Goal: Task Accomplishment & Management: Complete application form

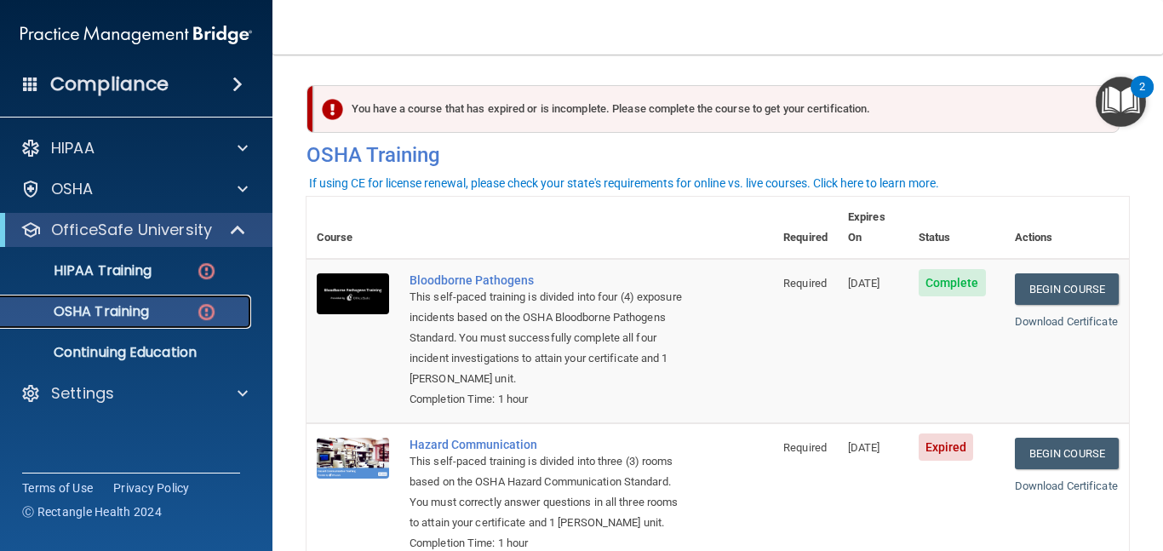
click at [116, 305] on p "OSHA Training" at bounding box center [80, 311] width 138 height 17
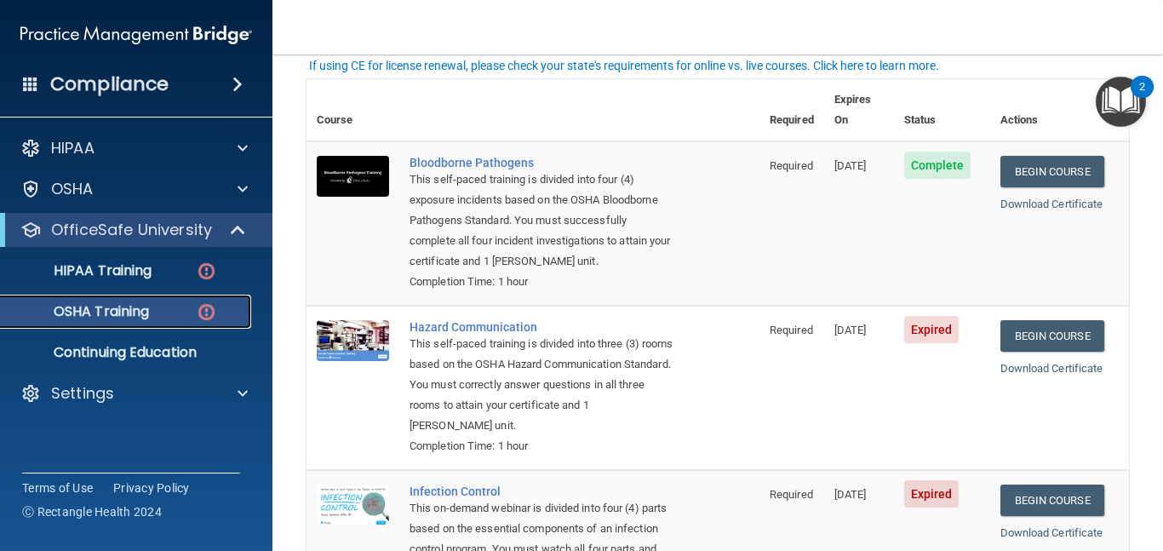
scroll to position [122, 0]
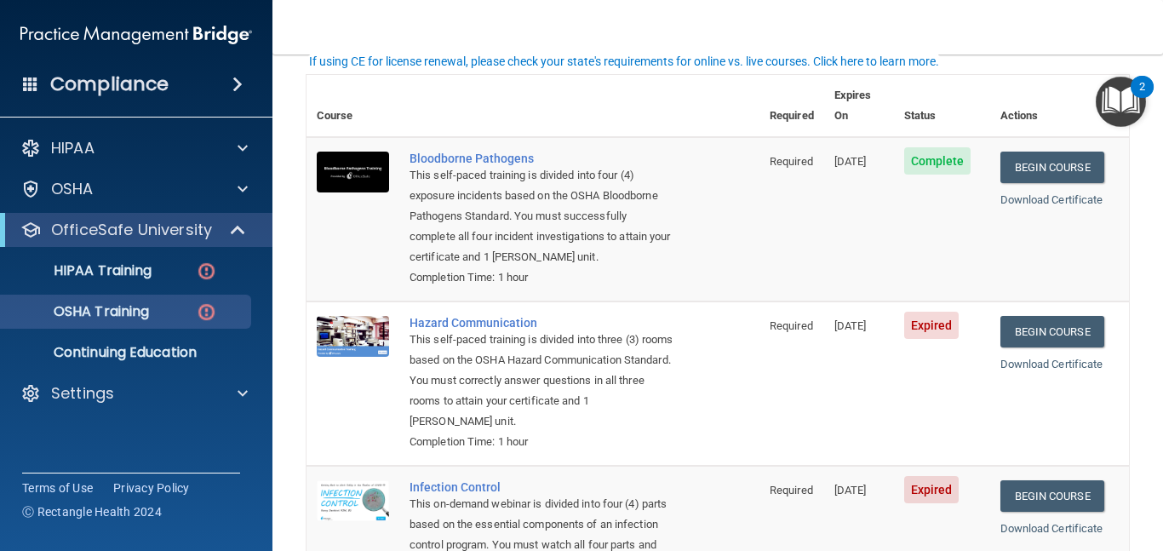
click at [114, 85] on h4 "Compliance" at bounding box center [109, 84] width 118 height 24
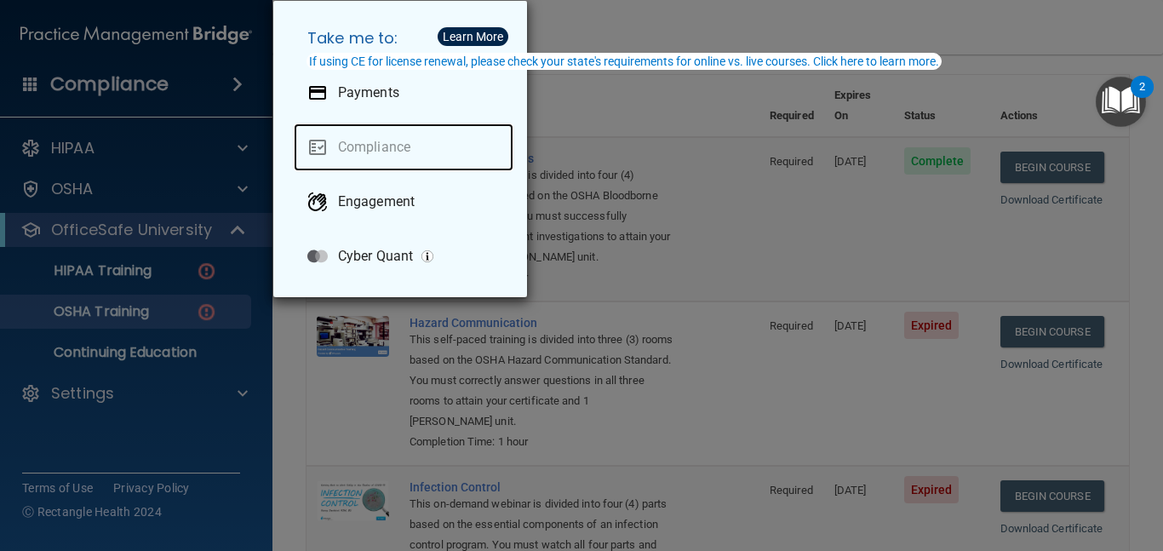
click at [356, 145] on link "Compliance" at bounding box center [404, 147] width 220 height 48
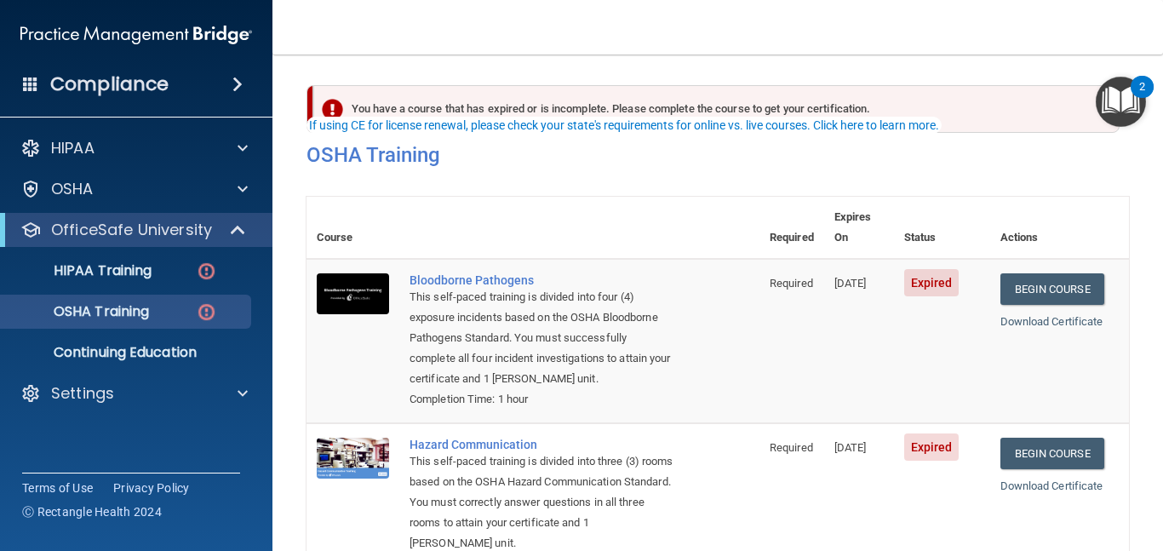
scroll to position [58, 0]
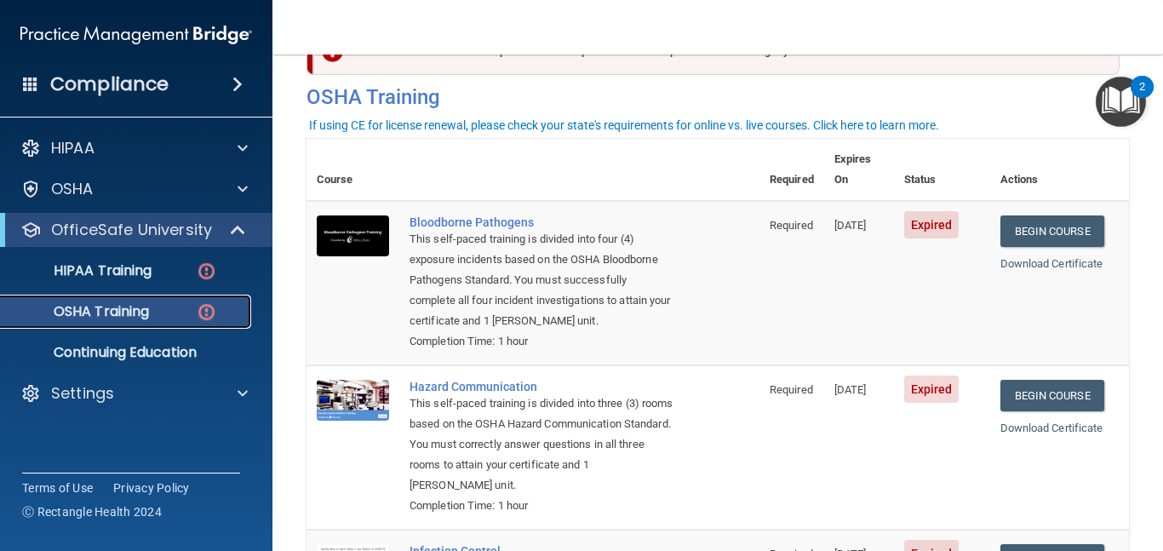
click at [117, 314] on p "OSHA Training" at bounding box center [80, 311] width 138 height 17
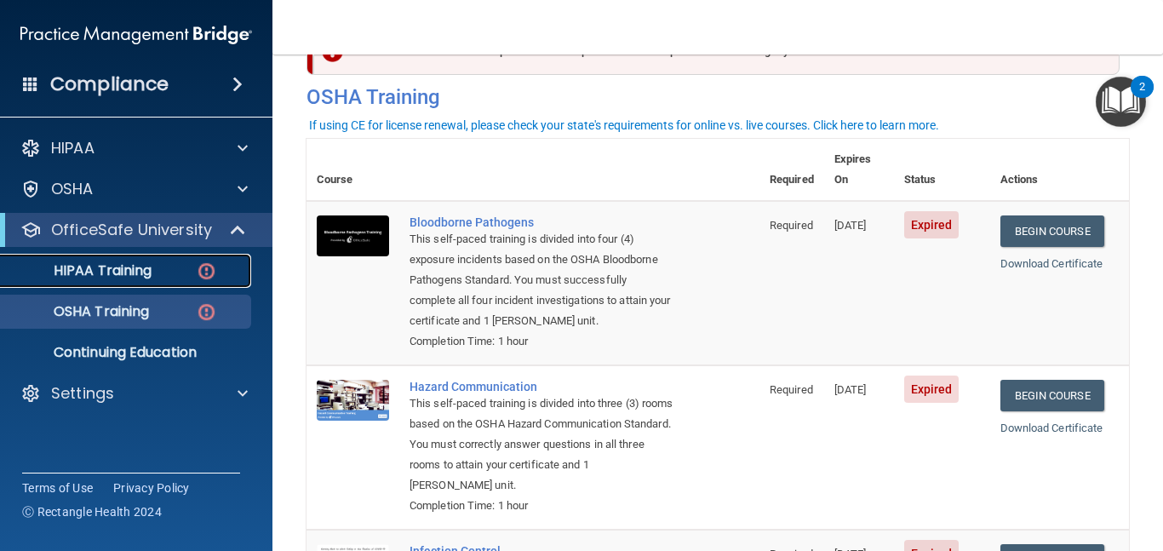
click at [130, 273] on p "HIPAA Training" at bounding box center [81, 270] width 140 height 17
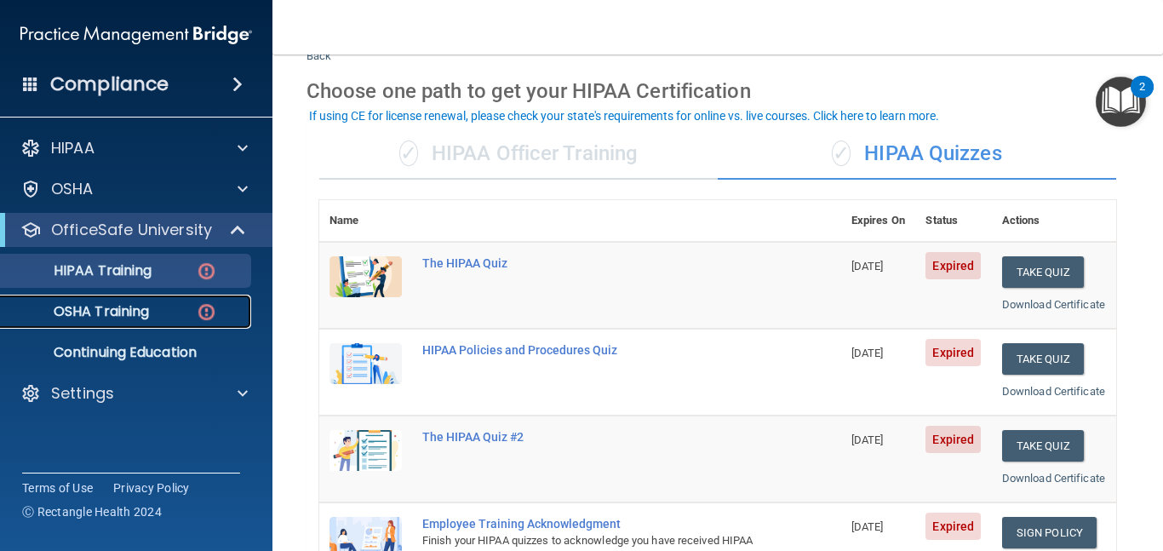
click at [121, 310] on p "OSHA Training" at bounding box center [80, 311] width 138 height 17
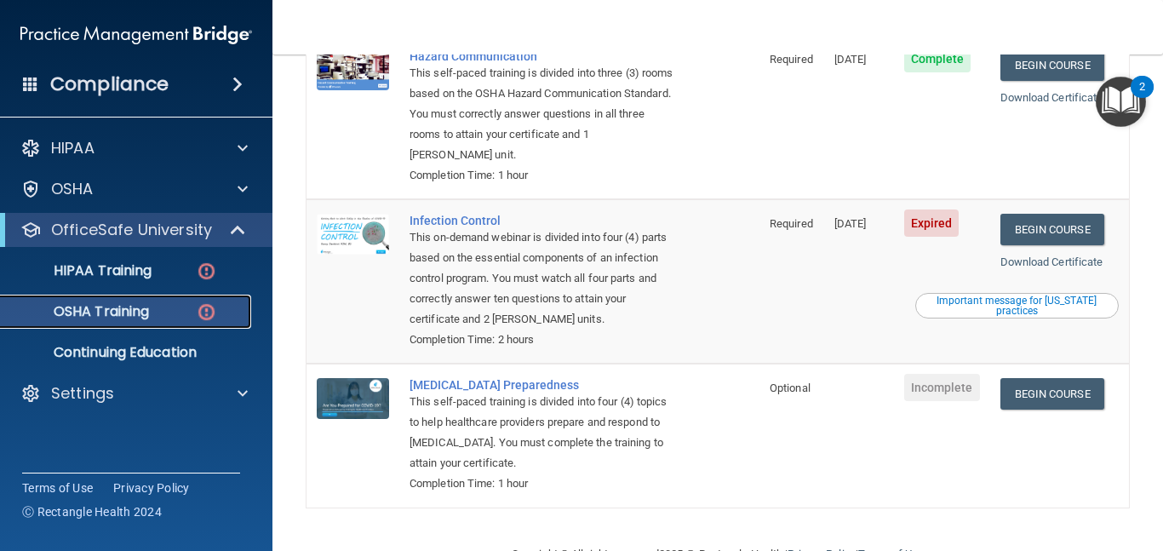
scroll to position [389, 0]
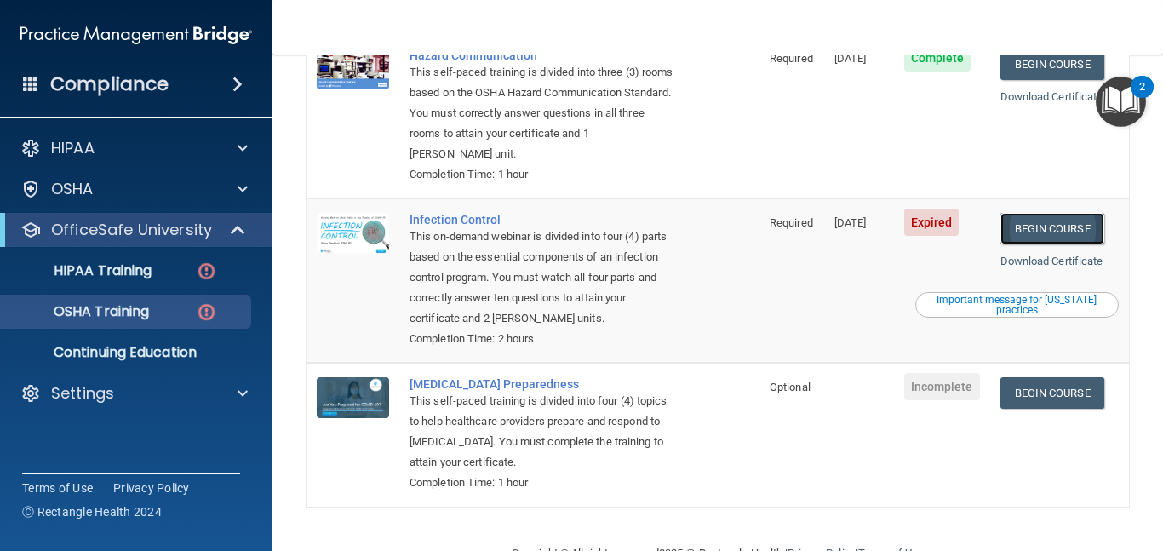
click at [1073, 213] on link "Begin Course" at bounding box center [1052, 228] width 104 height 31
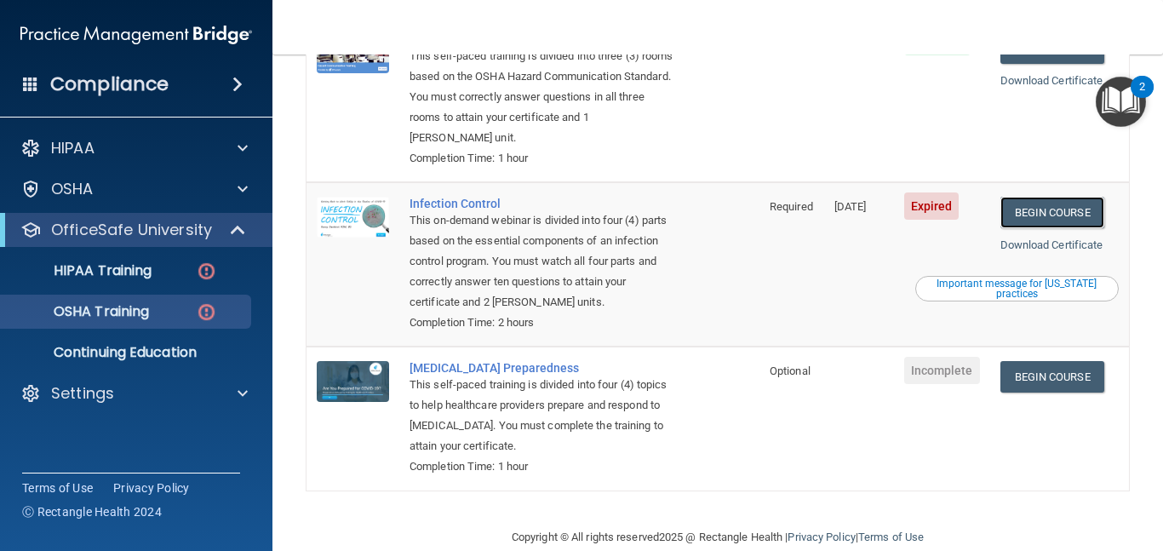
scroll to position [412, 0]
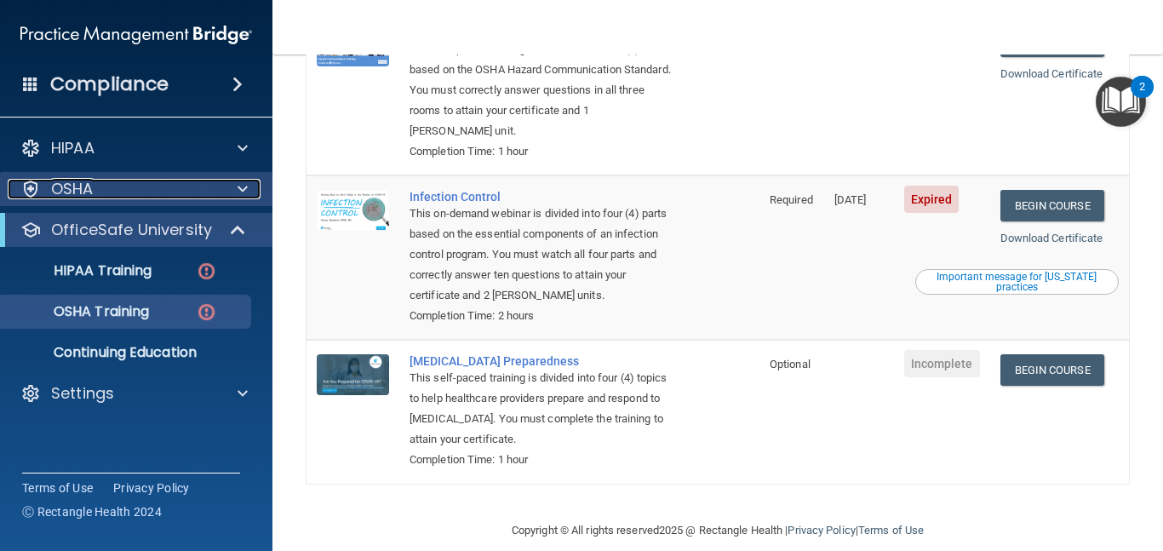
click at [102, 192] on div "OSHA" at bounding box center [113, 189] width 211 height 20
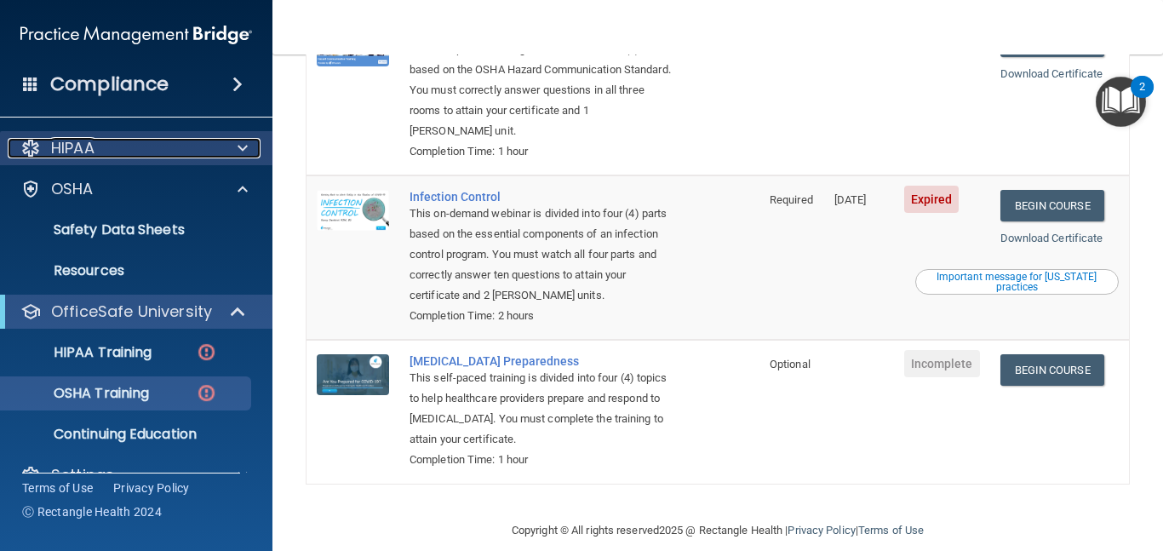
click at [112, 140] on div "HIPAA" at bounding box center [113, 148] width 211 height 20
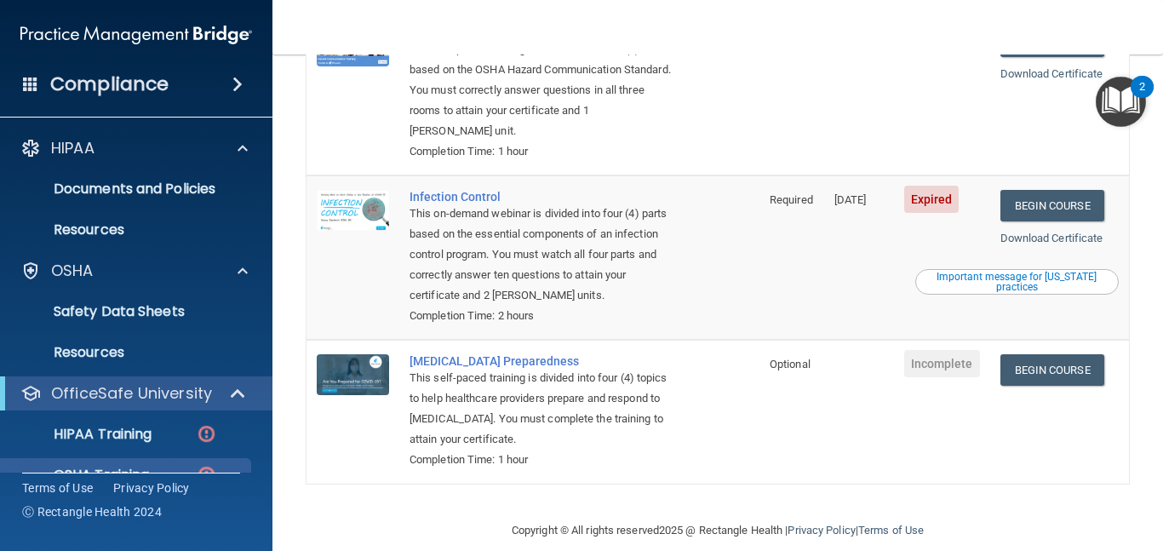
click at [152, 86] on h4 "Compliance" at bounding box center [109, 84] width 118 height 24
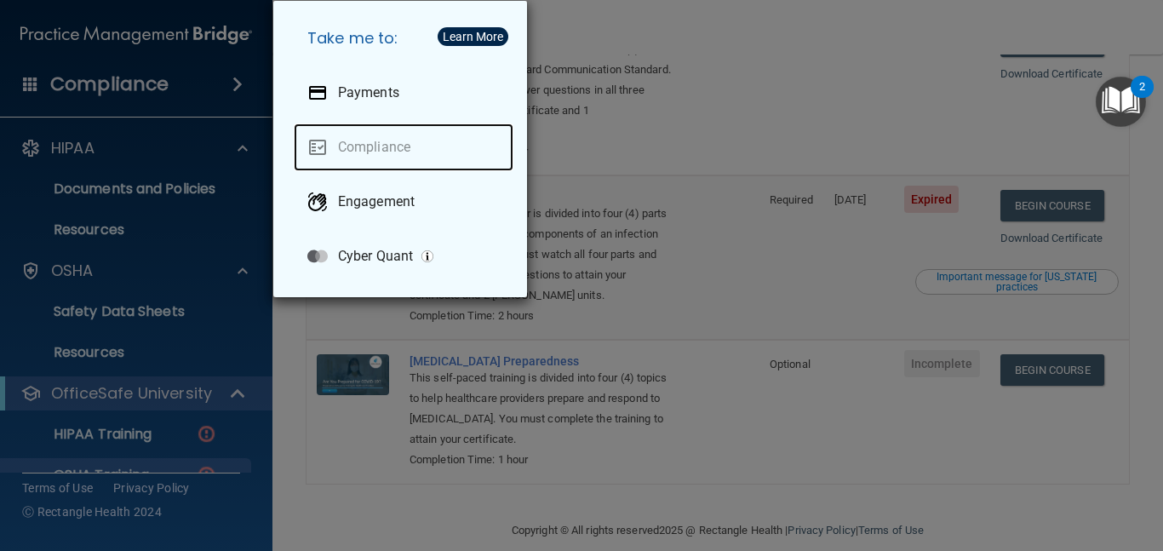
click at [379, 154] on link "Compliance" at bounding box center [404, 147] width 220 height 48
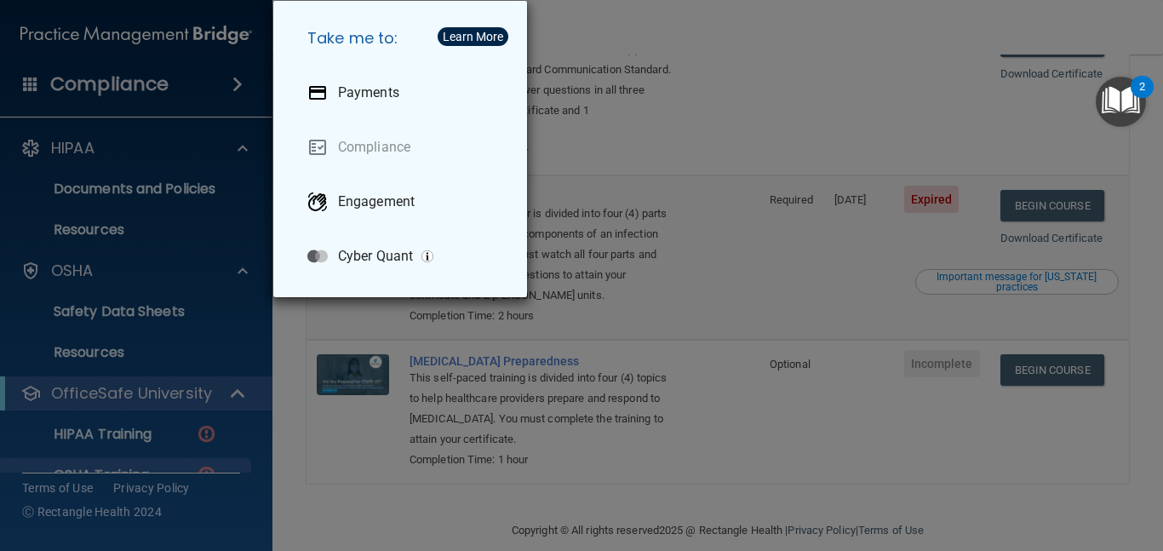
click at [157, 101] on div "Take me to: Payments Compliance Engagement Cyber Quant" at bounding box center [581, 275] width 1163 height 551
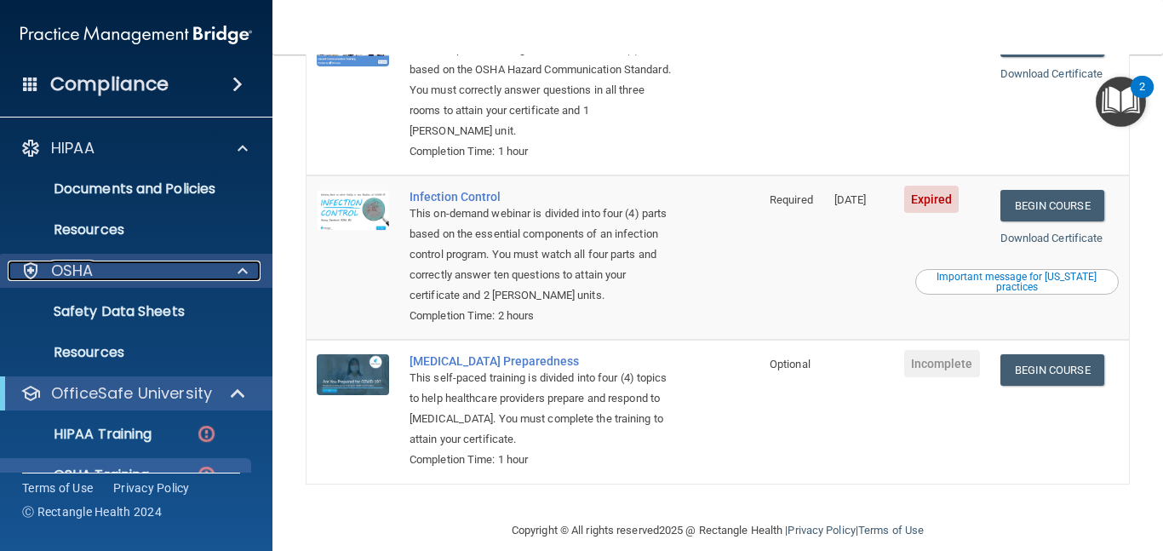
click at [67, 275] on p "OSHA" at bounding box center [72, 270] width 43 height 20
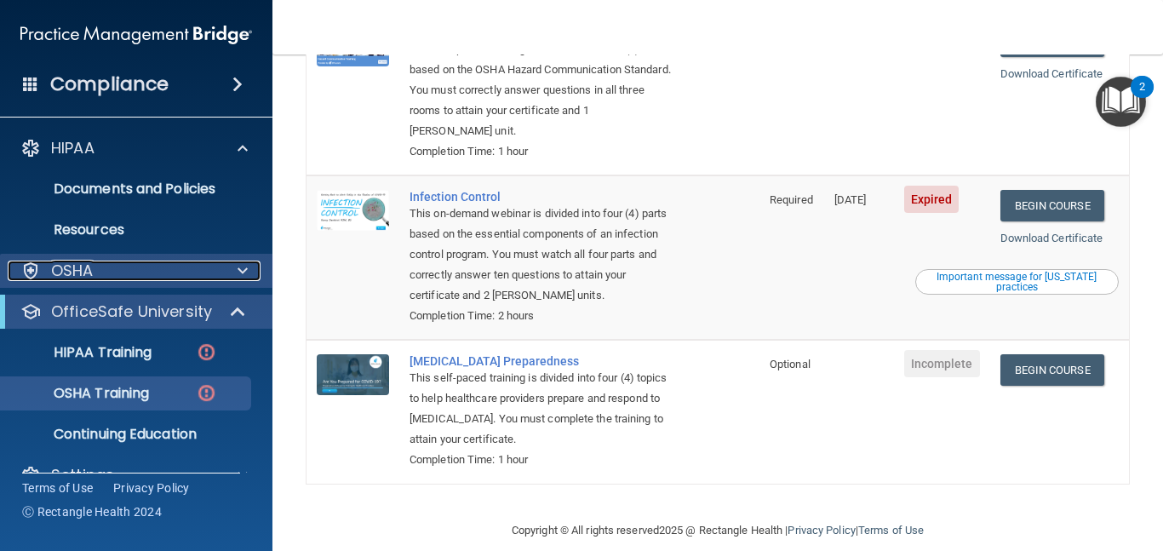
scroll to position [33, 0]
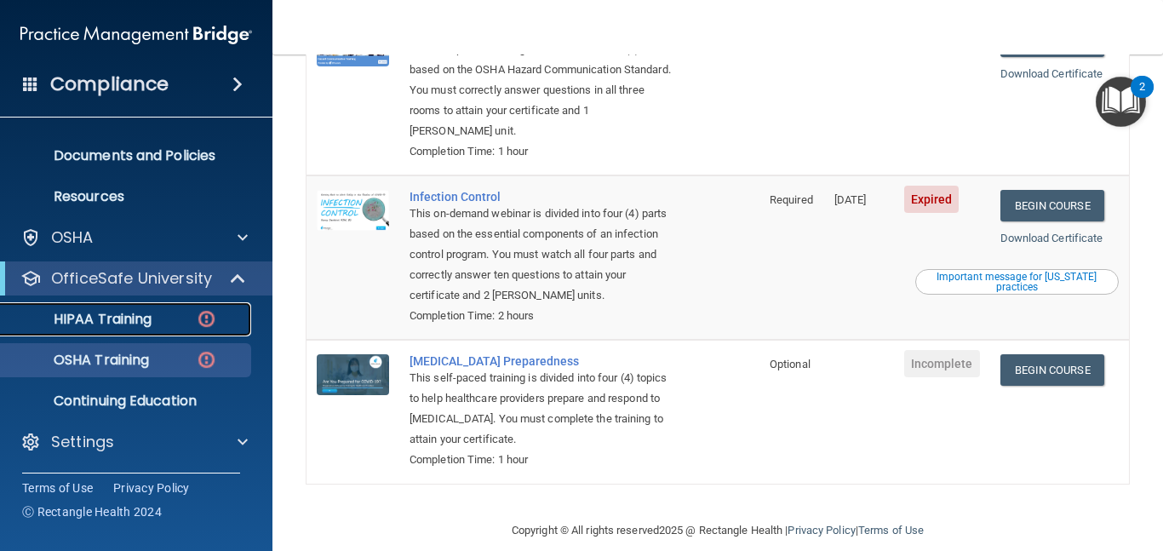
click at [94, 323] on p "HIPAA Training" at bounding box center [81, 319] width 140 height 17
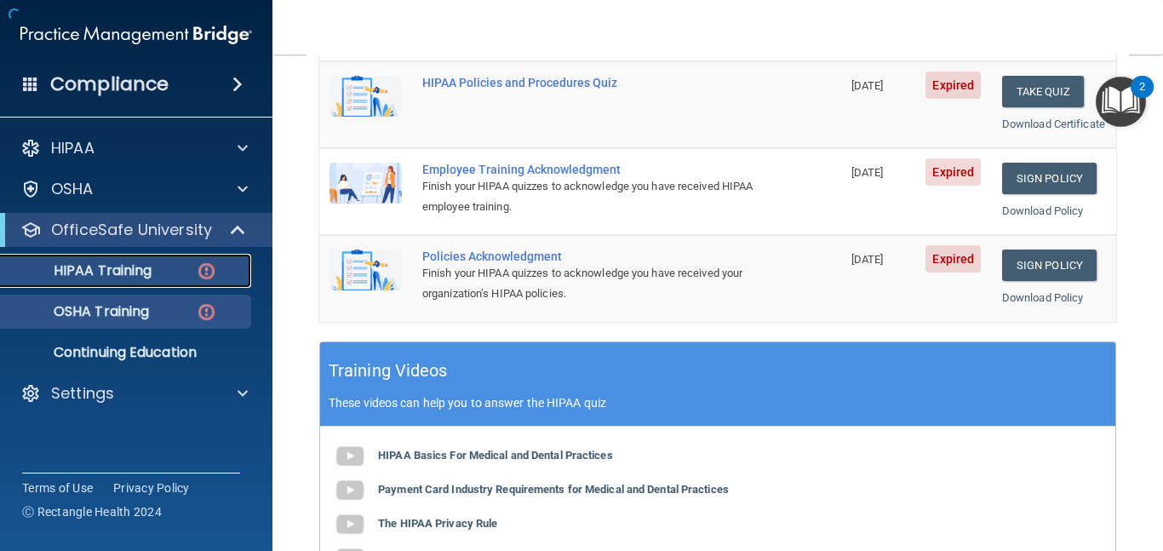
scroll to position [792, 0]
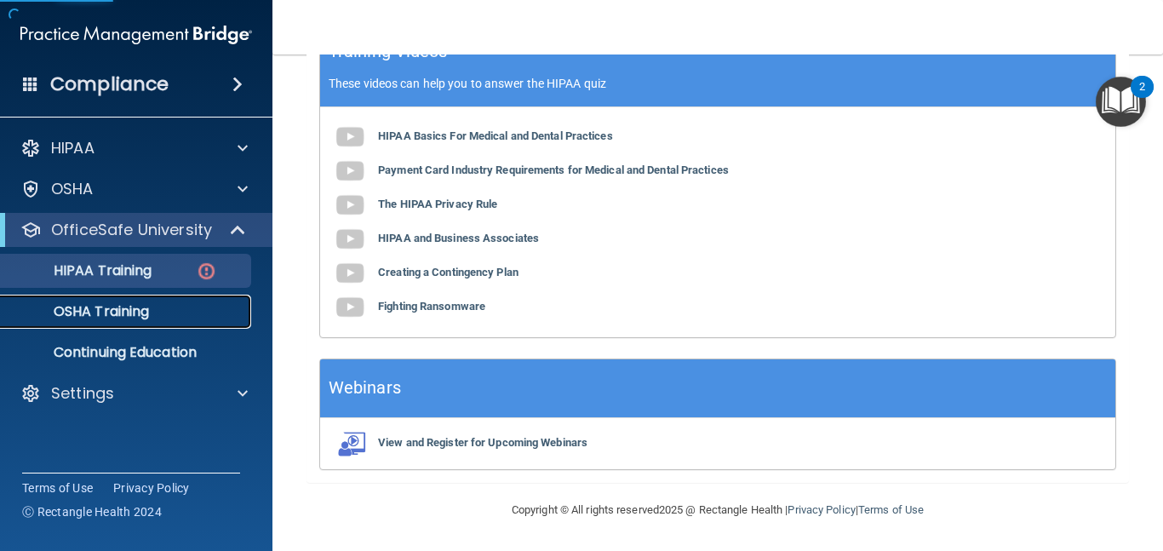
click at [96, 316] on p "OSHA Training" at bounding box center [80, 311] width 138 height 17
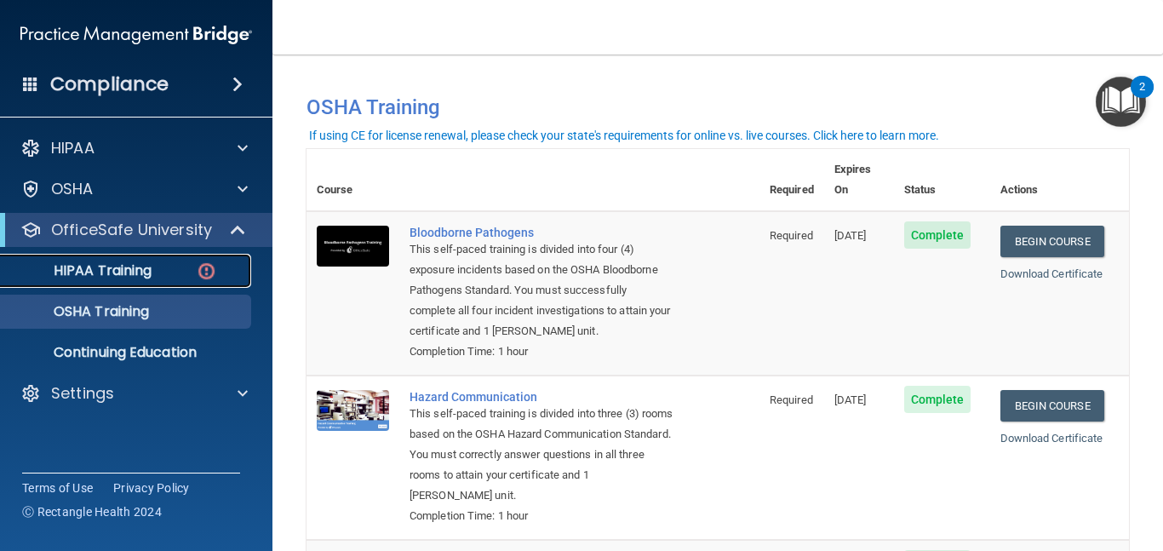
click at [119, 269] on p "HIPAA Training" at bounding box center [81, 270] width 140 height 17
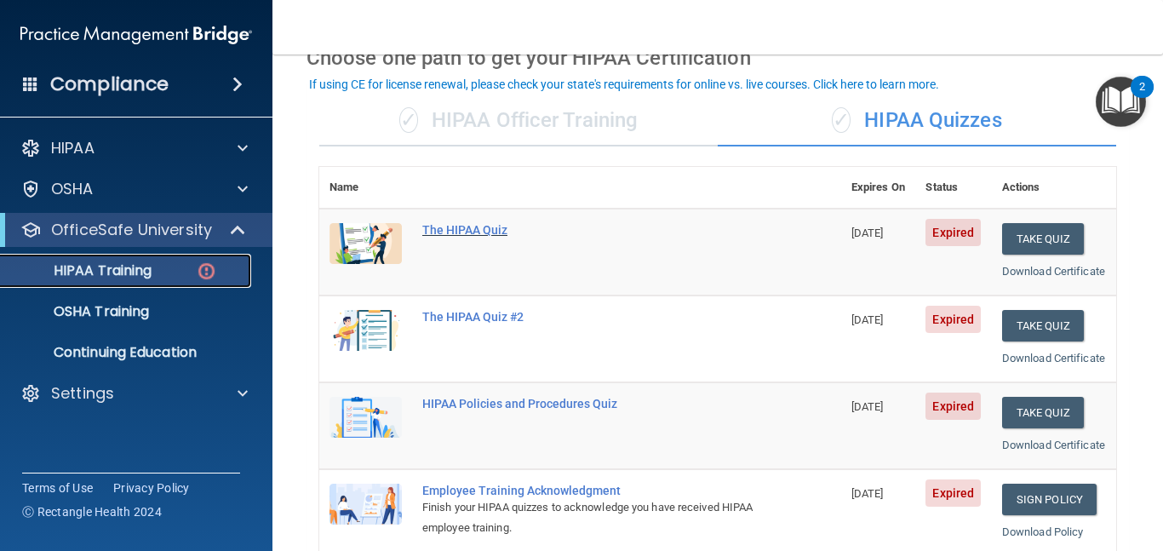
scroll to position [88, 0]
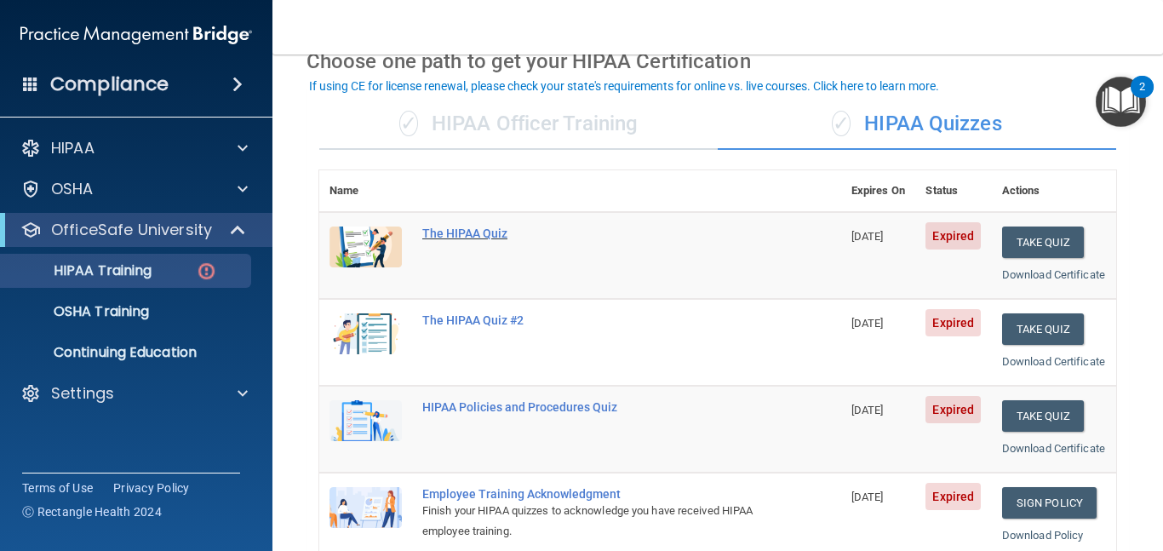
click at [487, 232] on div "The HIPAA Quiz" at bounding box center [589, 233] width 334 height 14
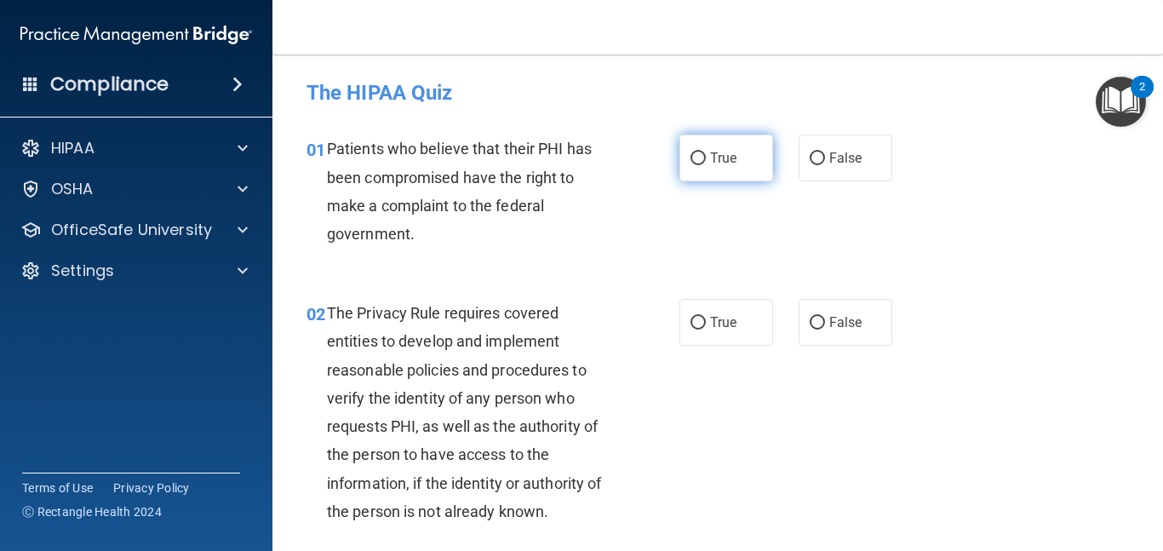
click at [715, 162] on span "True" at bounding box center [723, 158] width 26 height 16
click at [706, 162] on input "True" at bounding box center [697, 158] width 15 height 13
radio input "true"
click at [651, 219] on div "01 Patients who believe that their PHI has been compromised have the right to m…" at bounding box center [493, 195] width 424 height 122
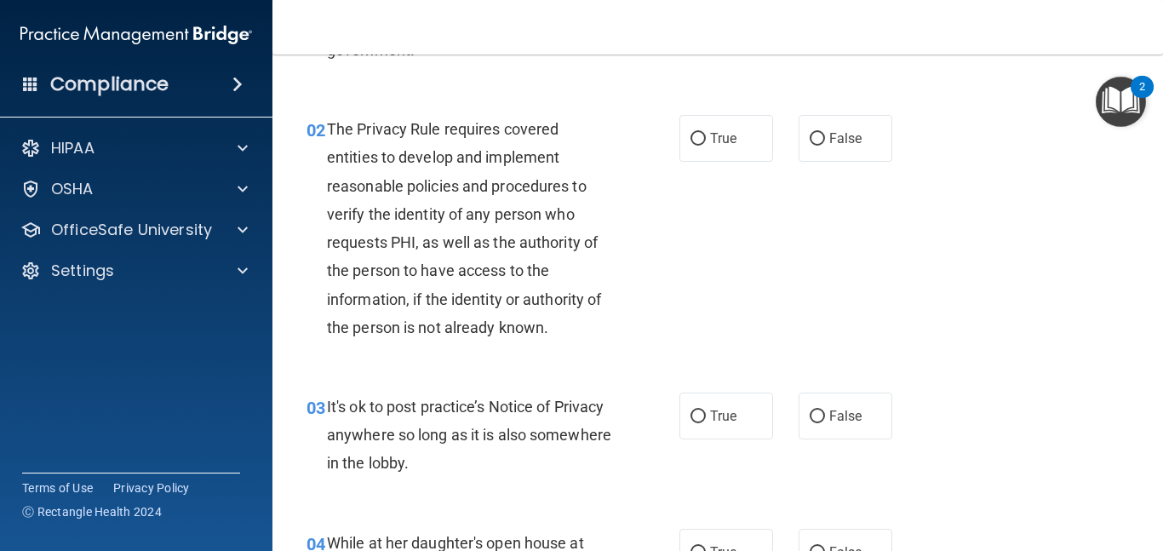
scroll to position [215, 0]
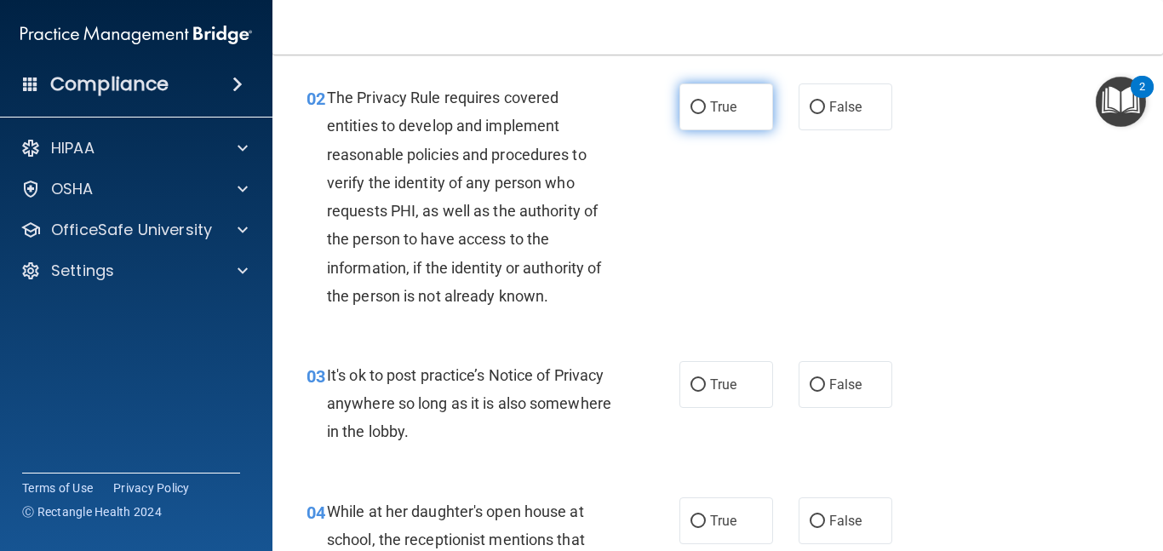
click at [695, 115] on label "True" at bounding box center [726, 106] width 94 height 47
click at [695, 114] on input "True" at bounding box center [697, 107] width 15 height 13
radio input "true"
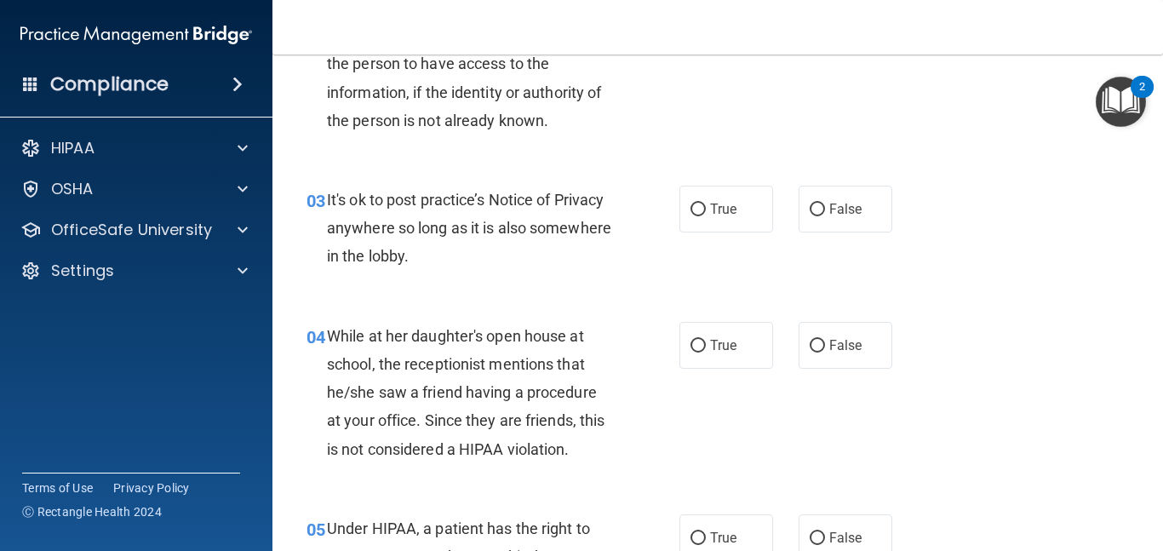
scroll to position [397, 0]
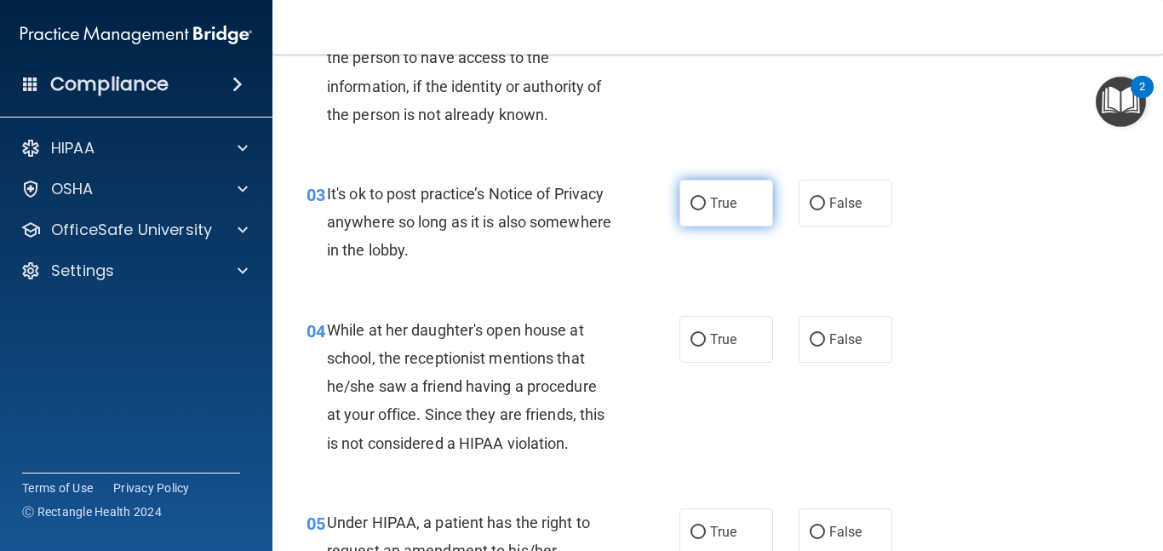
click at [700, 199] on input "True" at bounding box center [697, 203] width 15 height 13
radio input "true"
click at [1124, 106] on img "Open Resource Center, 2 new notifications" at bounding box center [1120, 102] width 50 height 50
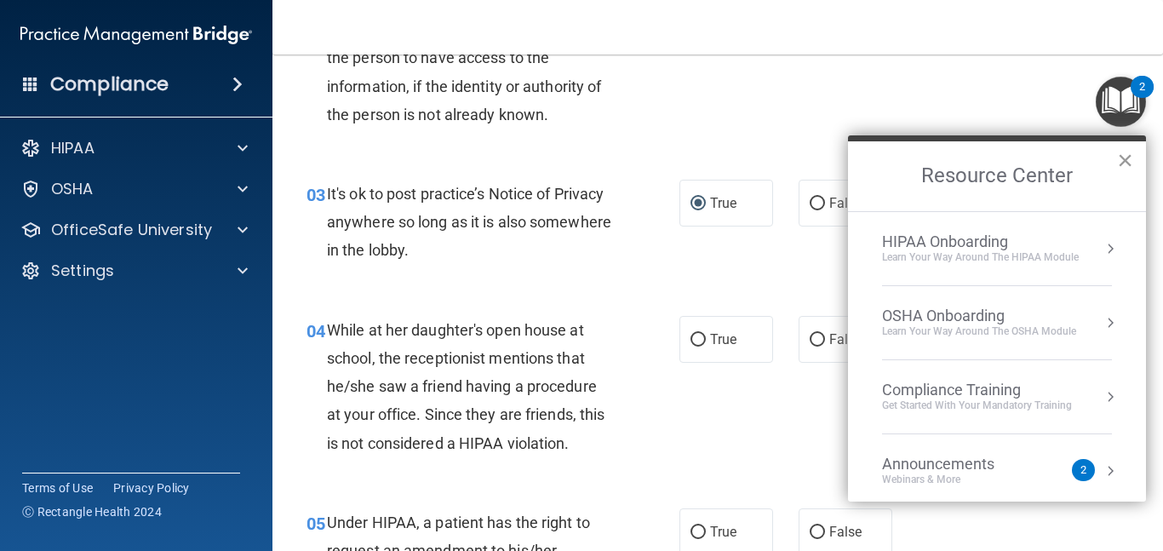
click at [1127, 163] on button "×" at bounding box center [1125, 159] width 16 height 27
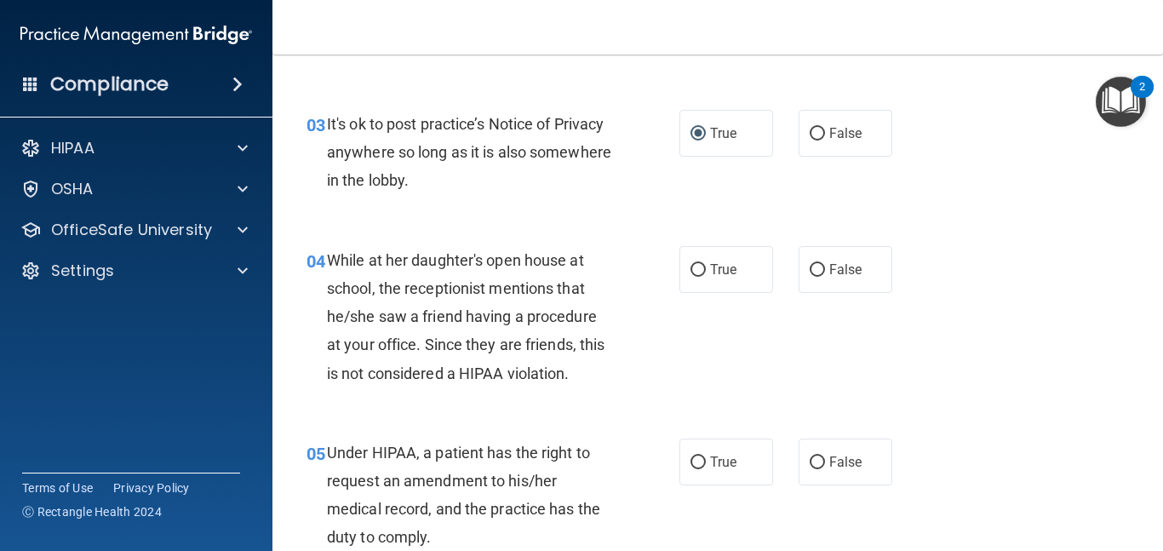
scroll to position [487, 0]
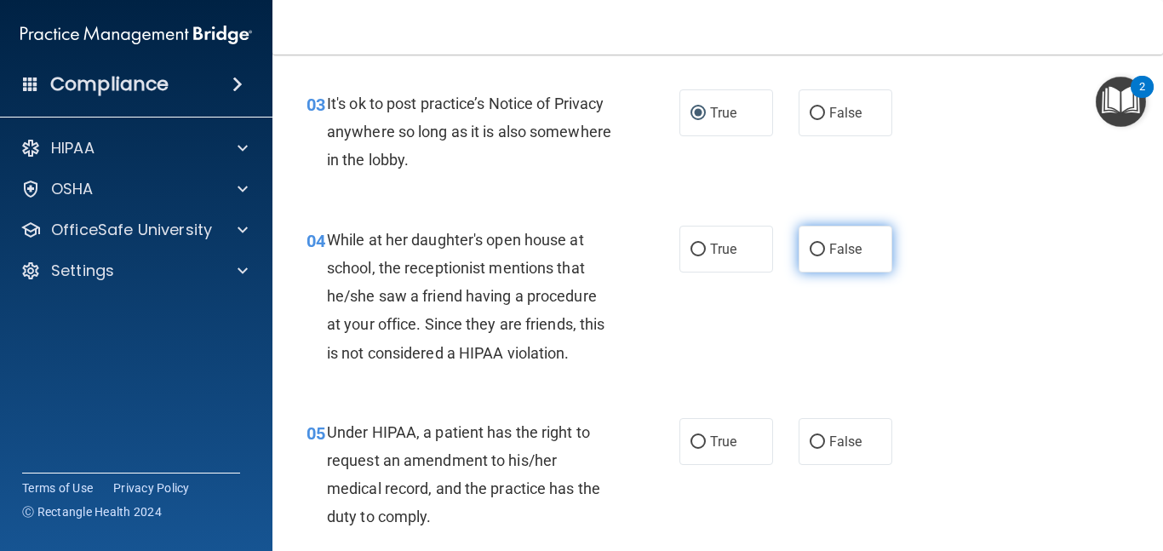
click at [812, 252] on input "False" at bounding box center [816, 249] width 15 height 13
radio input "true"
click at [783, 304] on div "04 While at her daughter's open house at school, the receptionist mentions that…" at bounding box center [718, 300] width 848 height 192
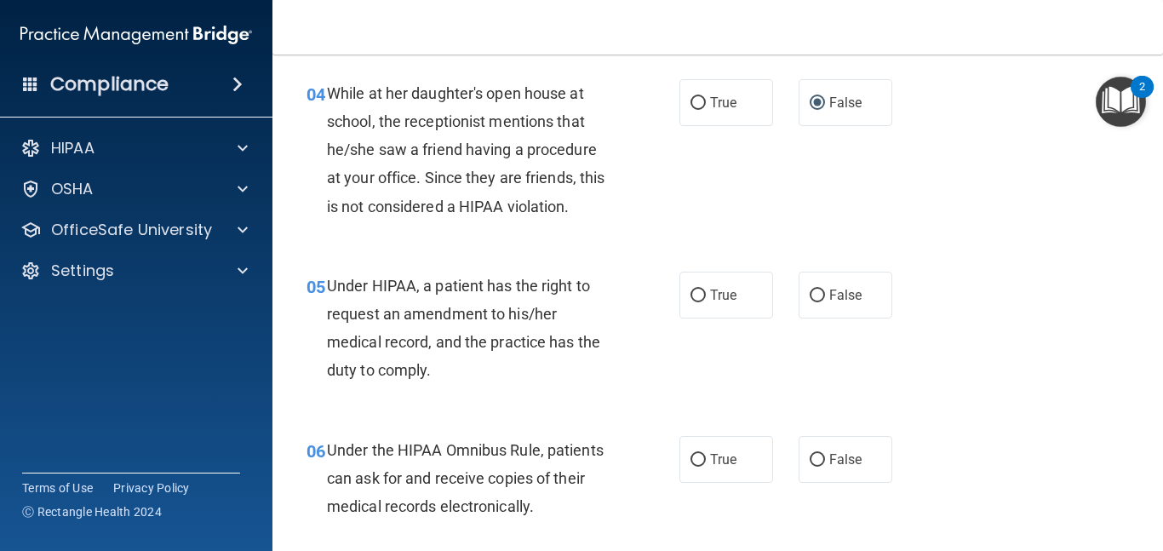
scroll to position [634, 0]
click at [732, 294] on span "True" at bounding box center [723, 294] width 26 height 16
click at [706, 294] on input "True" at bounding box center [697, 295] width 15 height 13
radio input "true"
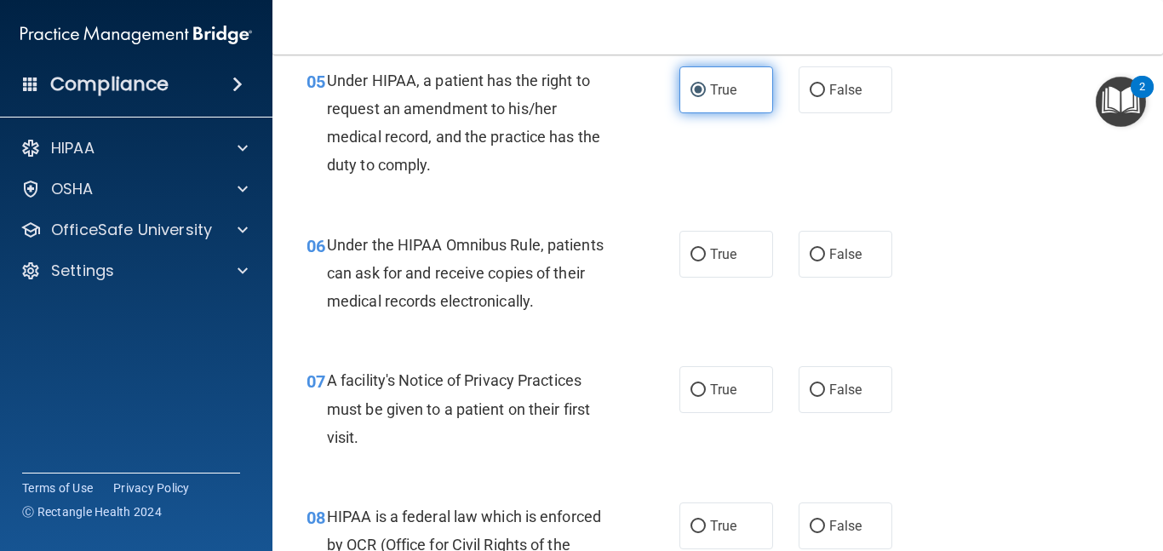
scroll to position [845, 0]
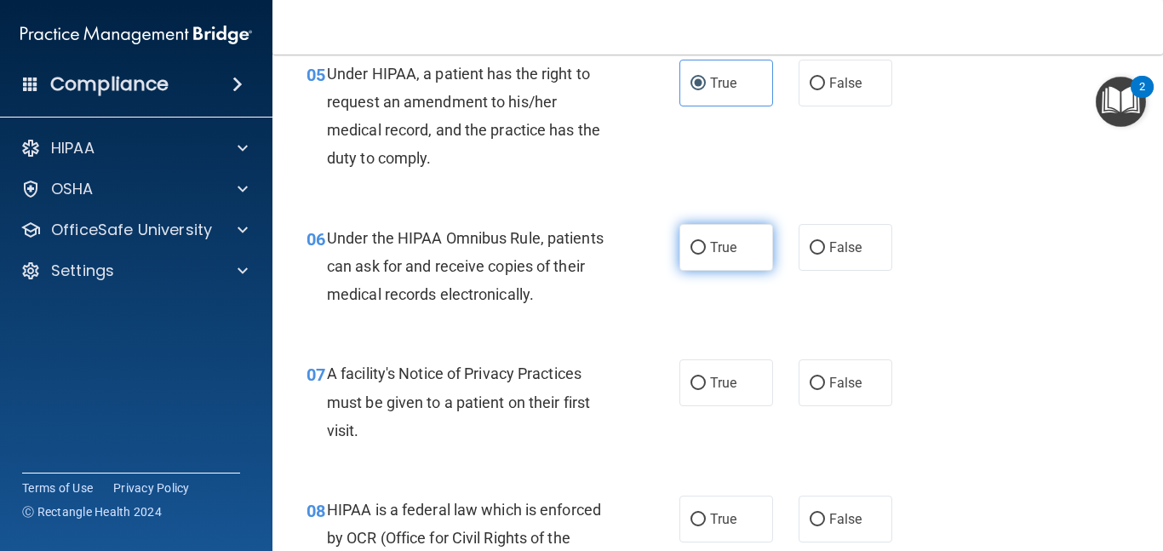
click at [721, 255] on span "True" at bounding box center [723, 247] width 26 height 16
click at [706, 255] on input "True" at bounding box center [697, 248] width 15 height 13
radio input "true"
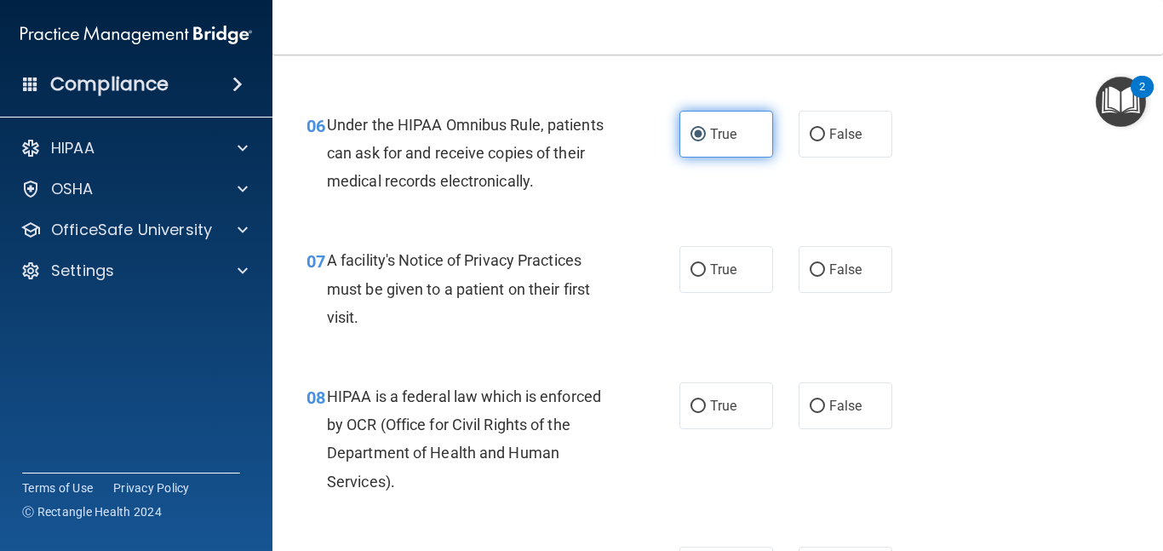
scroll to position [964, 0]
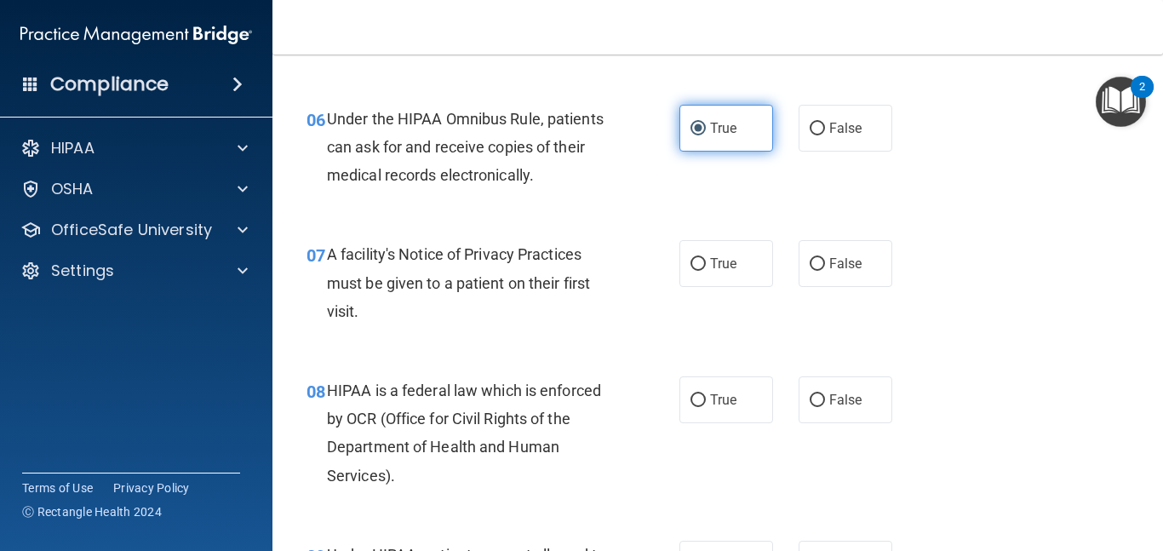
click at [721, 255] on span "True" at bounding box center [723, 263] width 26 height 16
click at [706, 258] on input "True" at bounding box center [697, 264] width 15 height 13
radio input "true"
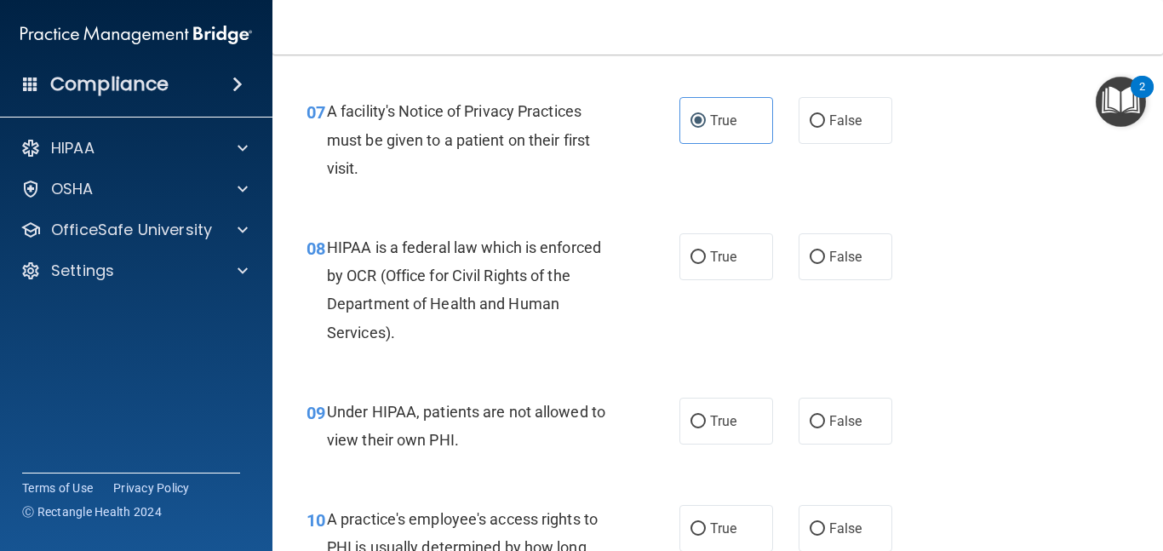
scroll to position [1108, 0]
click at [721, 255] on span "True" at bounding box center [723, 256] width 26 height 16
click at [706, 255] on input "True" at bounding box center [697, 256] width 15 height 13
radio input "true"
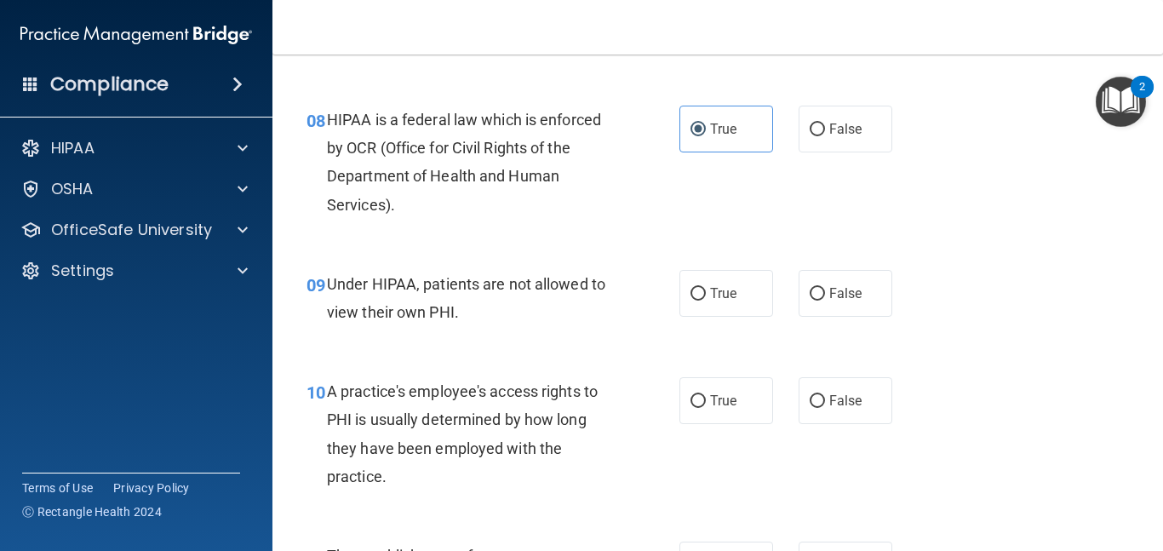
scroll to position [1254, 0]
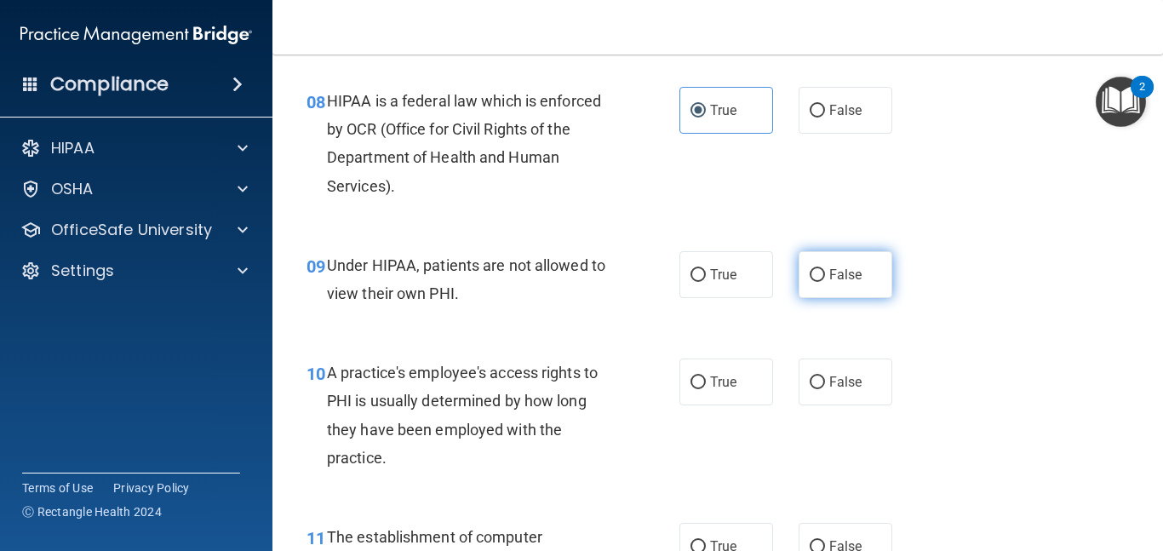
click at [829, 270] on span "False" at bounding box center [845, 274] width 33 height 16
click at [825, 270] on input "False" at bounding box center [816, 275] width 15 height 13
radio input "true"
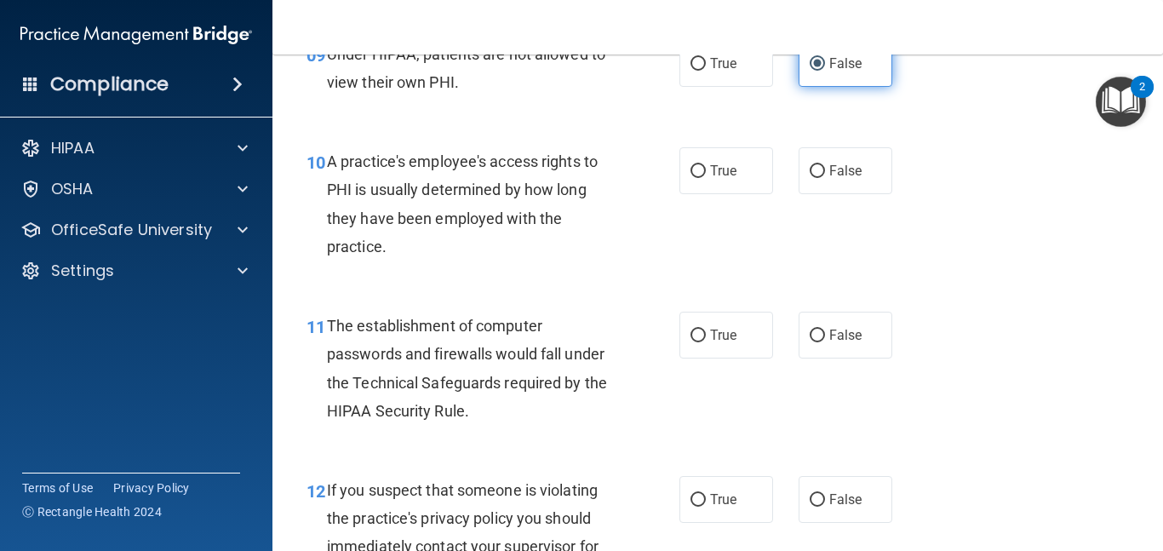
scroll to position [1466, 0]
click at [966, 200] on div "10 A practice's employee's access rights to PHI is usually determined by how lo…" at bounding box center [718, 207] width 848 height 164
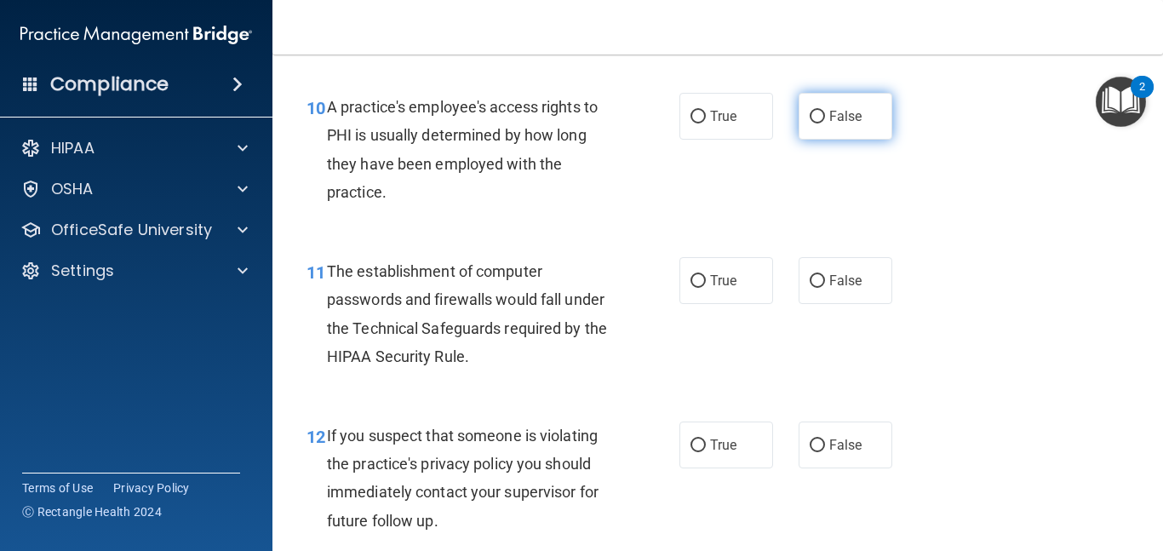
click at [882, 117] on label "False" at bounding box center [845, 116] width 94 height 47
click at [825, 117] on input "False" at bounding box center [816, 117] width 15 height 13
radio input "true"
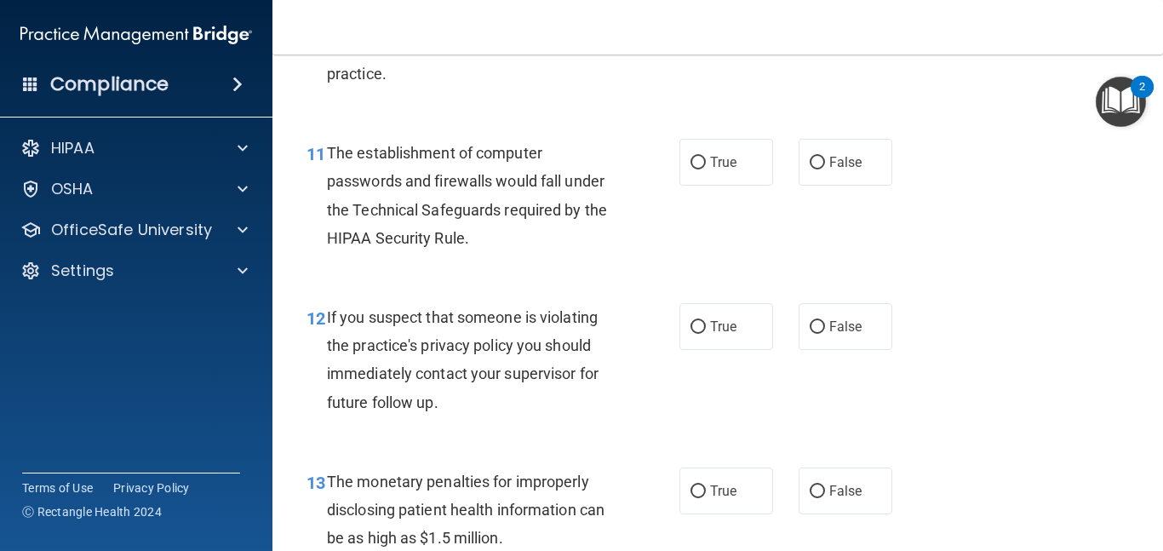
scroll to position [1639, 0]
click at [721, 172] on label "True" at bounding box center [726, 161] width 94 height 47
click at [706, 169] on input "True" at bounding box center [697, 162] width 15 height 13
radio input "true"
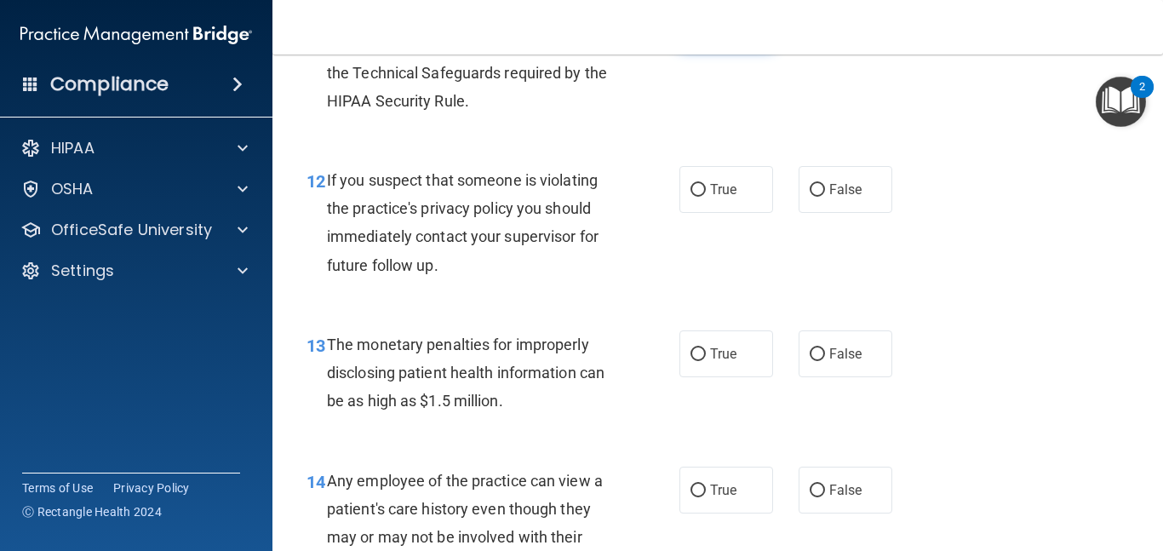
scroll to position [1790, 0]
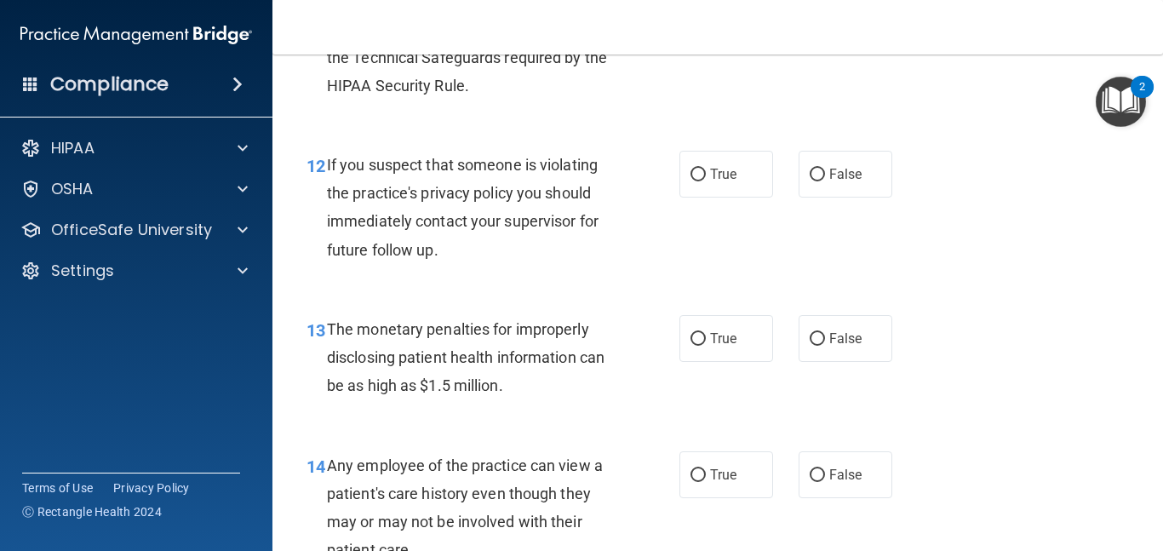
click at [721, 172] on span "True" at bounding box center [723, 174] width 26 height 16
click at [706, 172] on input "True" at bounding box center [697, 175] width 15 height 13
radio input "true"
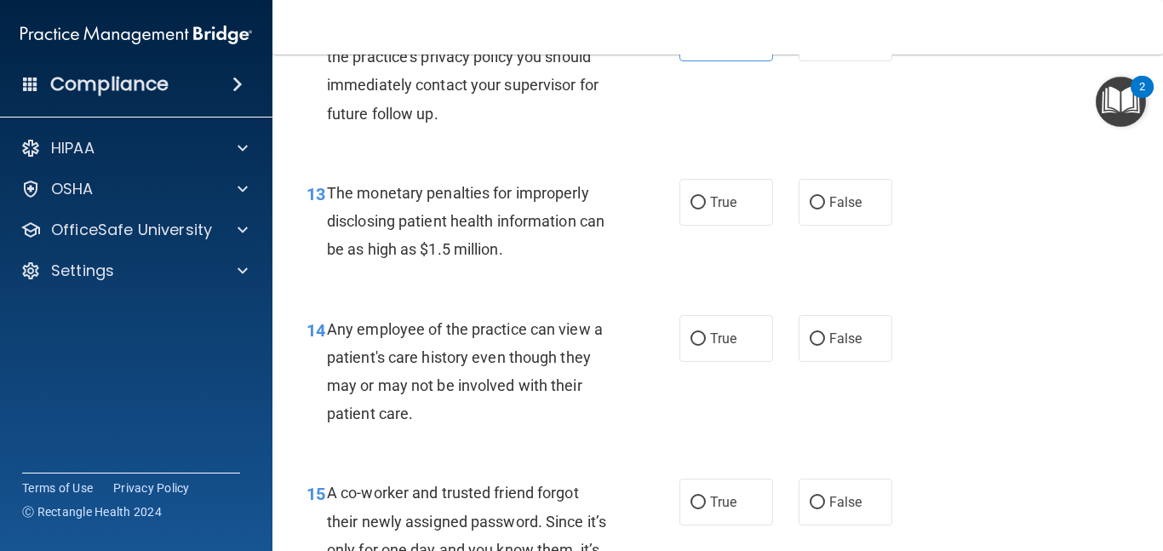
scroll to position [1928, 0]
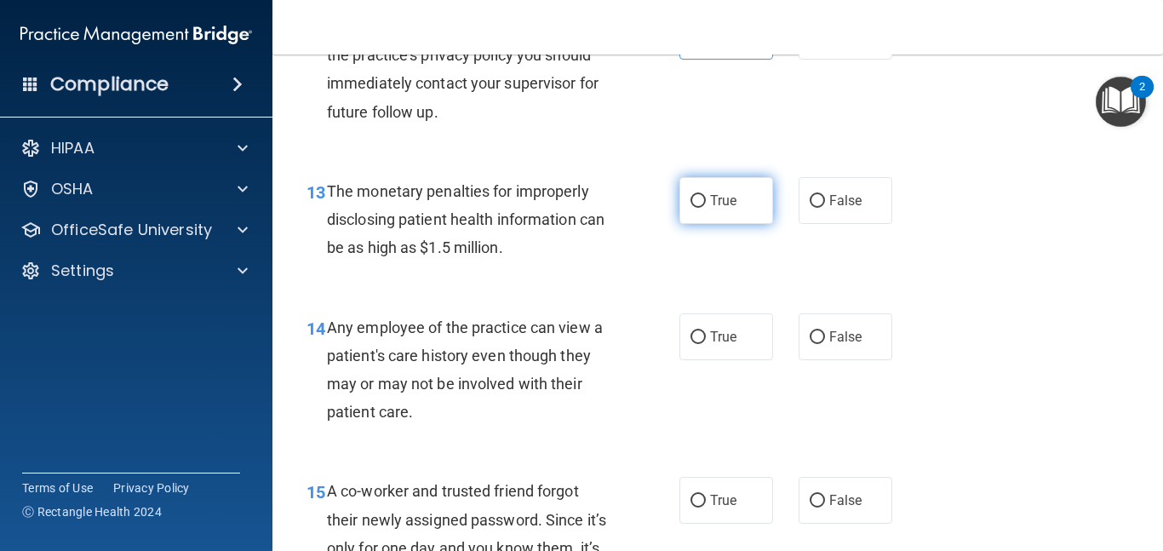
click at [740, 191] on label "True" at bounding box center [726, 200] width 94 height 47
click at [706, 195] on input "True" at bounding box center [697, 201] width 15 height 13
radio input "true"
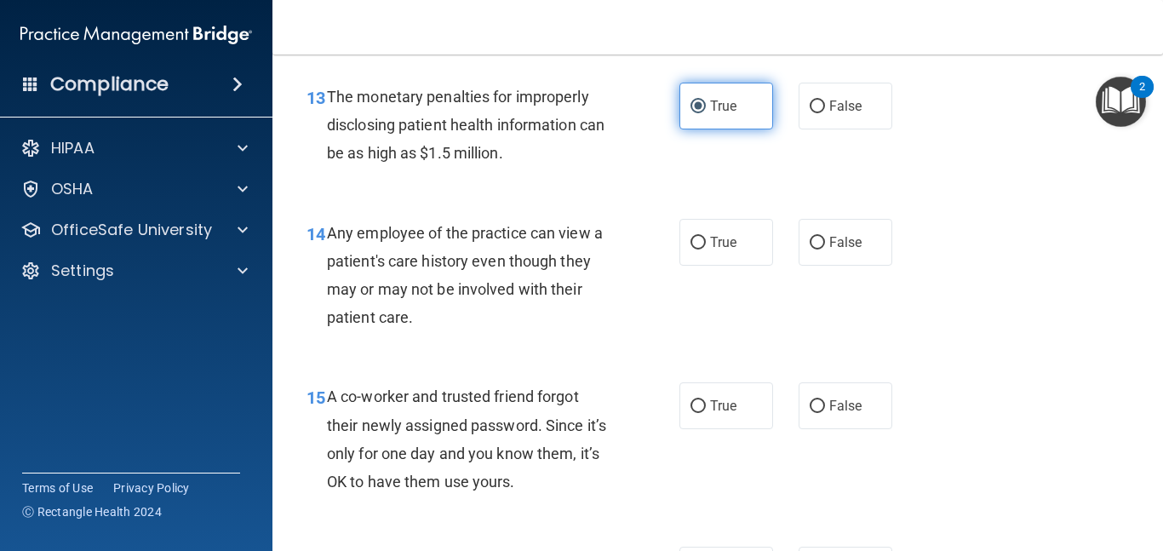
scroll to position [2044, 0]
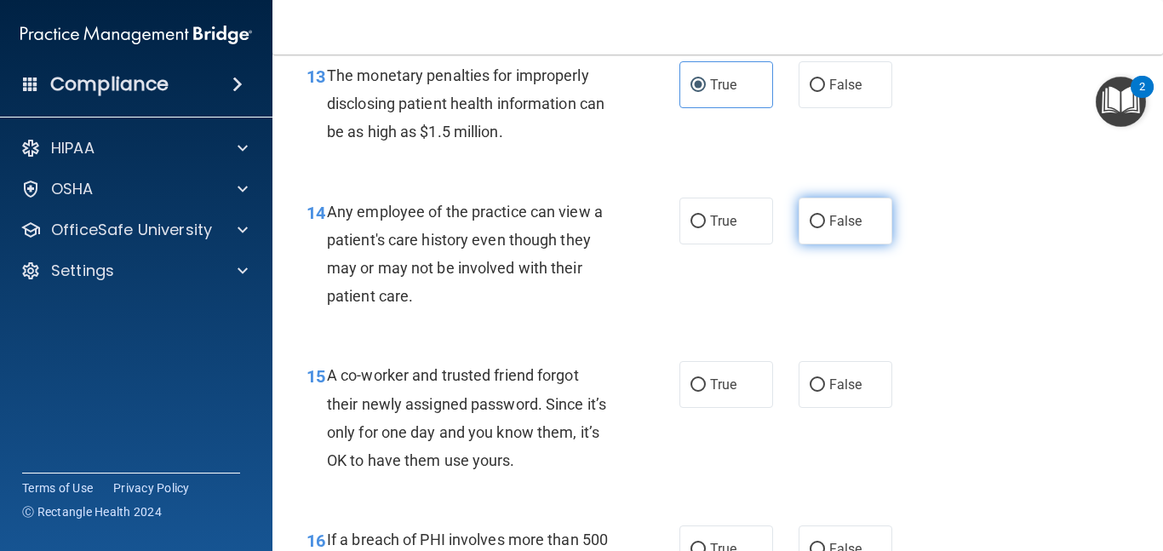
click at [827, 226] on label "False" at bounding box center [845, 220] width 94 height 47
click at [825, 226] on input "False" at bounding box center [816, 221] width 15 height 13
radio input "true"
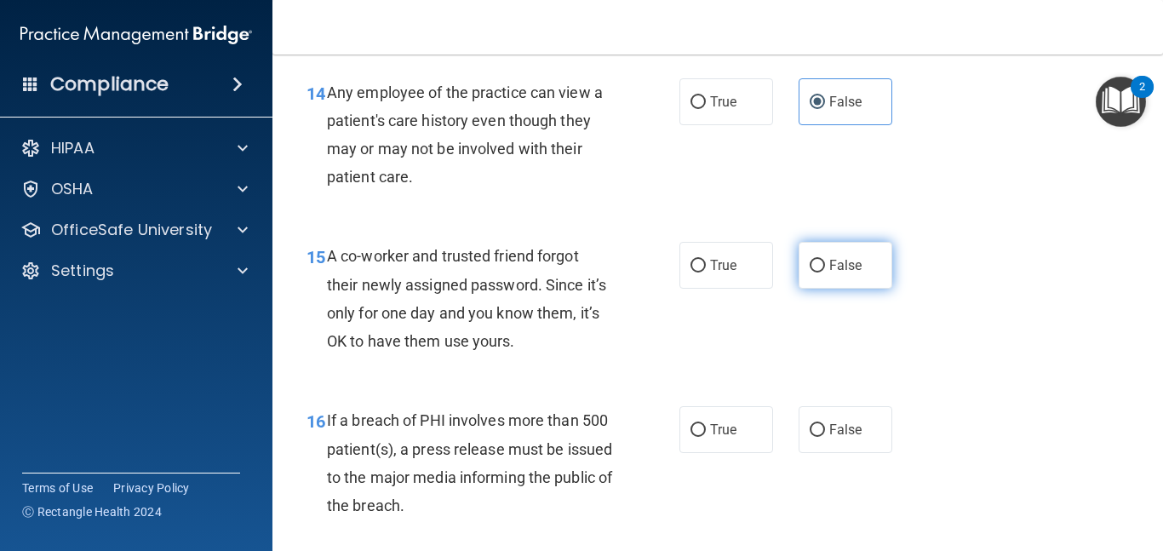
click at [815, 266] on input "False" at bounding box center [816, 266] width 15 height 13
radio input "true"
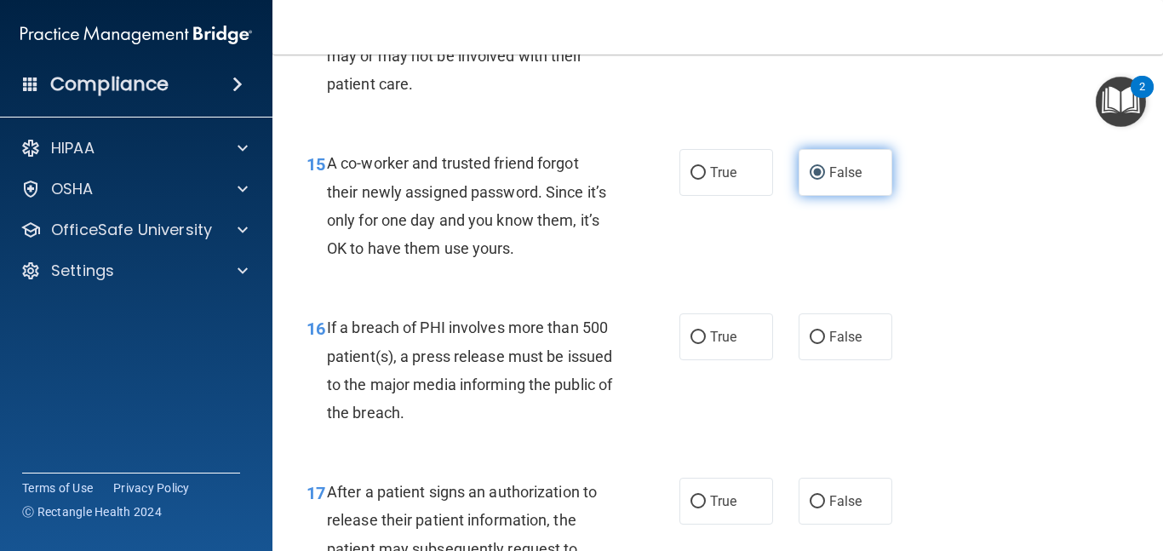
scroll to position [2260, 0]
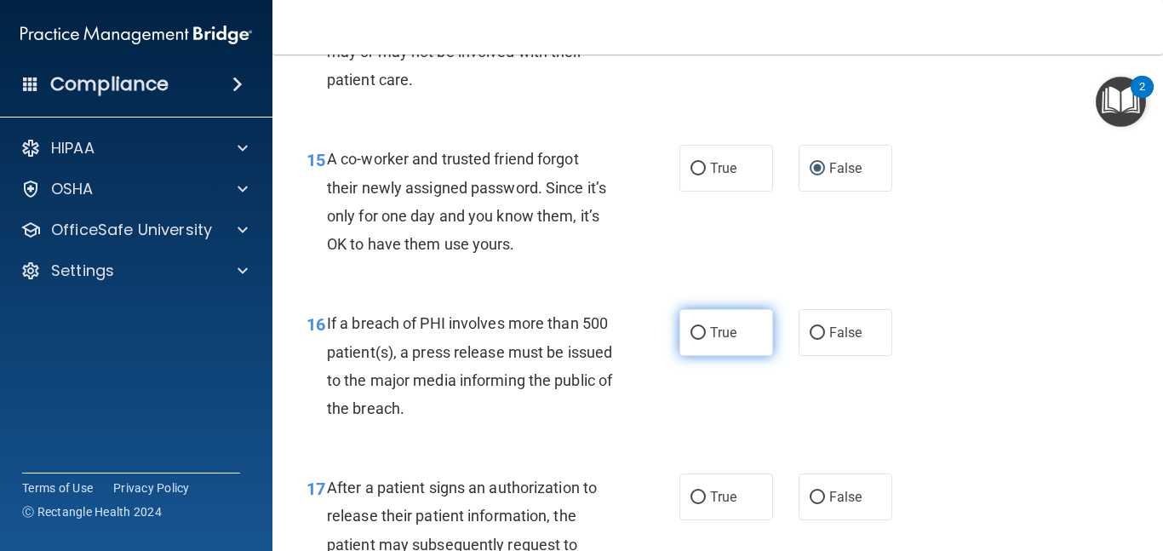
click at [731, 317] on label "True" at bounding box center [726, 332] width 94 height 47
click at [706, 327] on input "True" at bounding box center [697, 333] width 15 height 13
radio input "true"
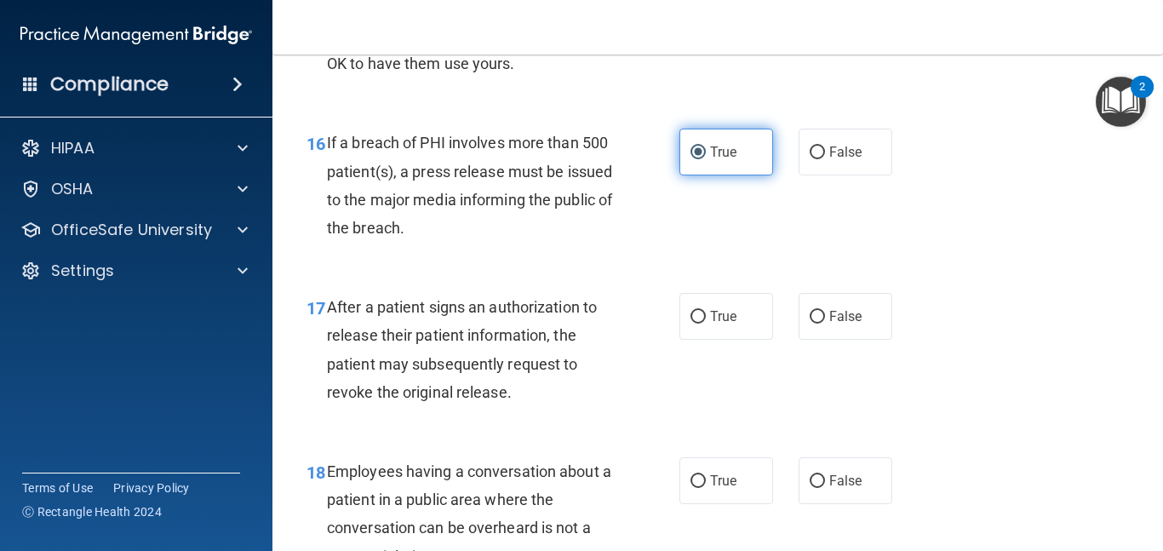
scroll to position [2445, 0]
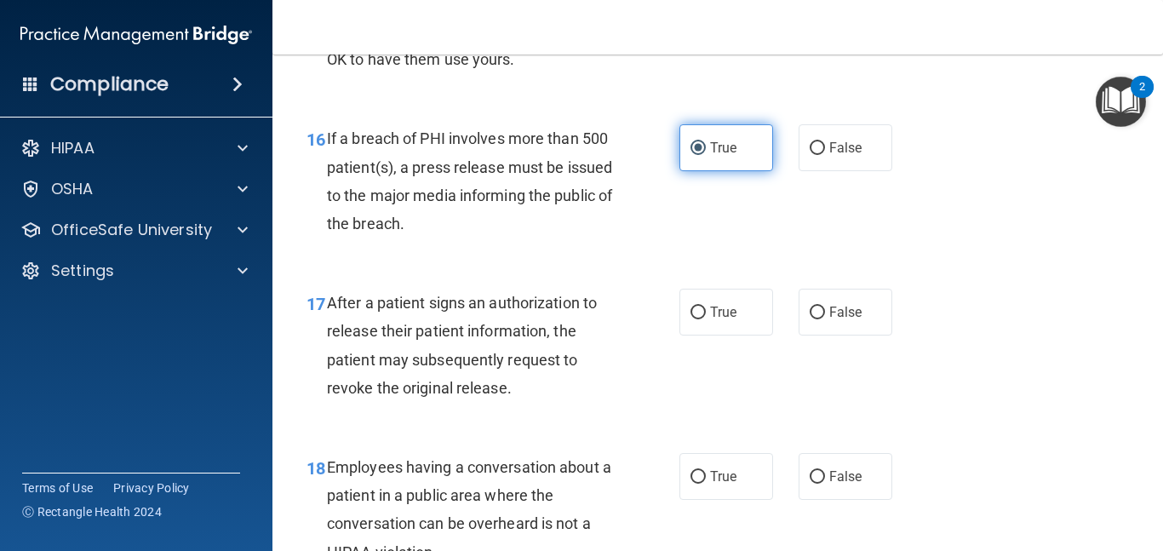
click at [731, 317] on span "True" at bounding box center [723, 312] width 26 height 16
click at [706, 317] on input "True" at bounding box center [697, 312] width 15 height 13
radio input "true"
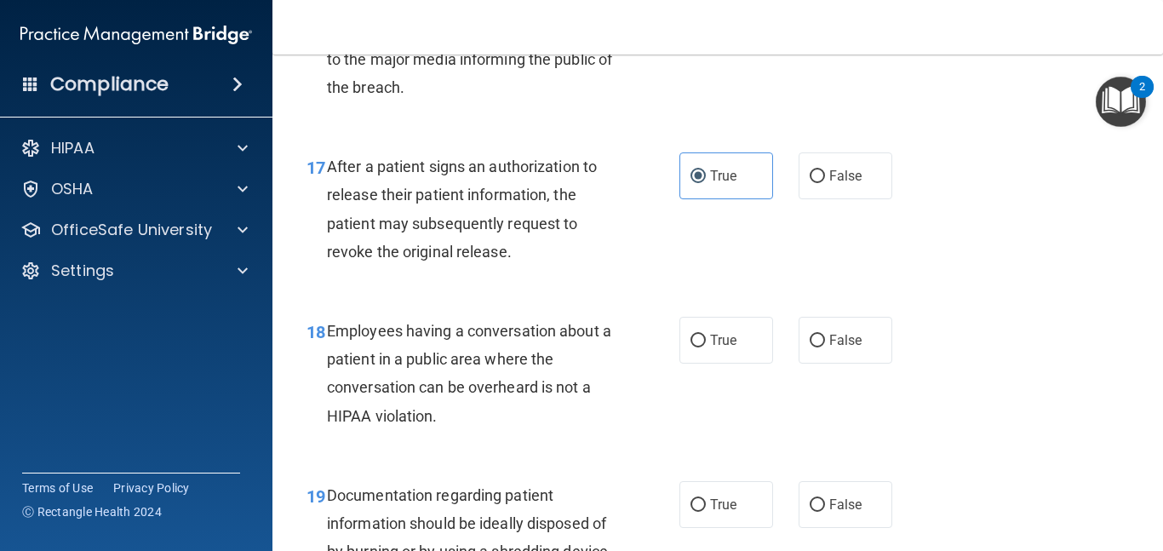
scroll to position [2582, 0]
click at [815, 334] on input "False" at bounding box center [816, 340] width 15 height 13
radio input "true"
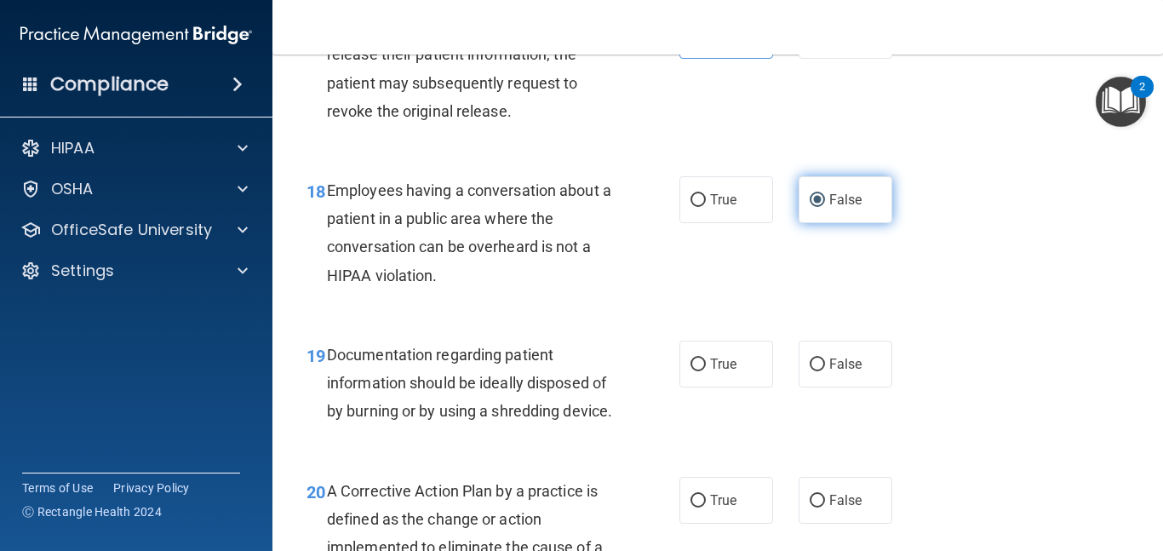
scroll to position [2733, 0]
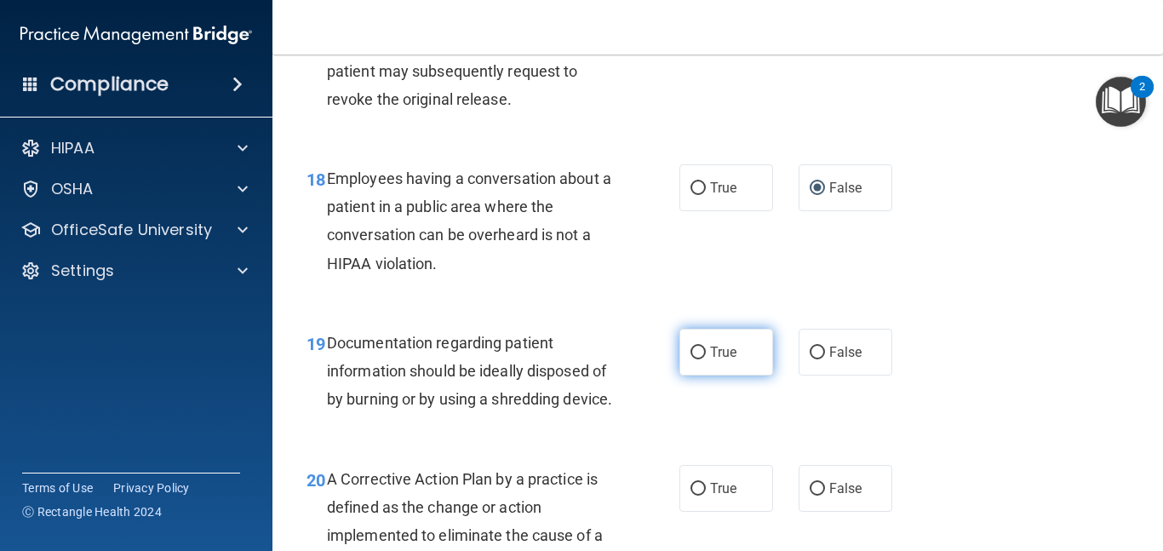
click at [737, 353] on label "True" at bounding box center [726, 352] width 94 height 47
click at [706, 353] on input "True" at bounding box center [697, 352] width 15 height 13
radio input "true"
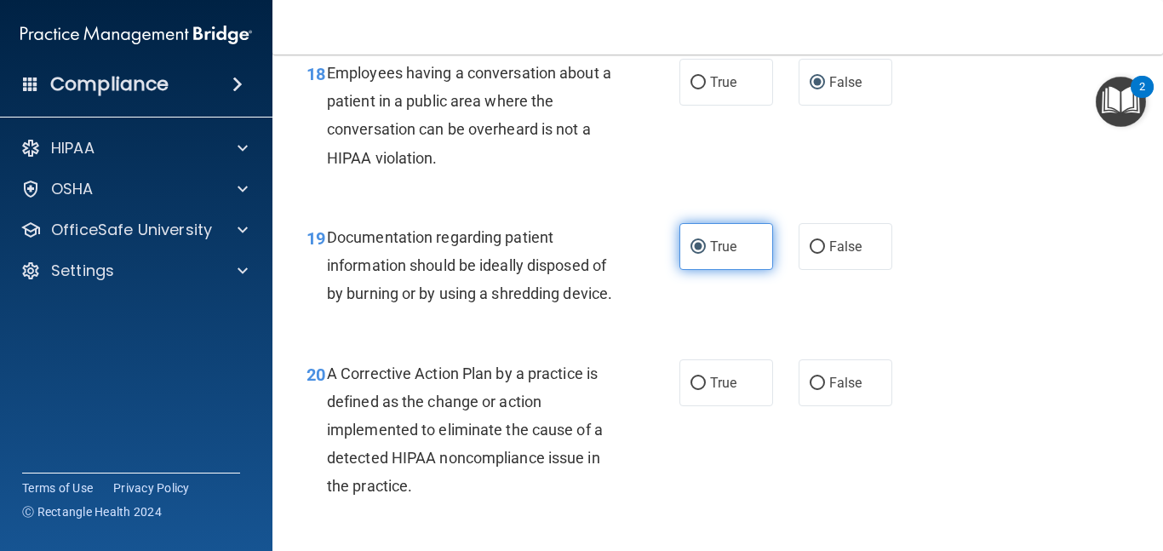
scroll to position [2855, 0]
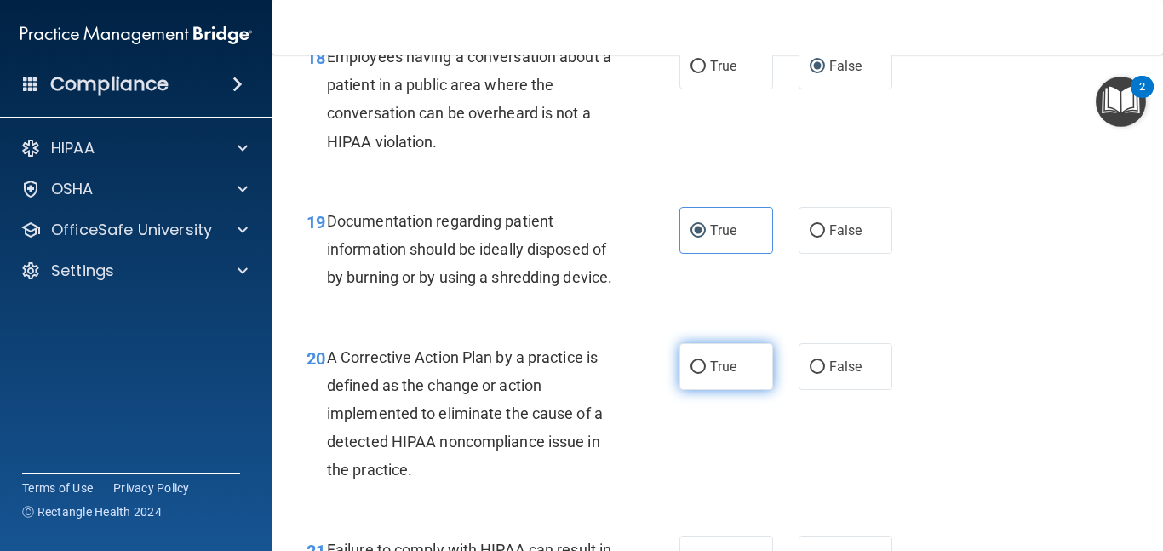
click at [704, 374] on input "True" at bounding box center [697, 367] width 15 height 13
radio input "true"
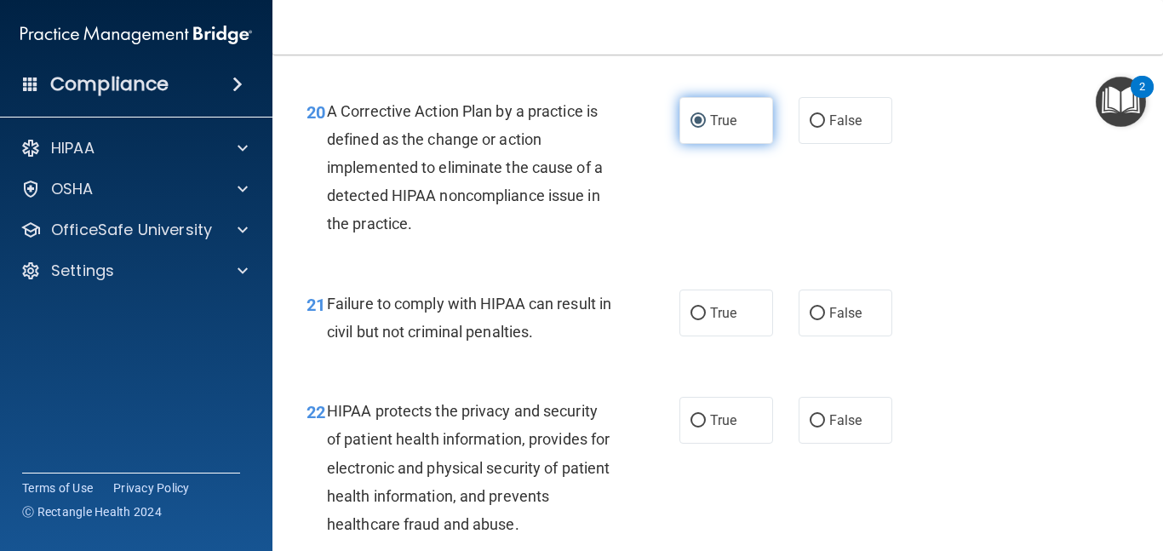
scroll to position [3102, 0]
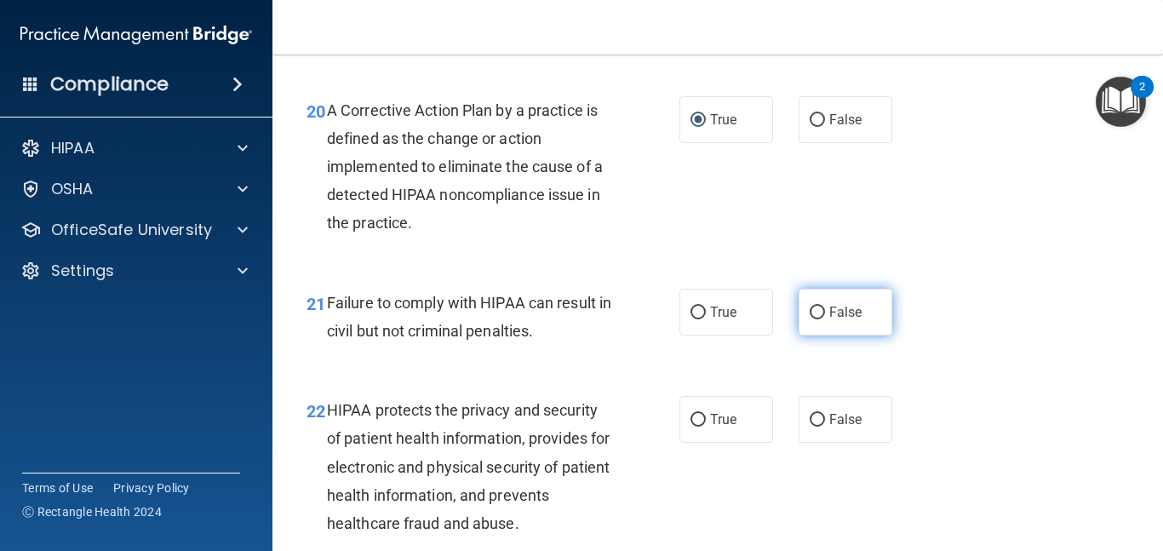
click at [838, 335] on label "False" at bounding box center [845, 312] width 94 height 47
click at [825, 319] on input "False" at bounding box center [816, 312] width 15 height 13
radio input "true"
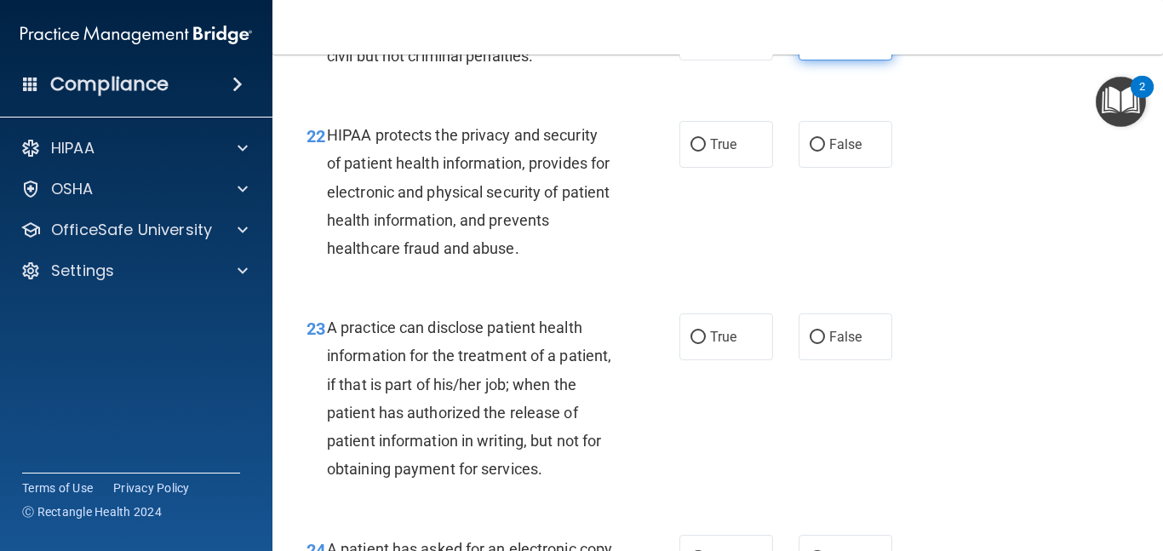
scroll to position [3382, 0]
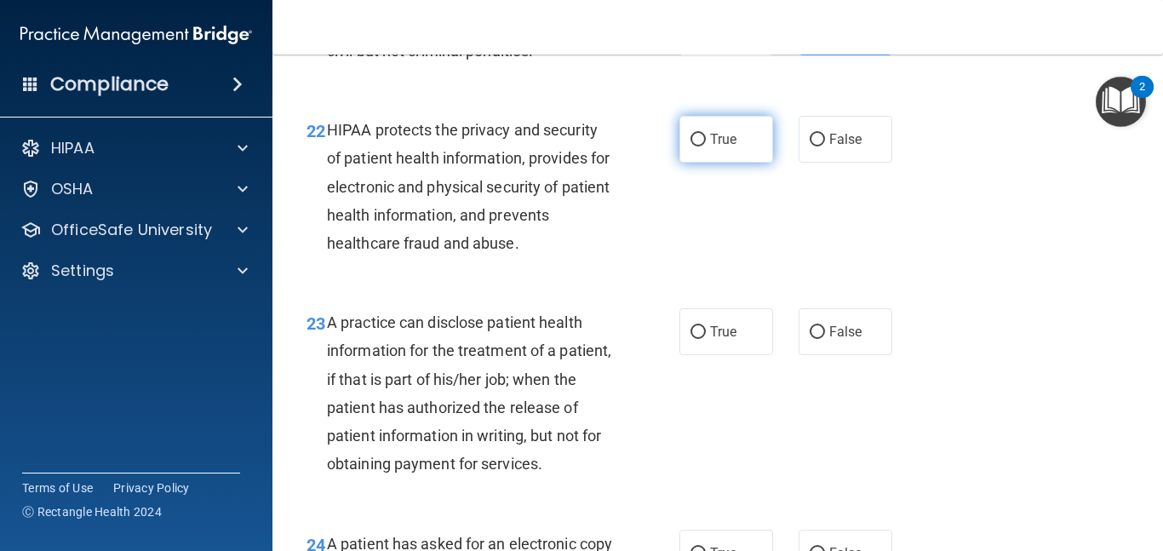
click at [728, 163] on label "True" at bounding box center [726, 139] width 94 height 47
click at [706, 146] on input "True" at bounding box center [697, 140] width 15 height 13
radio input "true"
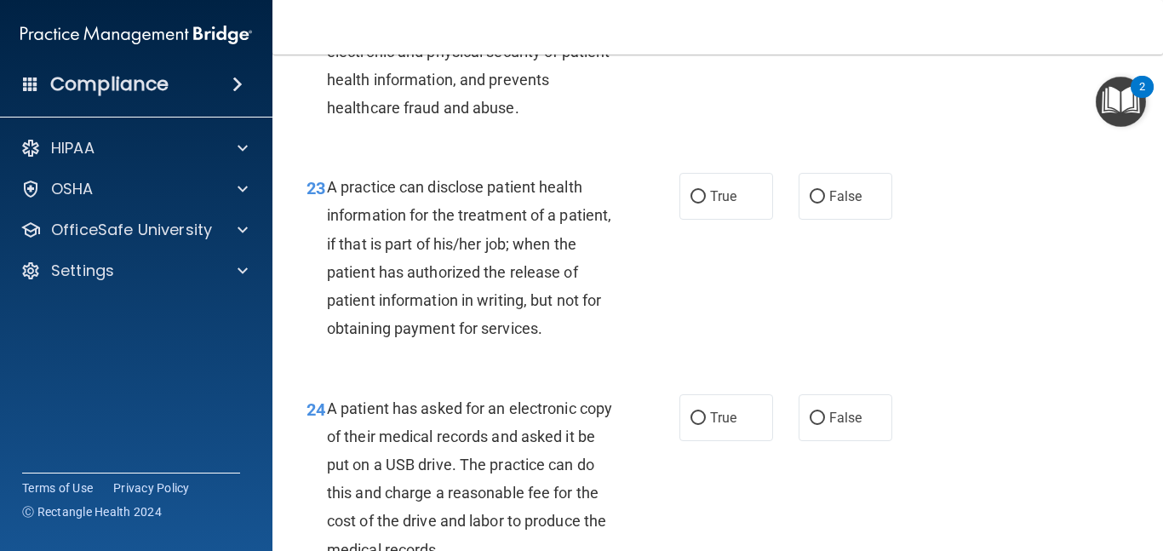
scroll to position [3548, 0]
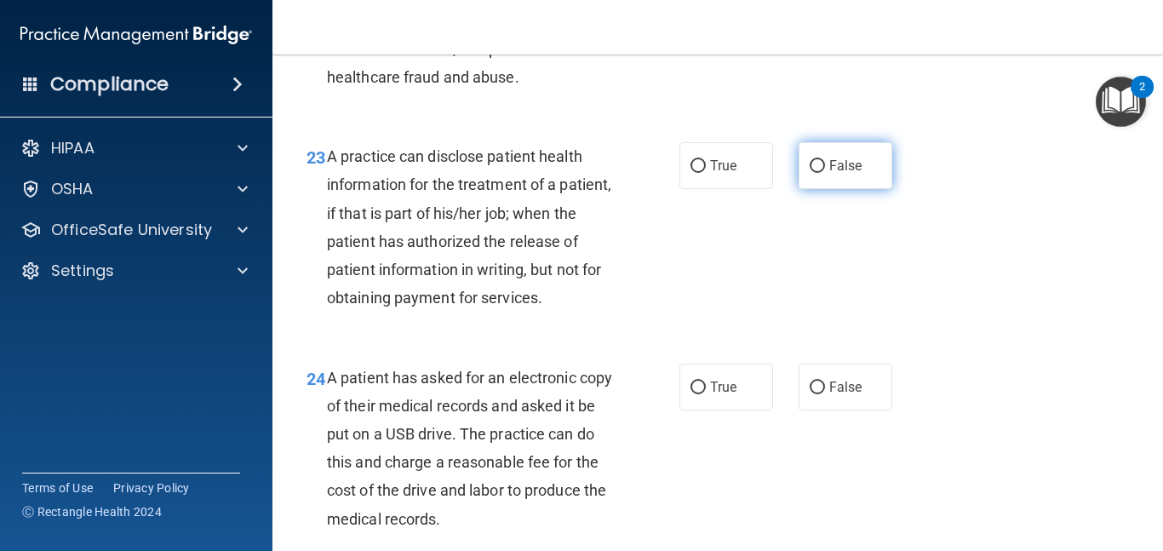
click at [852, 189] on label "False" at bounding box center [845, 165] width 94 height 47
click at [825, 173] on input "False" at bounding box center [816, 166] width 15 height 13
radio input "true"
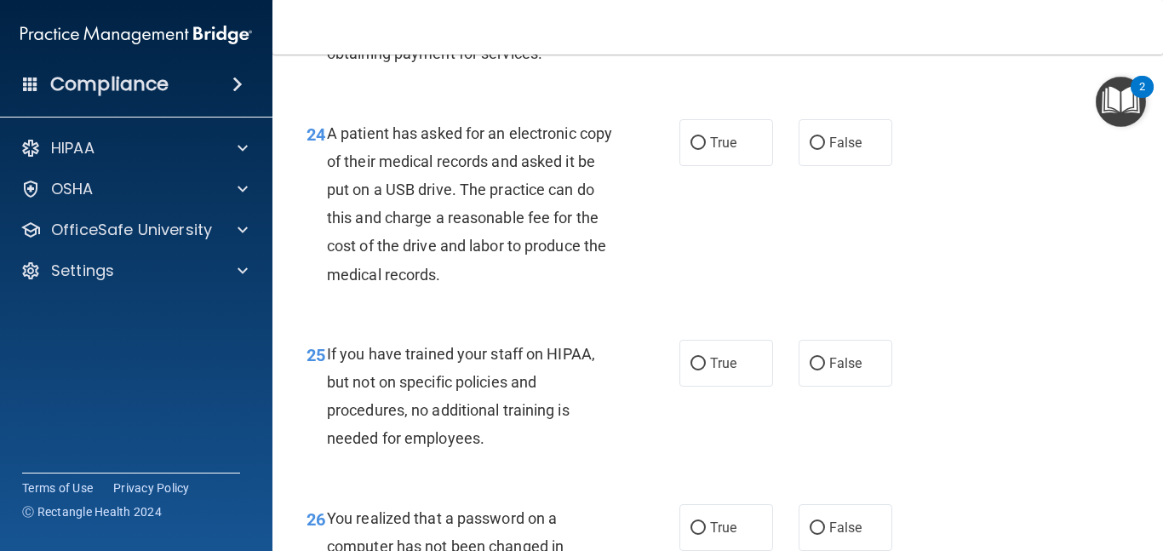
scroll to position [3793, 0]
click at [735, 150] on span "True" at bounding box center [723, 142] width 26 height 16
click at [706, 149] on input "True" at bounding box center [697, 142] width 15 height 13
radio input "true"
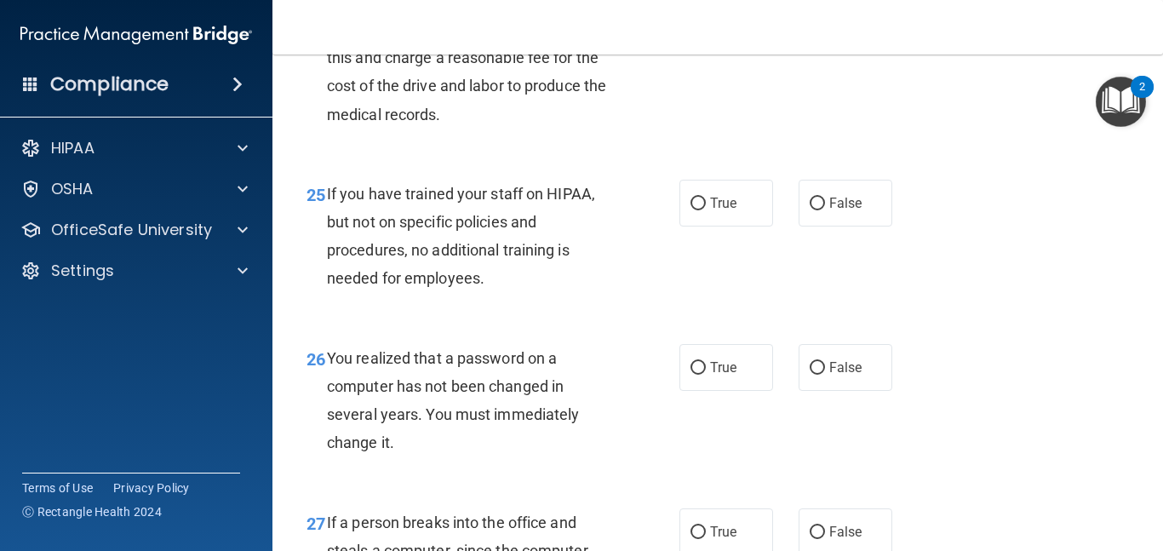
scroll to position [3964, 0]
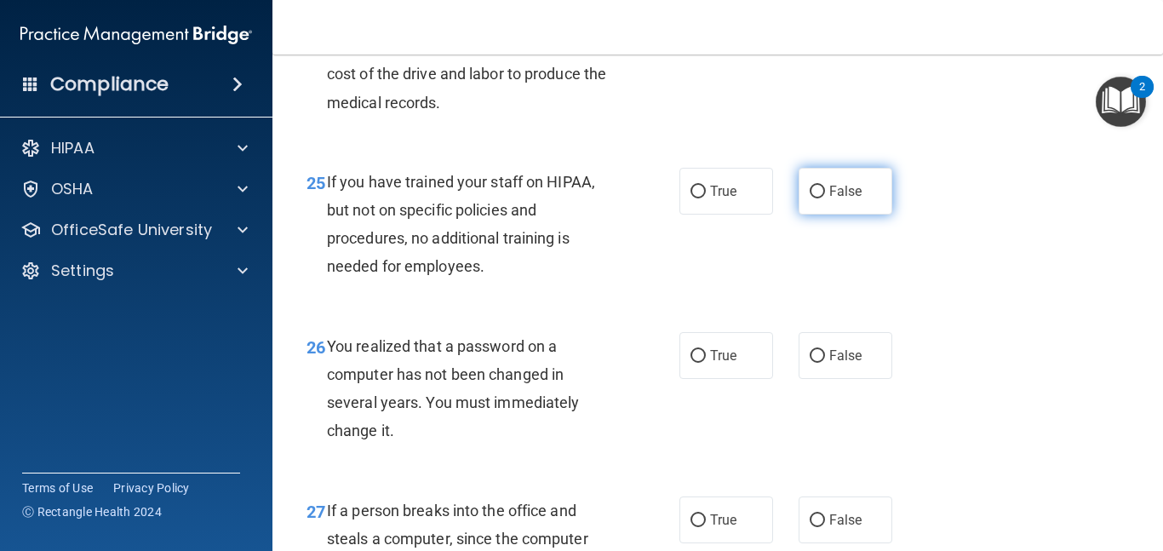
click at [829, 199] on span "False" at bounding box center [845, 191] width 33 height 16
click at [825, 198] on input "False" at bounding box center [816, 192] width 15 height 13
radio input "true"
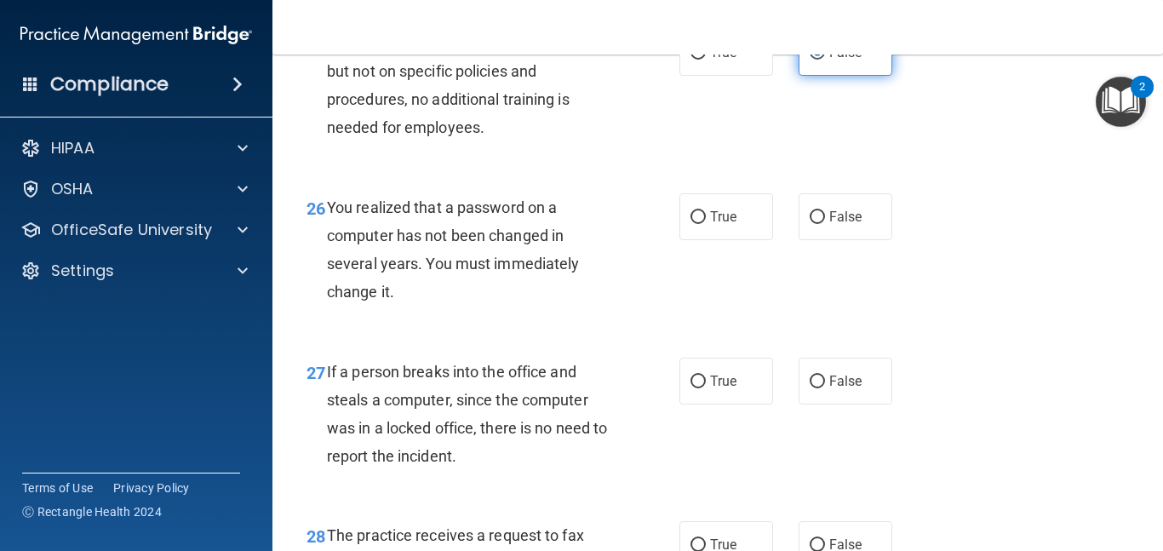
scroll to position [4106, 0]
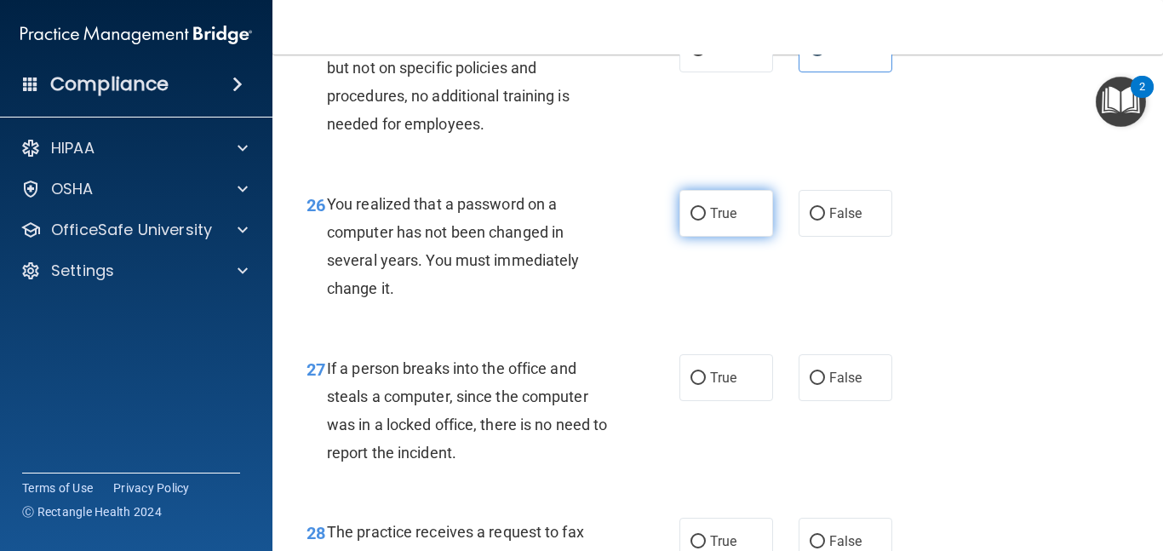
click at [745, 233] on label "True" at bounding box center [726, 213] width 94 height 47
click at [706, 220] on input "True" at bounding box center [697, 214] width 15 height 13
radio input "true"
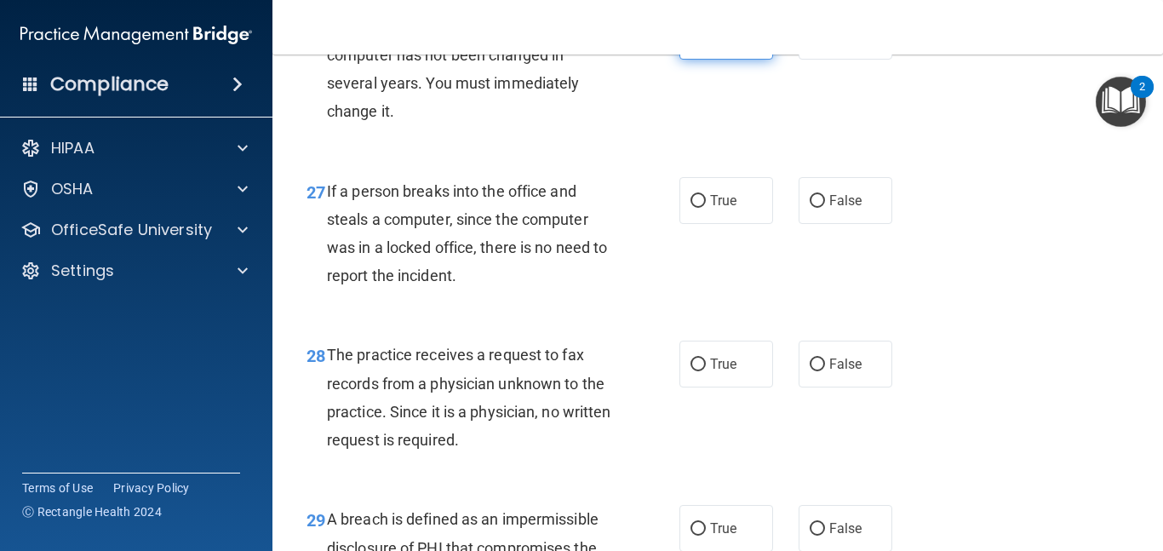
scroll to position [4284, 0]
click at [827, 223] on label "False" at bounding box center [845, 199] width 94 height 47
click at [825, 207] on input "False" at bounding box center [816, 200] width 15 height 13
radio input "true"
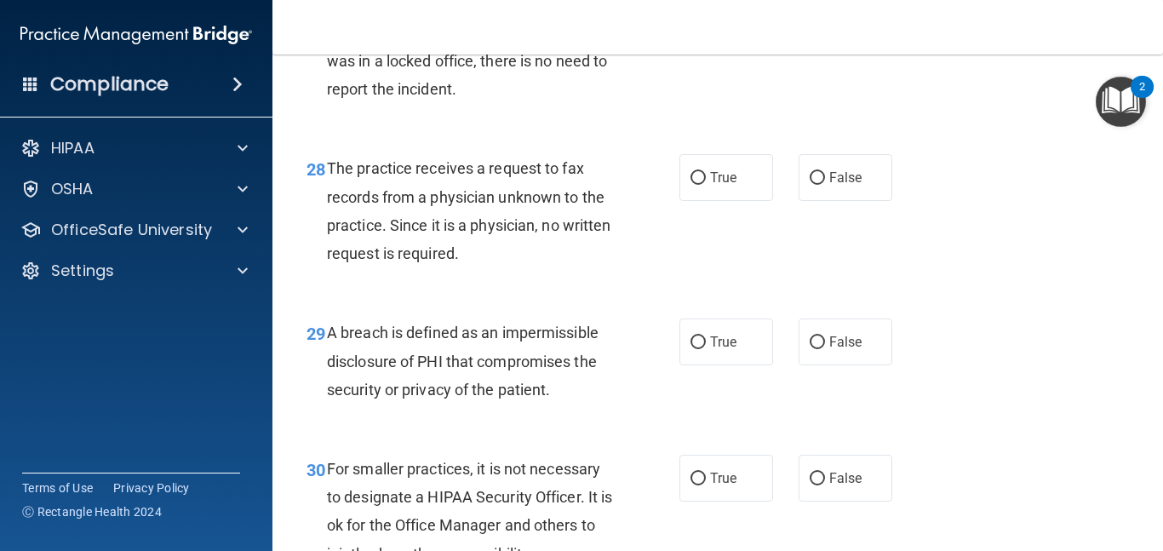
scroll to position [4470, 0]
click at [830, 185] on span "False" at bounding box center [845, 177] width 33 height 16
click at [825, 184] on input "False" at bounding box center [816, 177] width 15 height 13
radio input "true"
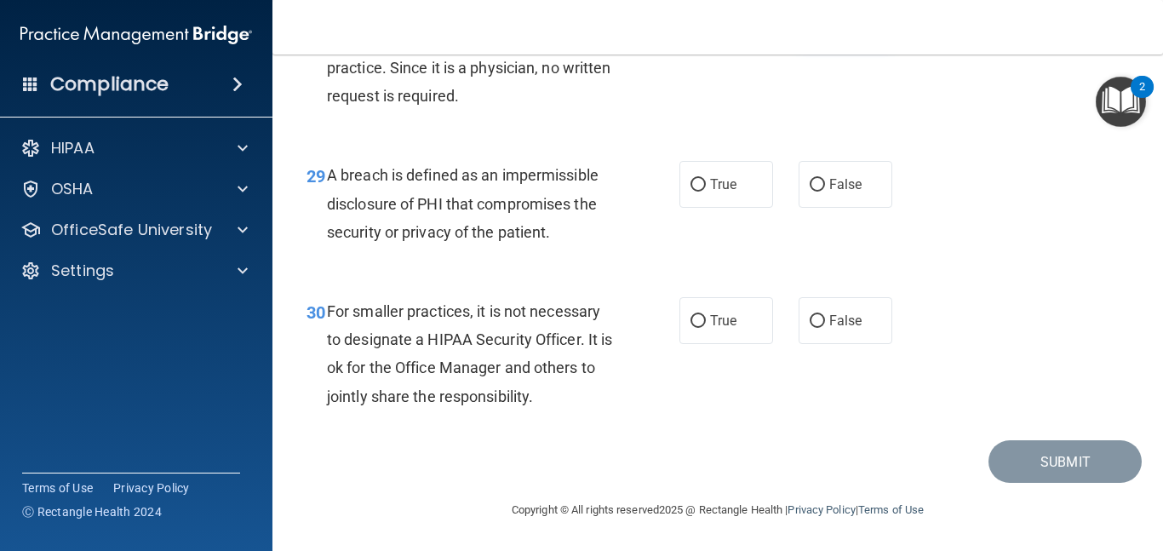
scroll to position [4650, 0]
click at [731, 199] on label "True" at bounding box center [726, 184] width 94 height 47
click at [706, 192] on input "True" at bounding box center [697, 185] width 15 height 13
radio input "true"
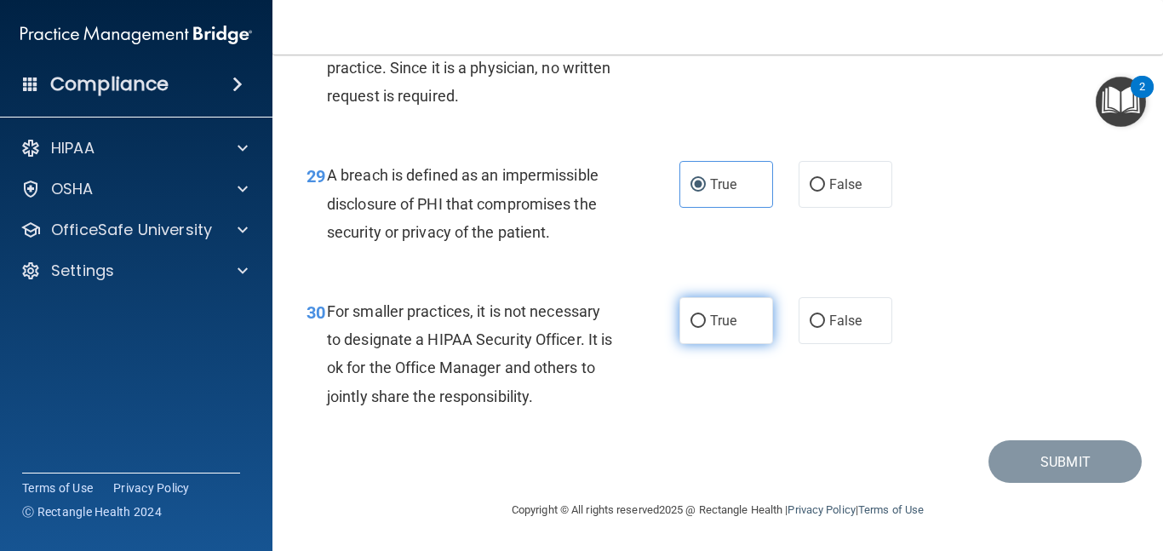
click at [702, 328] on label "True" at bounding box center [726, 320] width 94 height 47
click at [702, 328] on input "True" at bounding box center [697, 321] width 15 height 13
radio input "true"
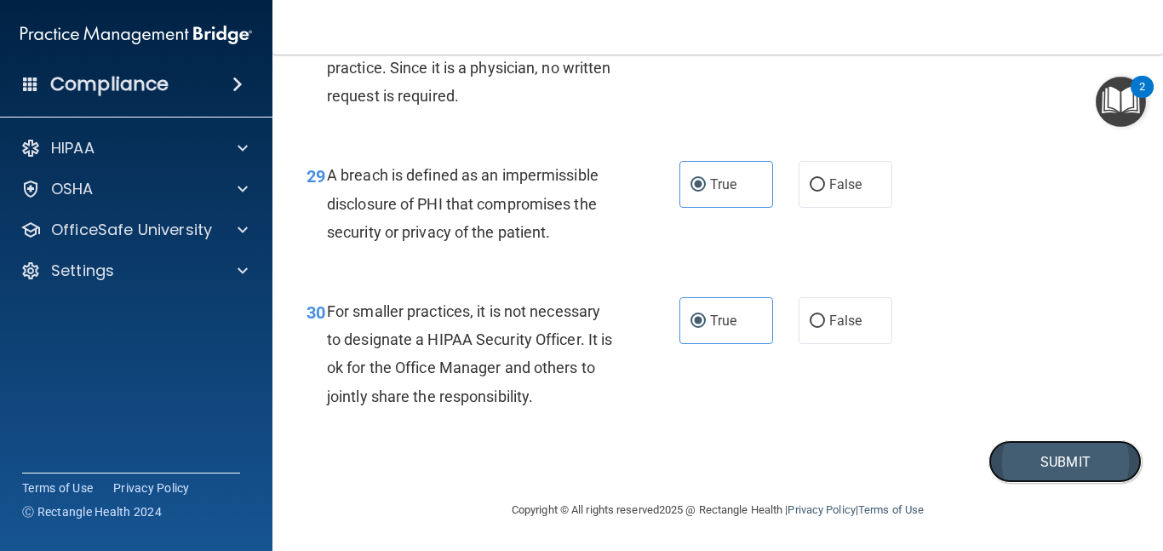
click at [1031, 465] on button "Submit" at bounding box center [1064, 461] width 153 height 43
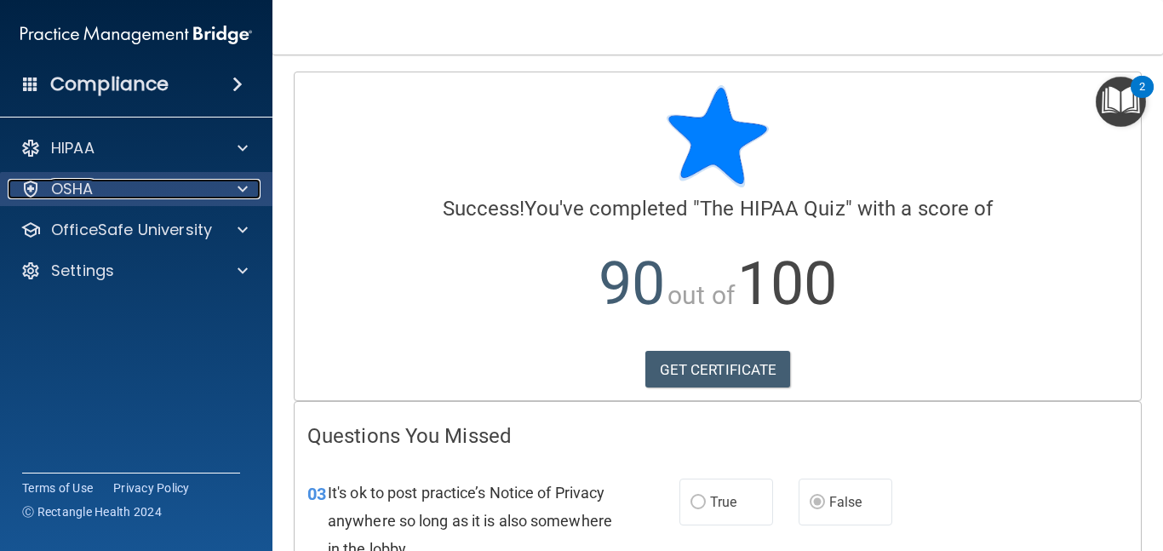
click at [74, 182] on p "OSHA" at bounding box center [72, 189] width 43 height 20
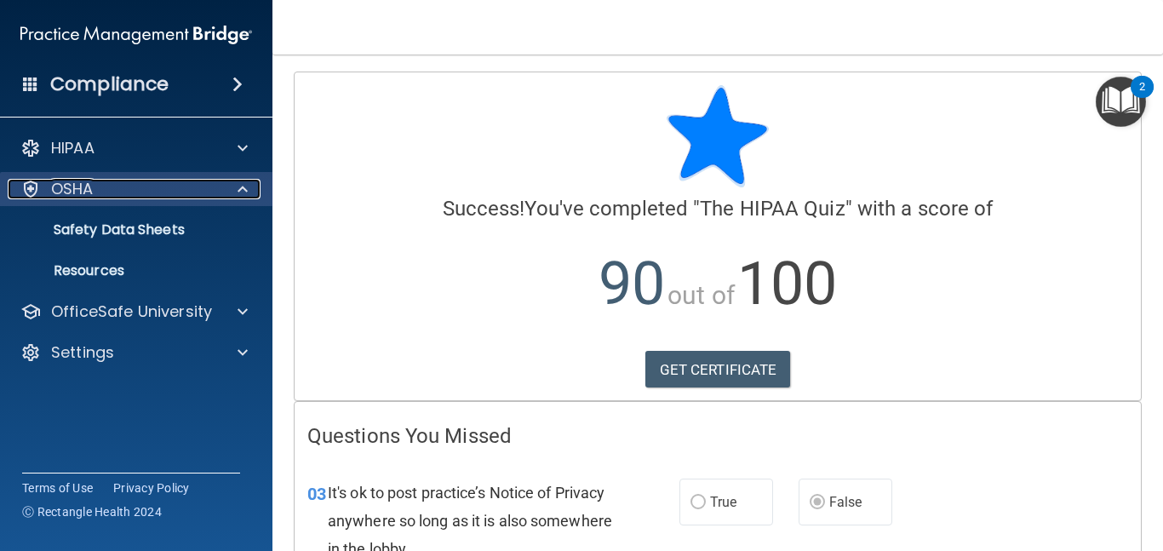
click at [74, 182] on p "OSHA" at bounding box center [72, 189] width 43 height 20
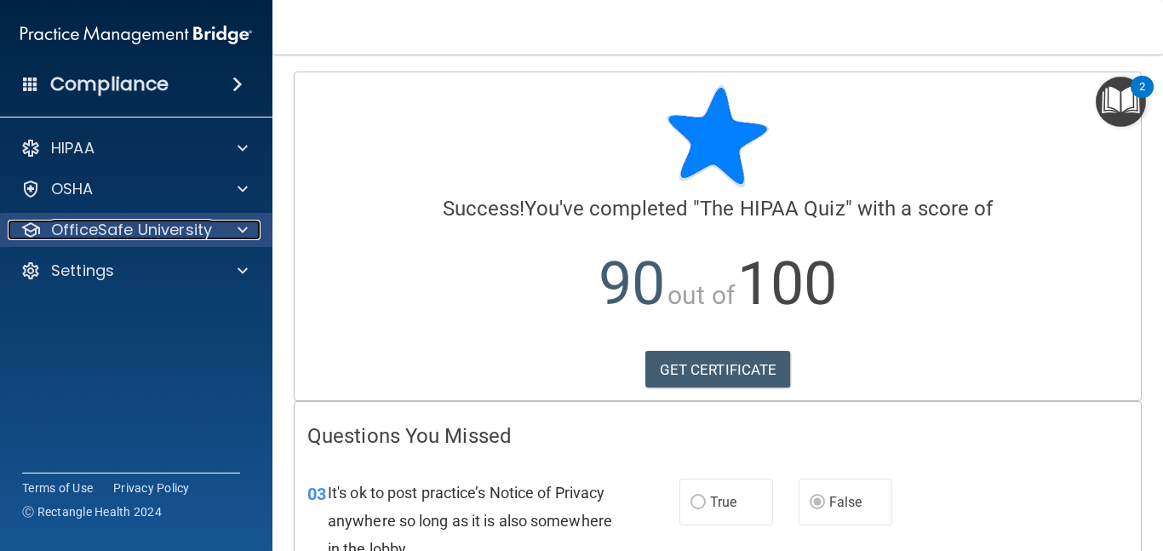
click at [71, 231] on p "OfficeSafe University" at bounding box center [131, 230] width 161 height 20
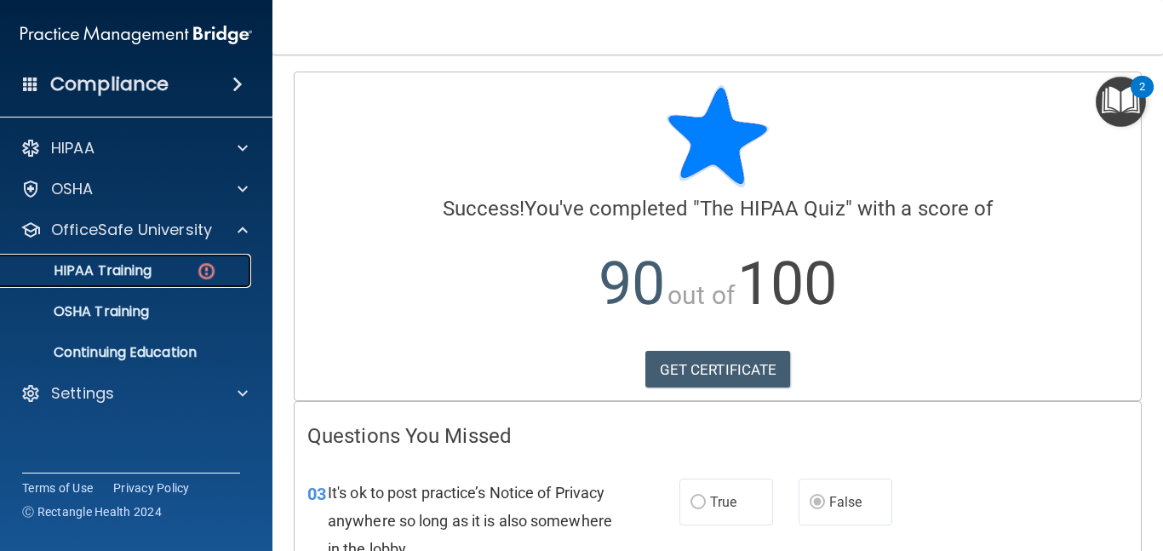
click at [86, 274] on p "HIPAA Training" at bounding box center [81, 270] width 140 height 17
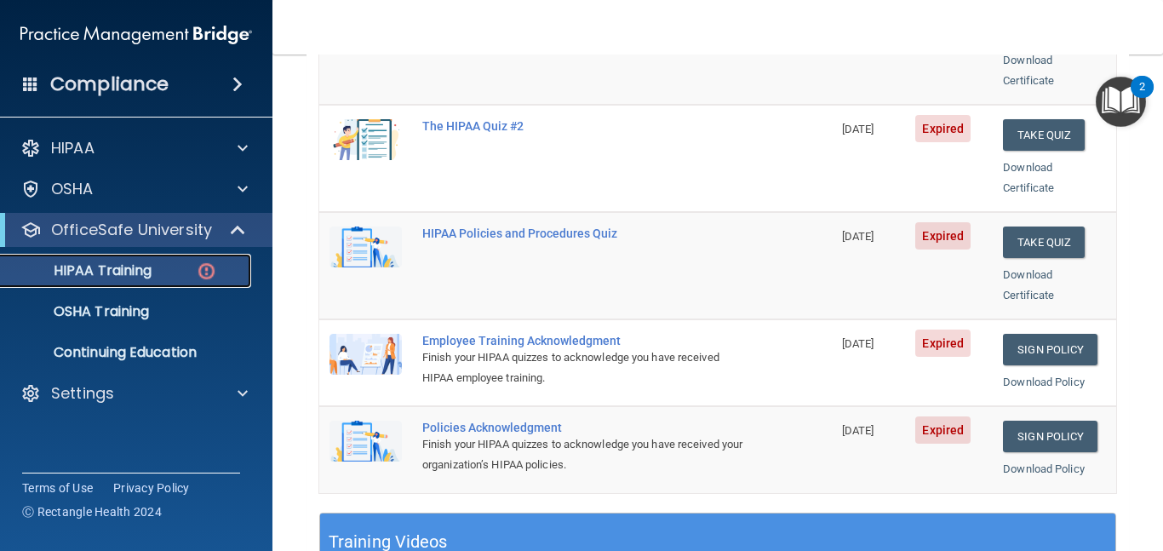
scroll to position [333, 0]
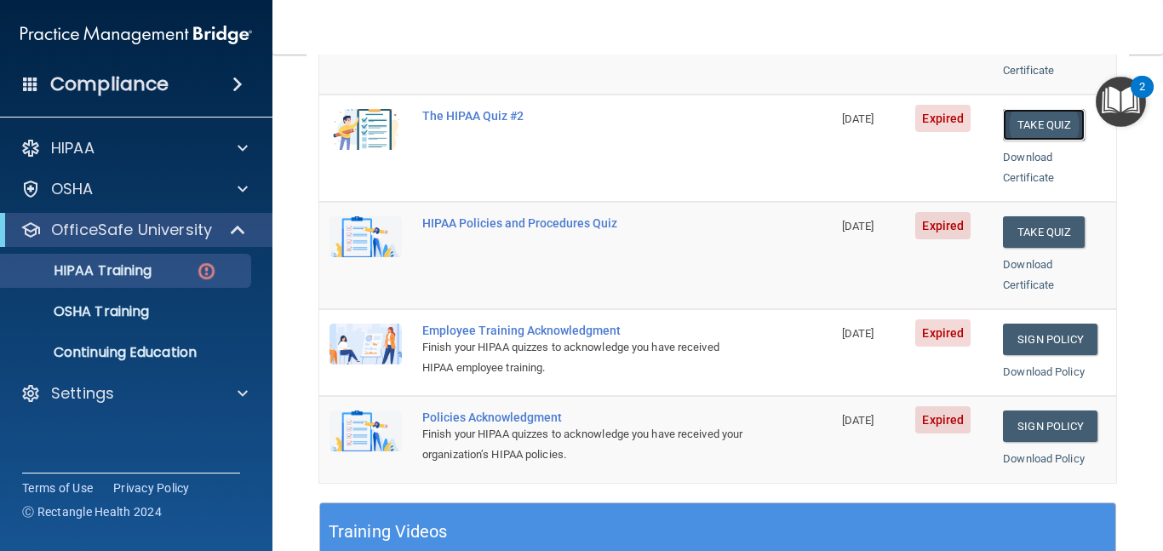
click at [1034, 109] on button "Take Quiz" at bounding box center [1044, 124] width 82 height 31
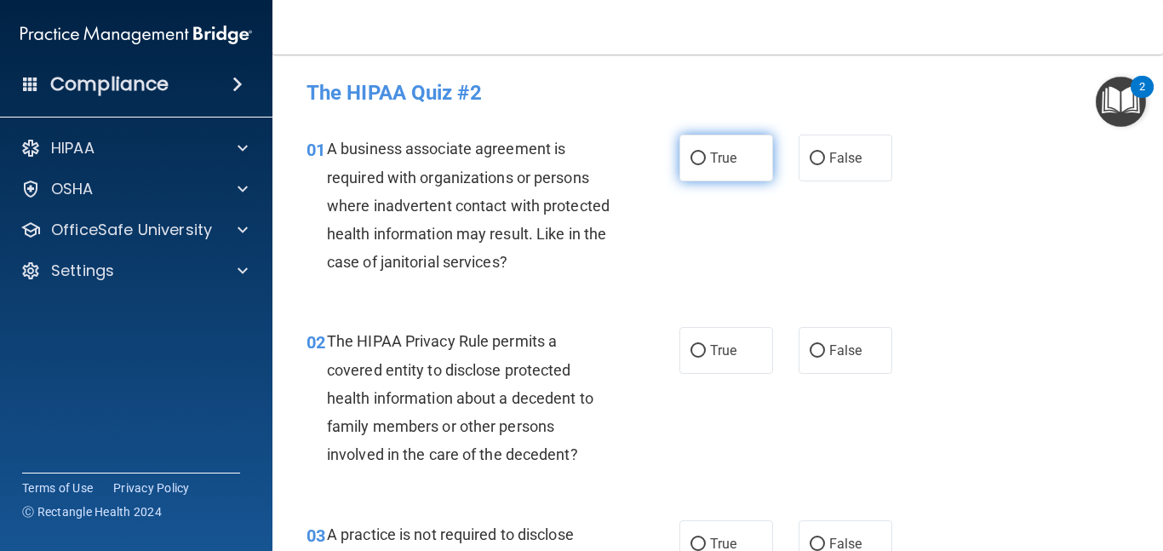
click at [701, 169] on label "True" at bounding box center [726, 157] width 94 height 47
click at [701, 165] on input "True" at bounding box center [697, 158] width 15 height 13
radio input "true"
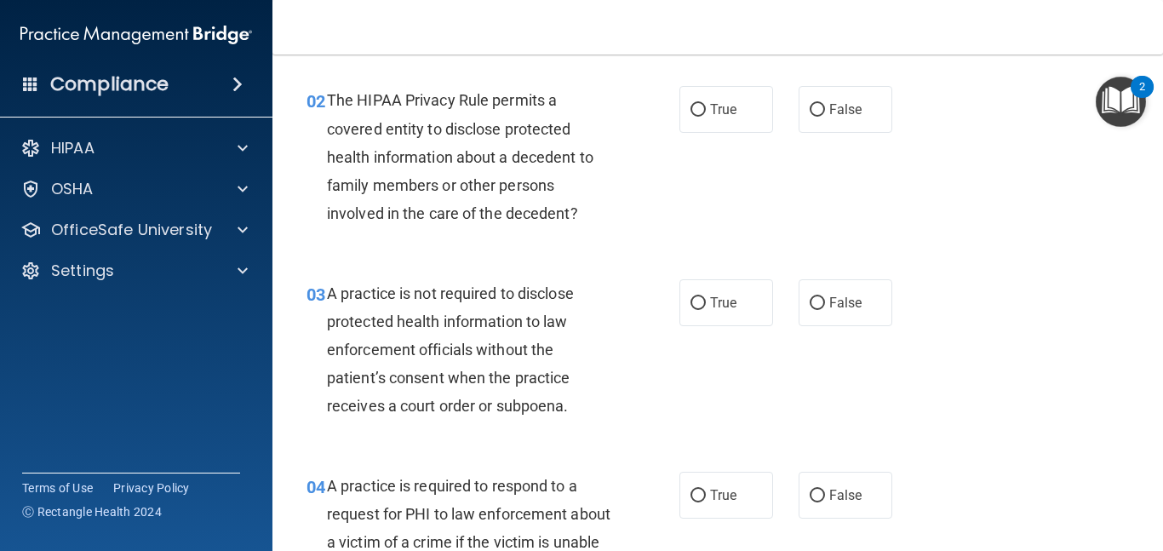
scroll to position [255, 0]
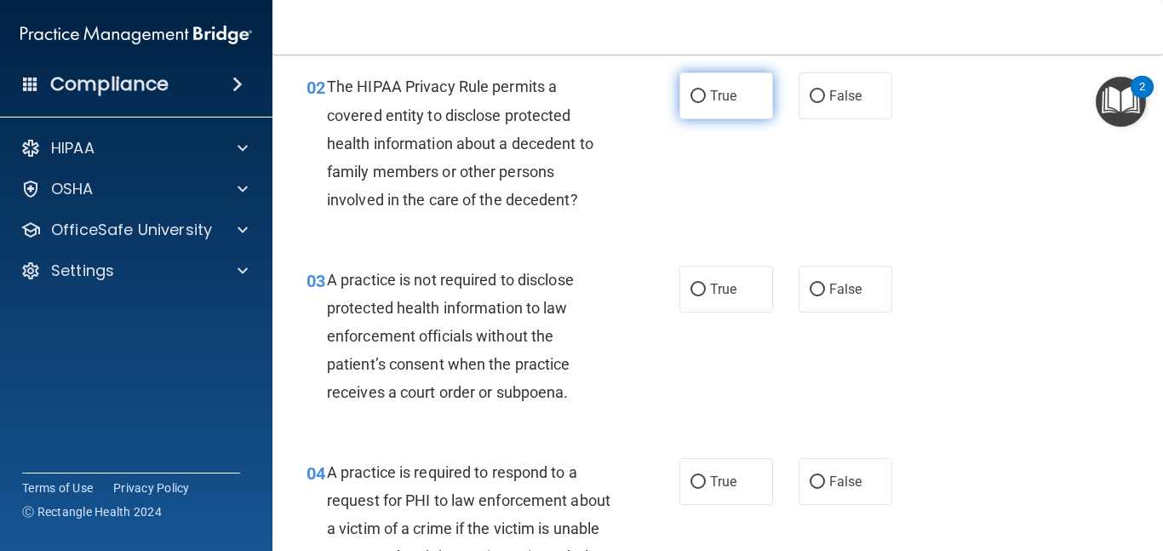
click at [719, 92] on span "True" at bounding box center [723, 96] width 26 height 16
click at [706, 92] on input "True" at bounding box center [697, 96] width 15 height 13
radio input "true"
click at [598, 209] on div "The HIPAA Privacy Rule permits a covered entity to disclose protected health in…" at bounding box center [476, 142] width 299 height 141
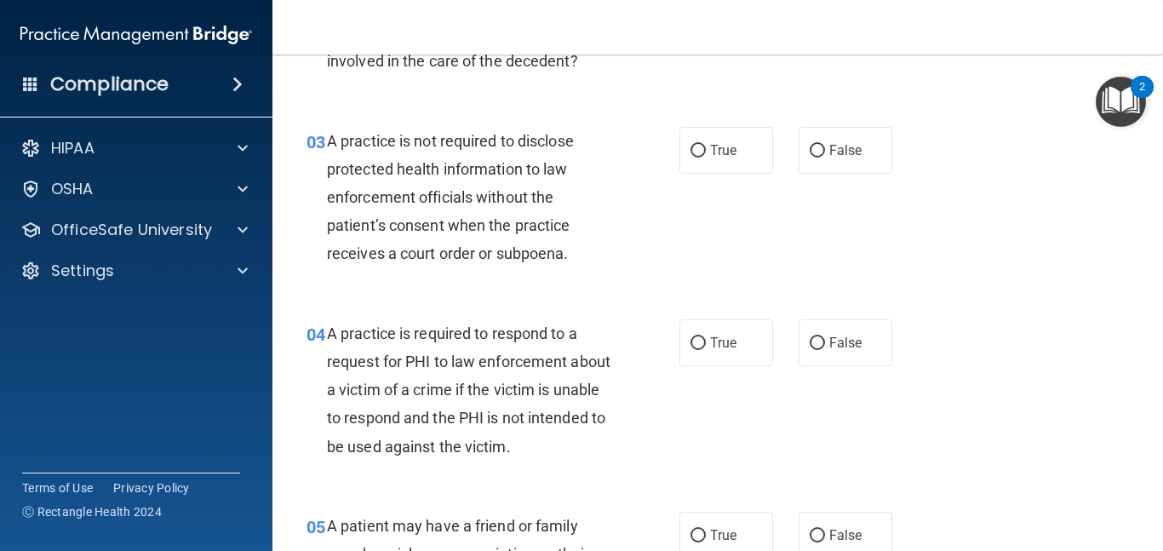
scroll to position [394, 0]
click at [827, 169] on label "False" at bounding box center [845, 149] width 94 height 47
click at [825, 157] on input "False" at bounding box center [816, 150] width 15 height 13
radio input "true"
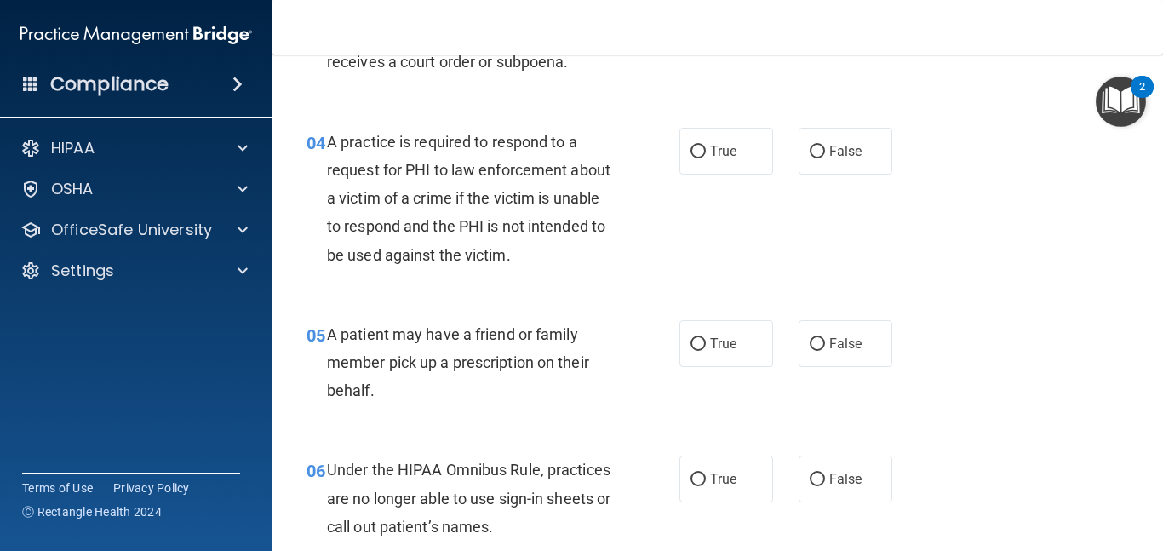
scroll to position [590, 0]
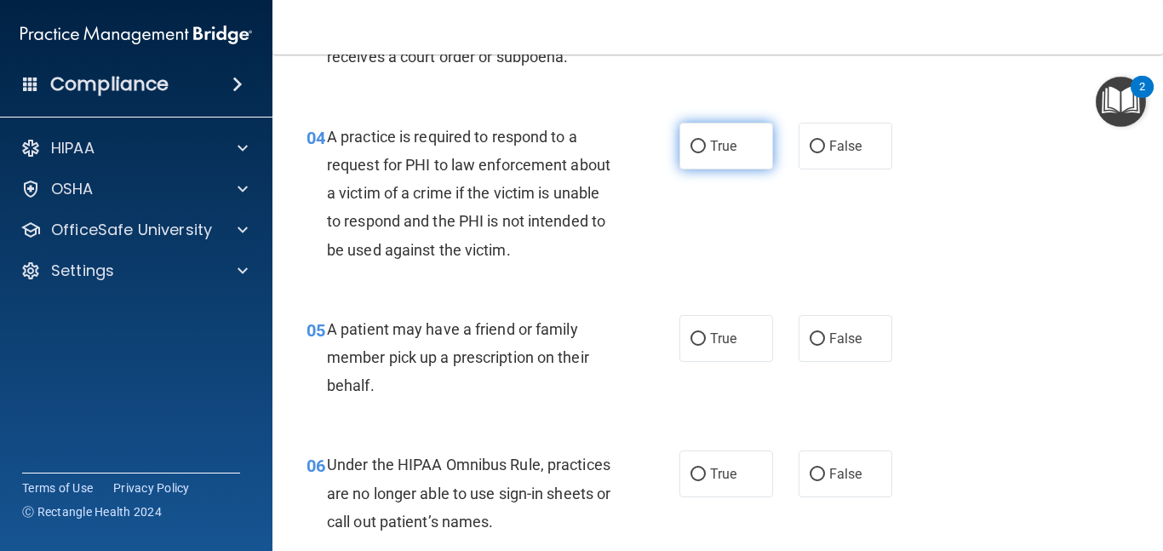
click at [724, 147] on span "True" at bounding box center [723, 146] width 26 height 16
click at [706, 147] on input "True" at bounding box center [697, 146] width 15 height 13
radio input "true"
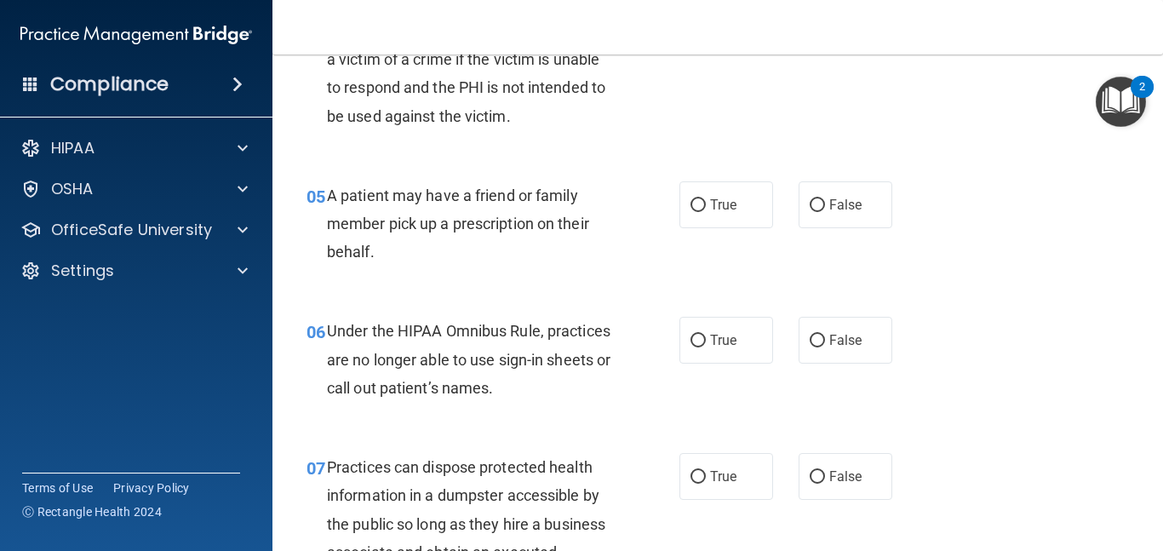
scroll to position [732, 0]
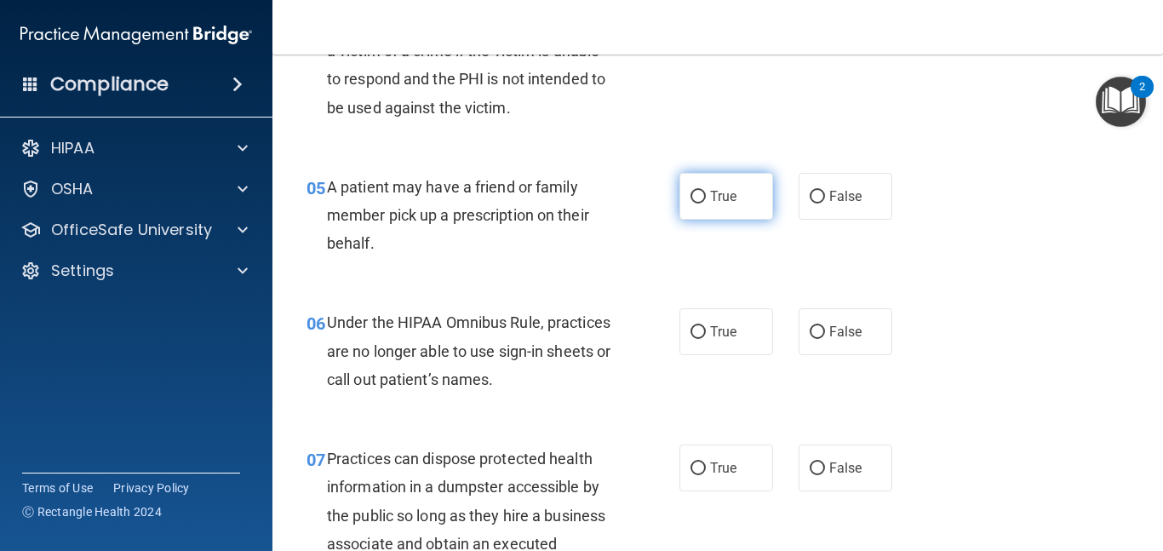
click at [717, 181] on label "True" at bounding box center [726, 196] width 94 height 47
click at [706, 191] on input "True" at bounding box center [697, 197] width 15 height 13
radio input "true"
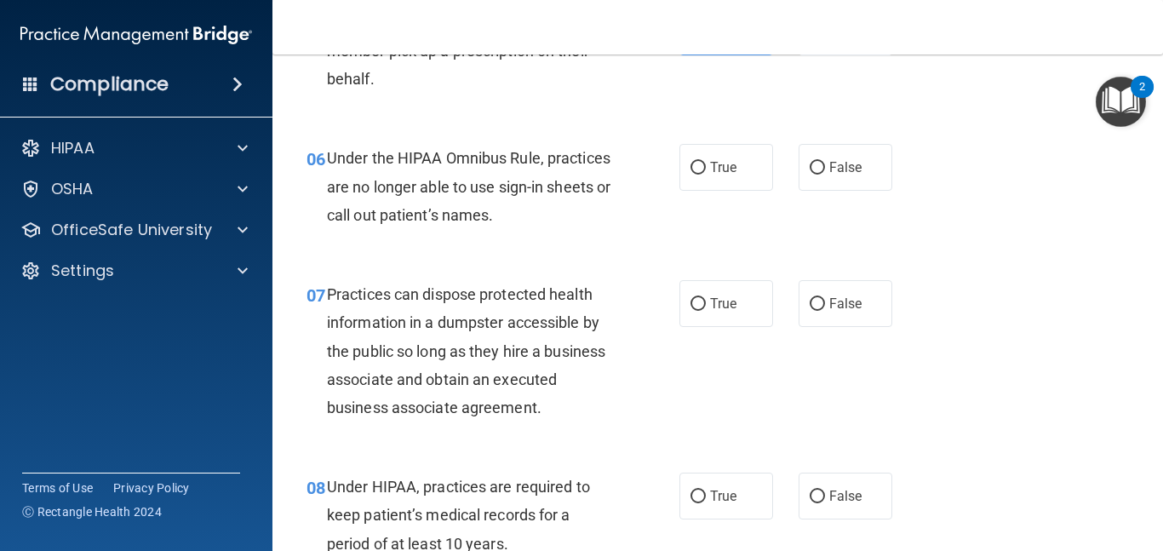
scroll to position [899, 0]
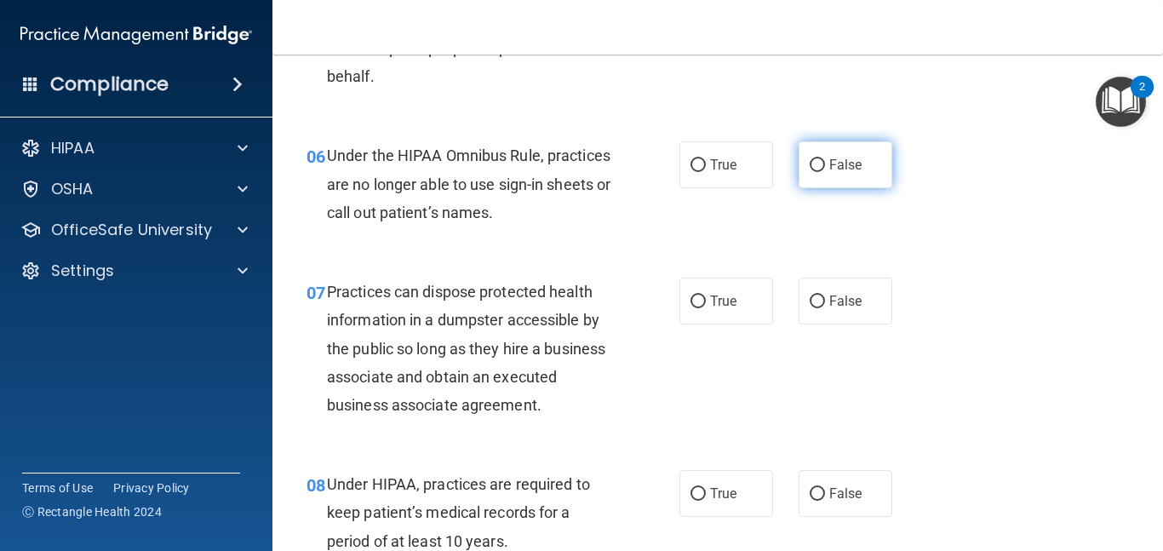
click at [860, 173] on label "False" at bounding box center [845, 164] width 94 height 47
click at [825, 172] on input "False" at bounding box center [816, 165] width 15 height 13
radio input "true"
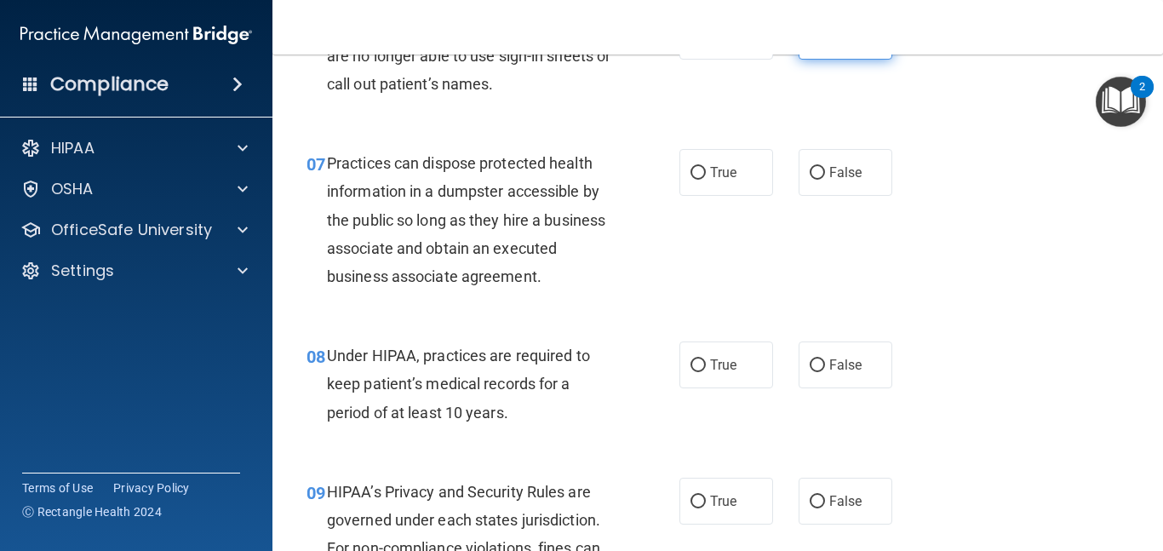
scroll to position [1034, 0]
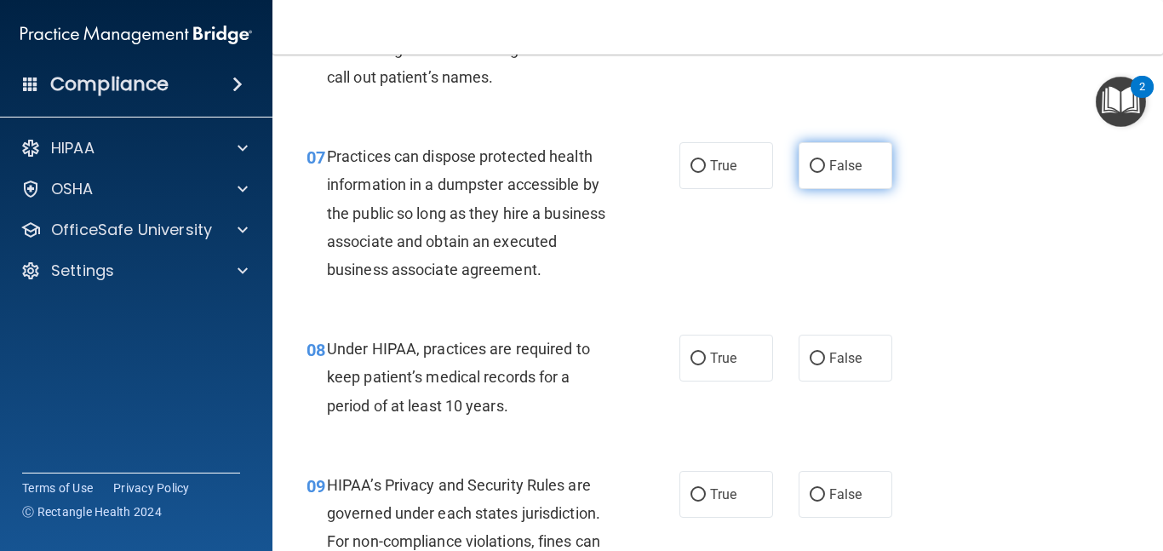
click at [842, 172] on span "False" at bounding box center [845, 165] width 33 height 16
click at [825, 172] on input "False" at bounding box center [816, 166] width 15 height 13
radio input "true"
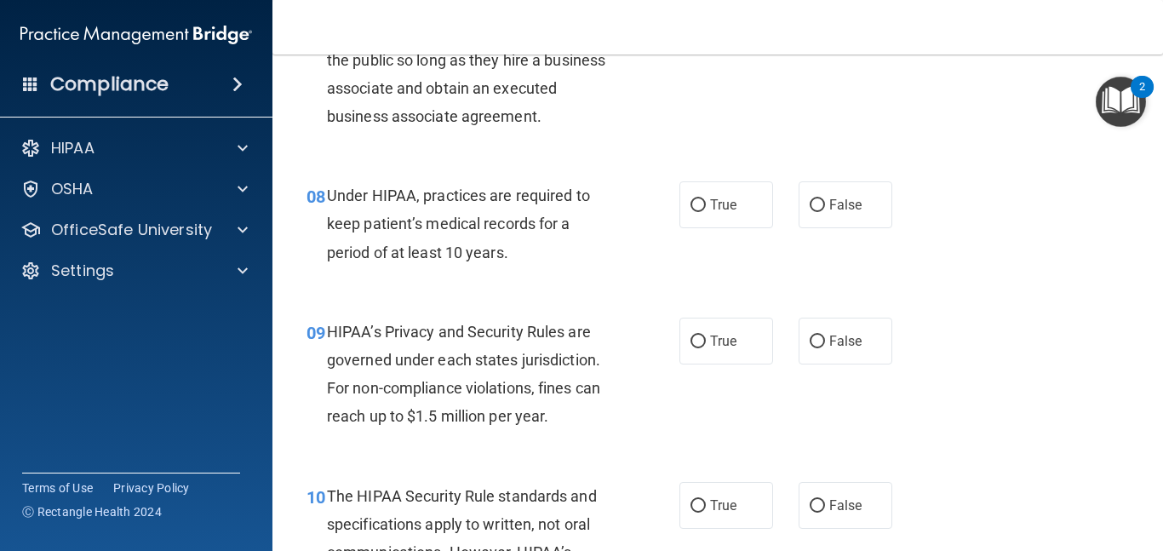
scroll to position [1204, 0]
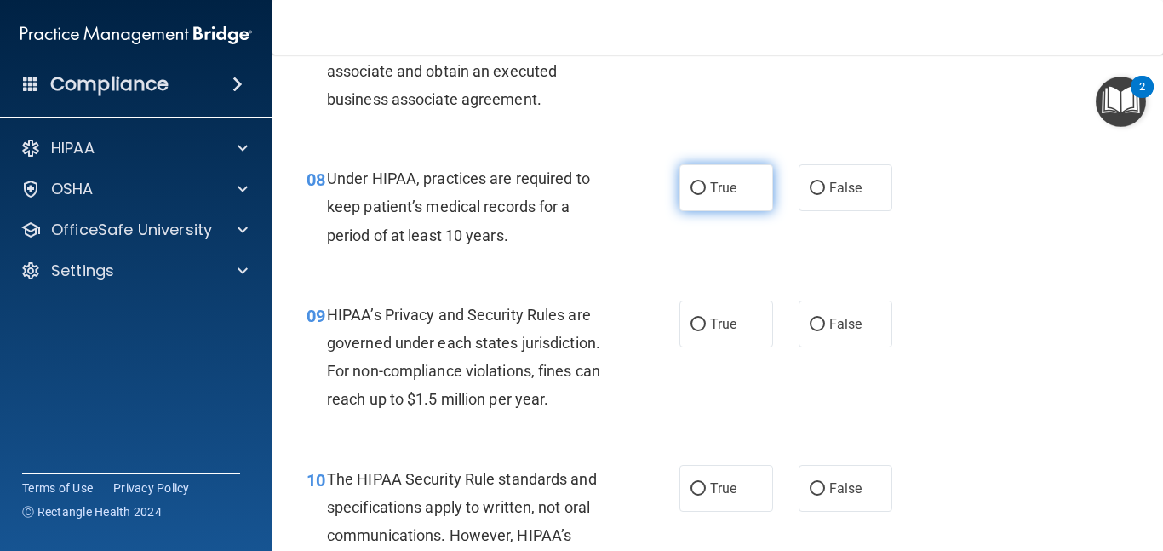
click at [746, 197] on label "True" at bounding box center [726, 187] width 94 height 47
click at [706, 195] on input "True" at bounding box center [697, 188] width 15 height 13
radio input "true"
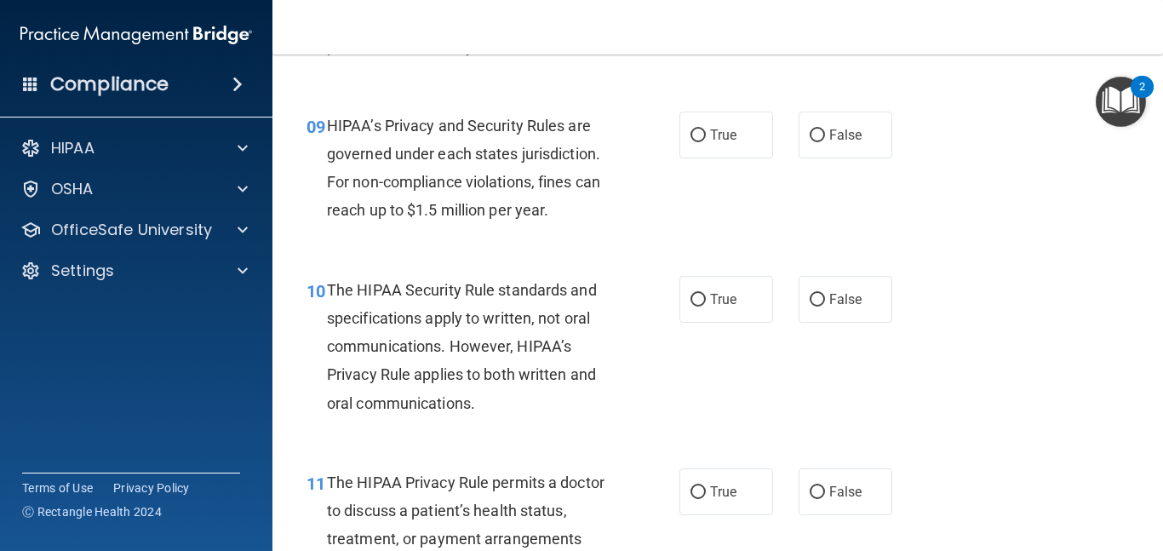
scroll to position [1400, 0]
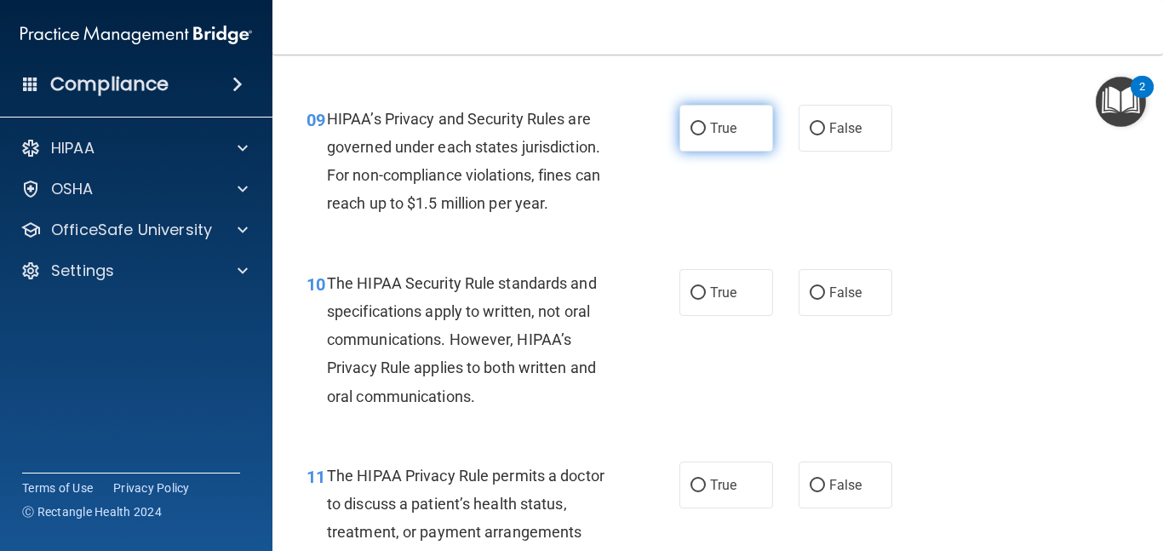
click at [733, 128] on span "True" at bounding box center [723, 128] width 26 height 16
click at [706, 128] on input "True" at bounding box center [697, 129] width 15 height 13
radio input "true"
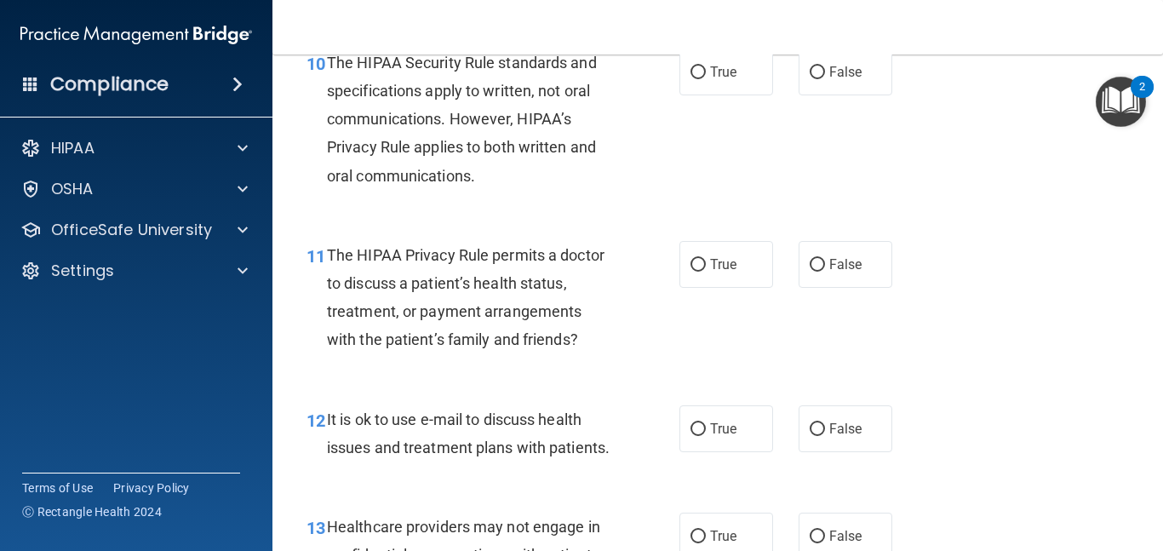
scroll to position [1530, 0]
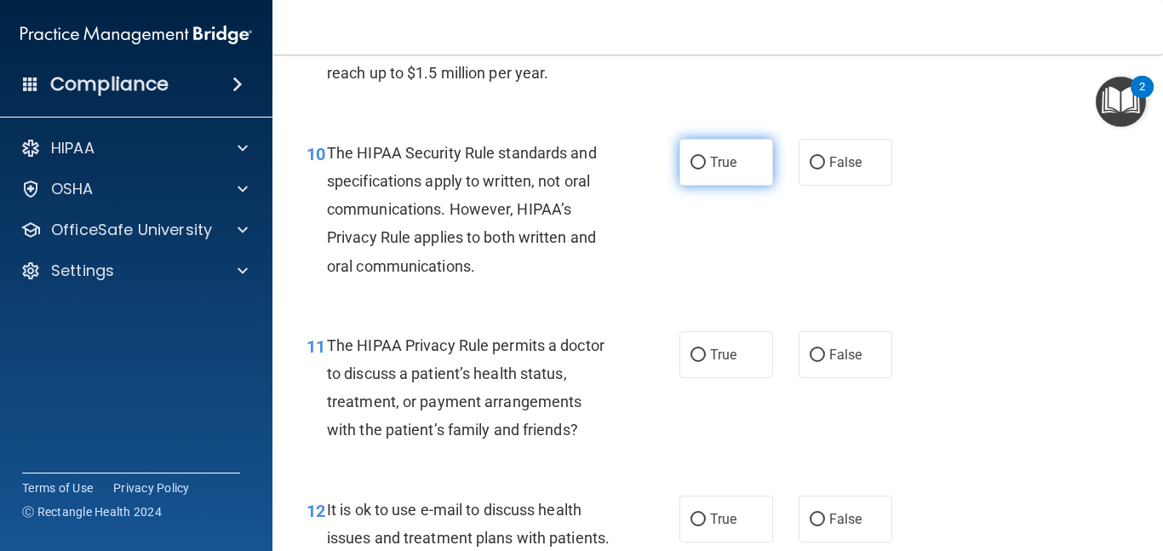
click at [717, 162] on span "True" at bounding box center [723, 162] width 26 height 16
click at [706, 162] on input "True" at bounding box center [697, 163] width 15 height 13
radio input "true"
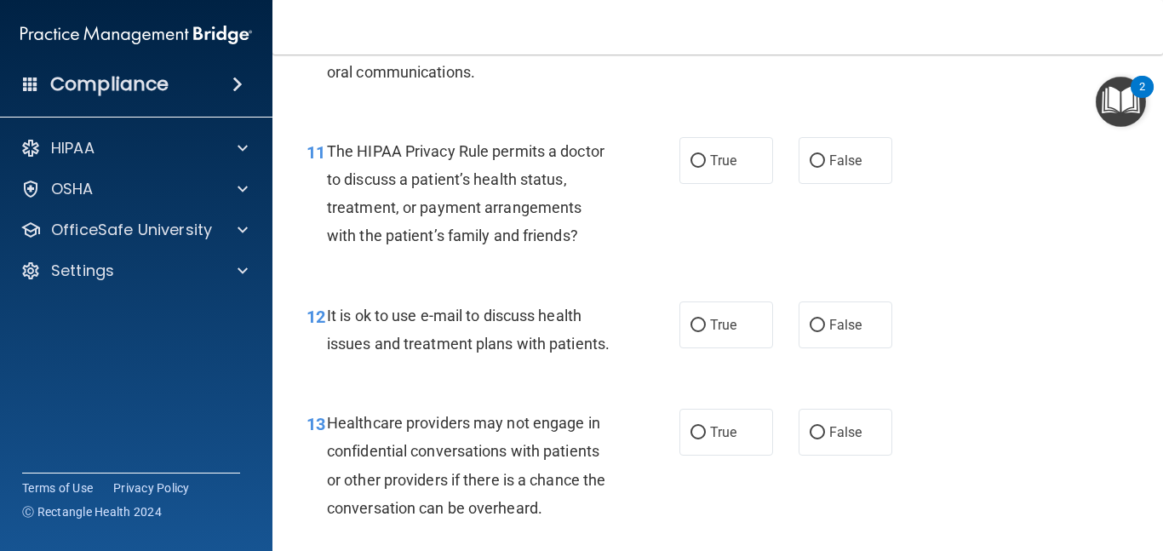
scroll to position [1725, 0]
click at [815, 175] on label "False" at bounding box center [845, 159] width 94 height 47
click at [815, 167] on input "False" at bounding box center [816, 160] width 15 height 13
radio input "true"
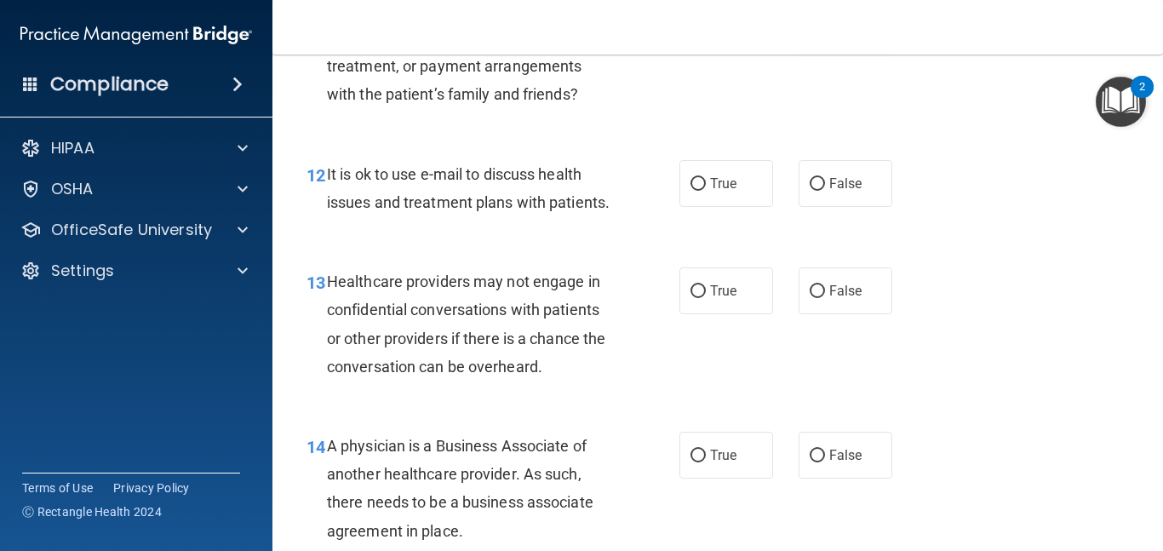
scroll to position [1877, 0]
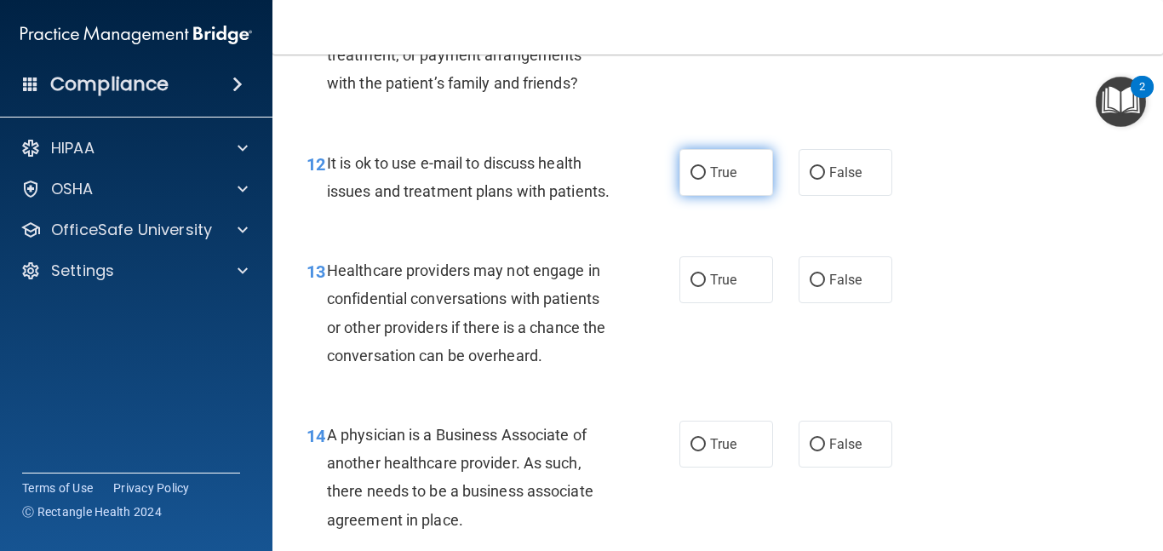
click at [746, 163] on label "True" at bounding box center [726, 172] width 94 height 47
click at [706, 167] on input "True" at bounding box center [697, 173] width 15 height 13
radio input "true"
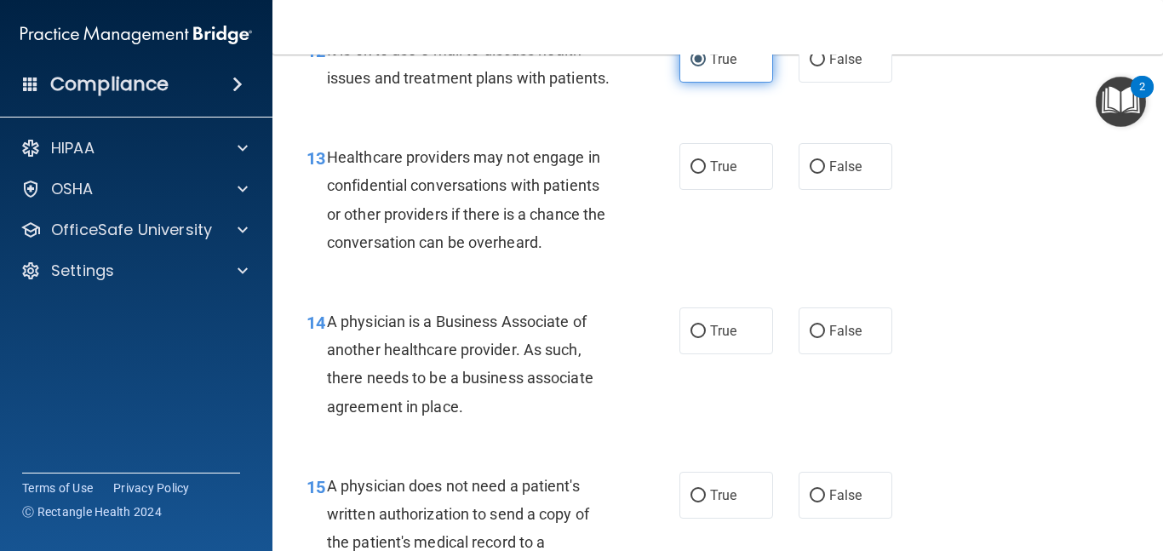
scroll to position [1999, 0]
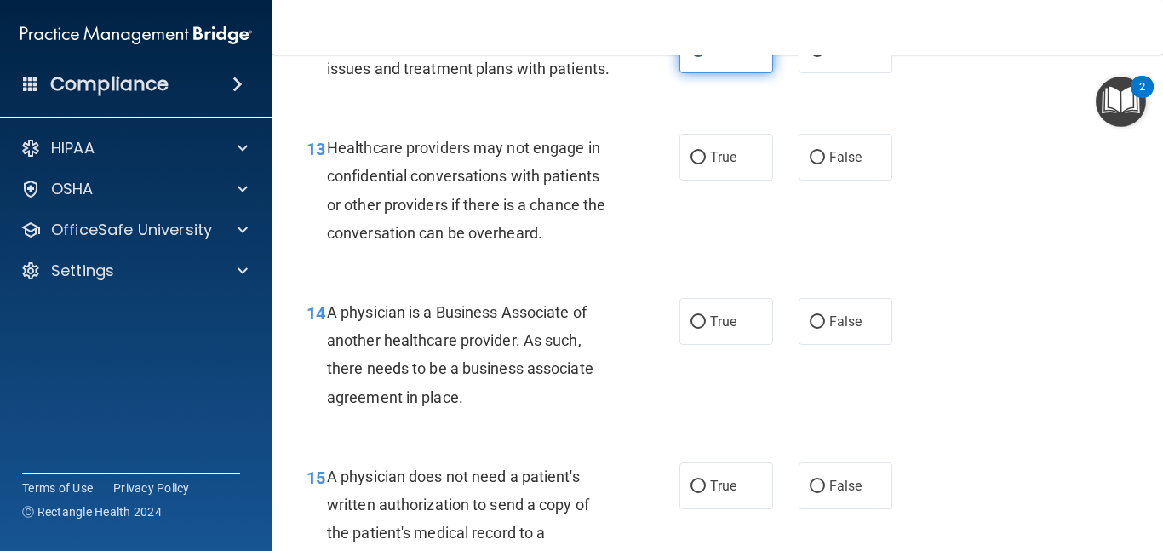
click at [746, 163] on label "True" at bounding box center [726, 157] width 94 height 47
click at [706, 163] on input "True" at bounding box center [697, 158] width 15 height 13
radio input "true"
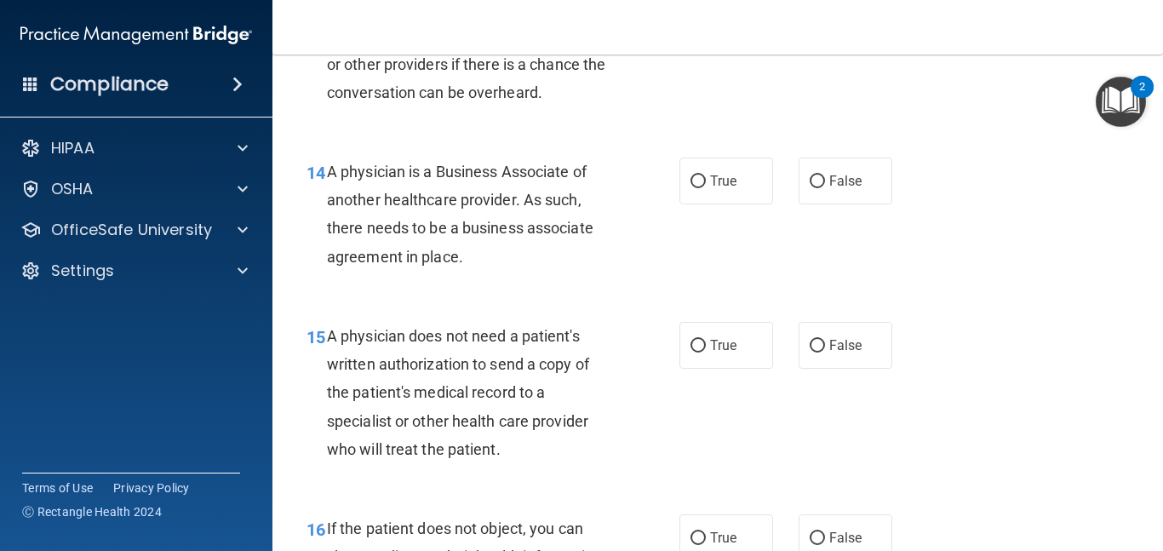
scroll to position [2142, 0]
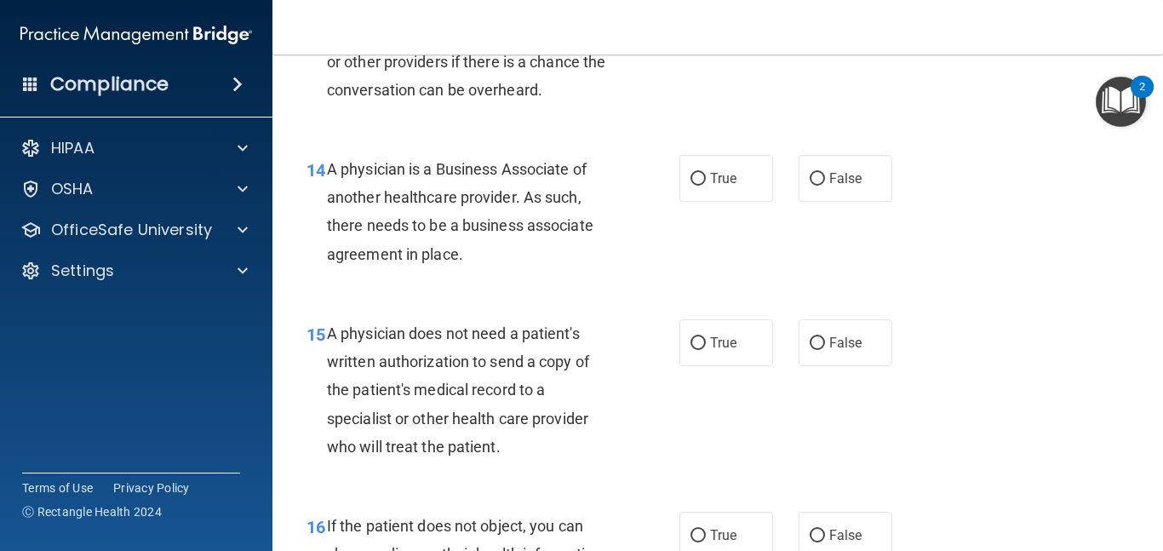
click at [755, 191] on label "True" at bounding box center [726, 178] width 94 height 47
click at [706, 186] on input "True" at bounding box center [697, 179] width 15 height 13
radio input "true"
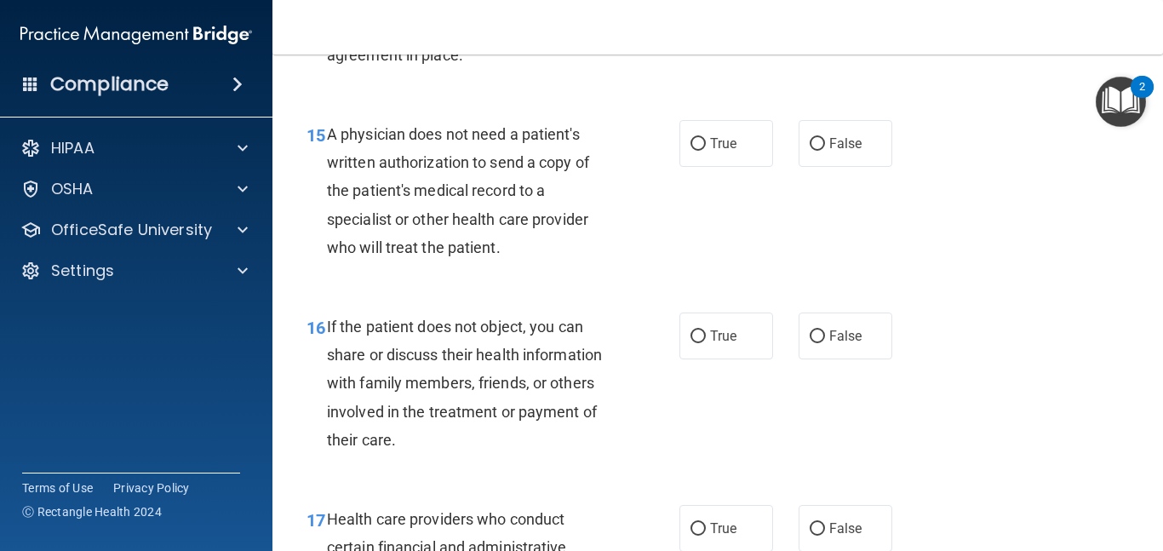
scroll to position [2341, 0]
click at [743, 156] on label "True" at bounding box center [726, 144] width 94 height 47
click at [706, 152] on input "True" at bounding box center [697, 145] width 15 height 13
radio input "true"
click at [712, 237] on div "15 A physician does not need a patient's written authorization to send a copy o…" at bounding box center [718, 196] width 848 height 192
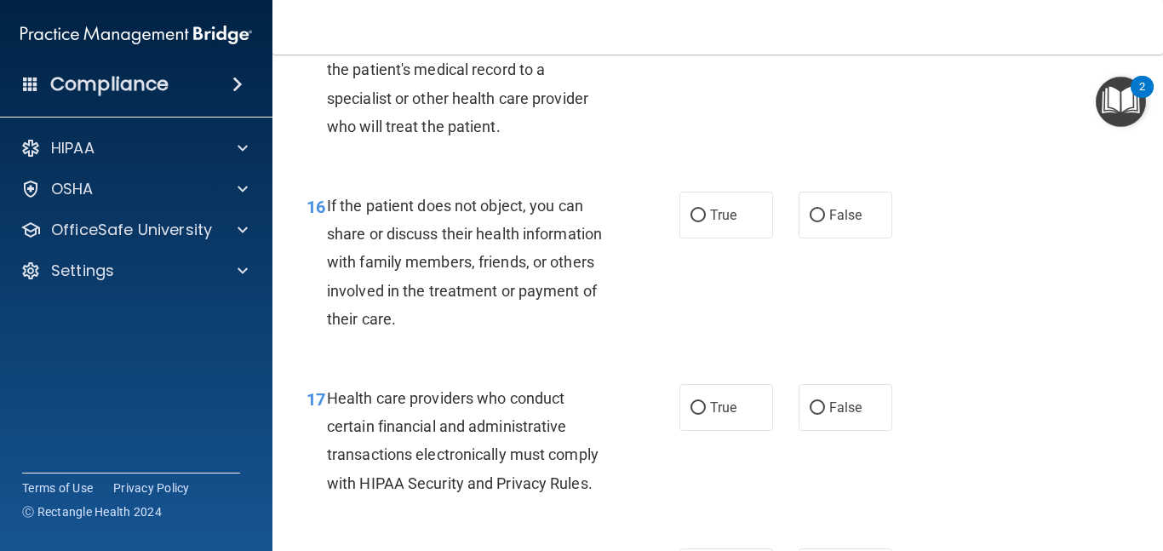
scroll to position [2476, 0]
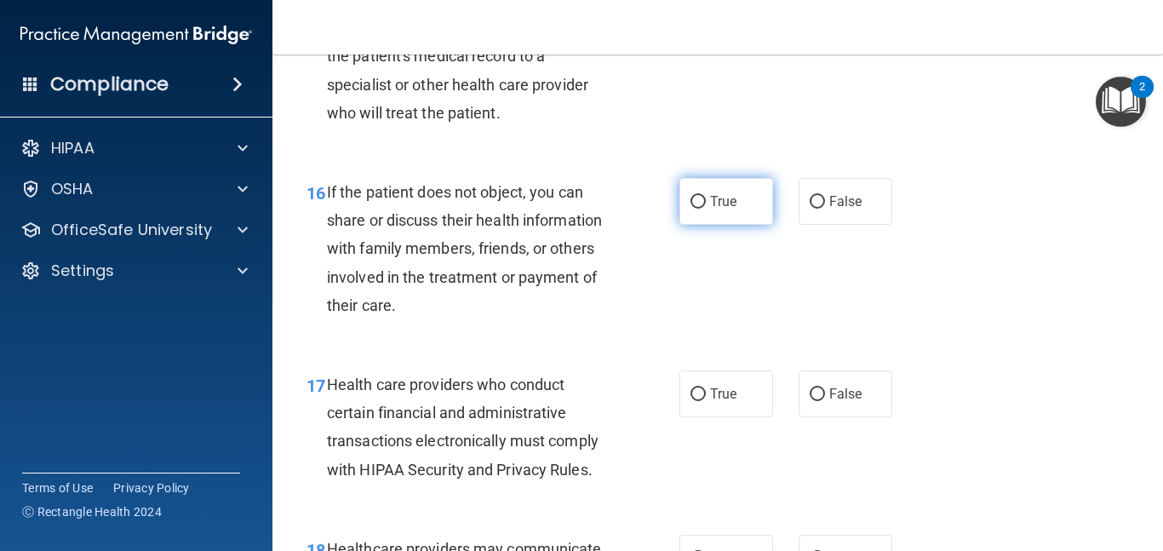
click at [704, 210] on label "True" at bounding box center [726, 201] width 94 height 47
click at [704, 209] on input "True" at bounding box center [697, 202] width 15 height 13
radio input "true"
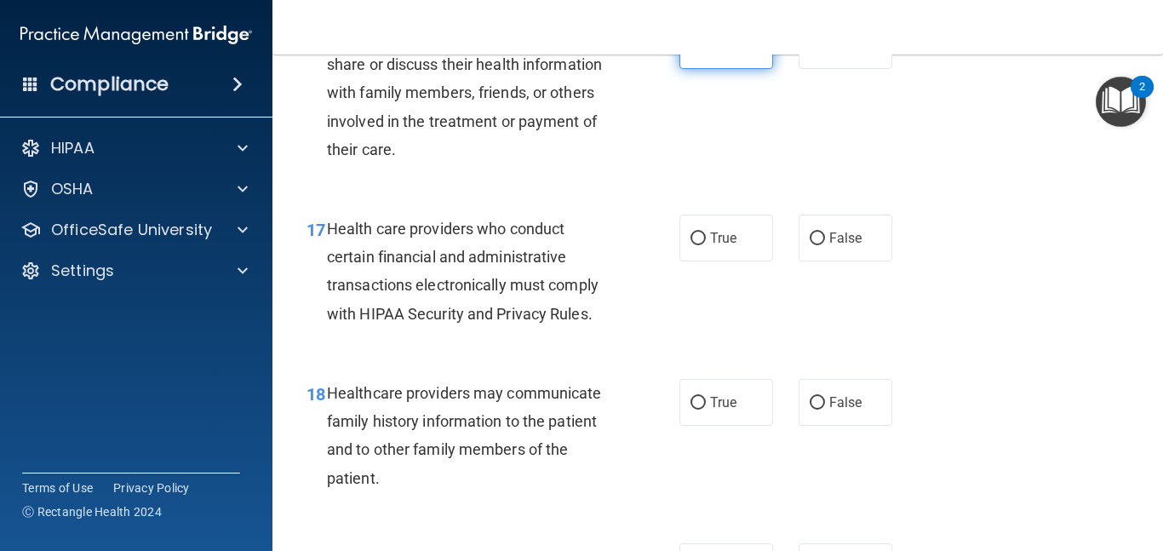
scroll to position [2638, 0]
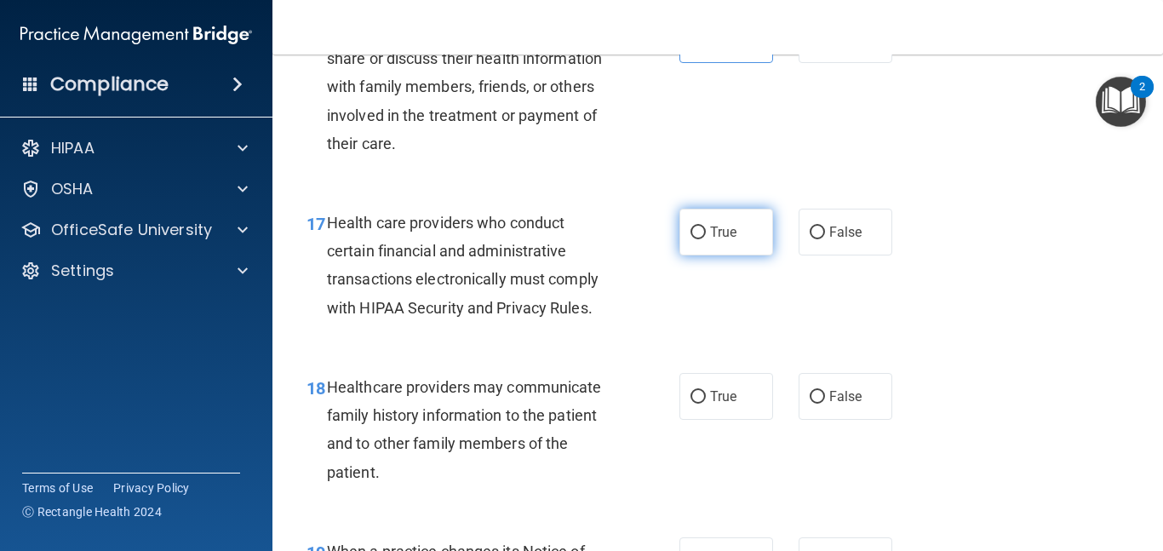
click at [720, 226] on span "True" at bounding box center [723, 232] width 26 height 16
click at [706, 226] on input "True" at bounding box center [697, 232] width 15 height 13
radio input "true"
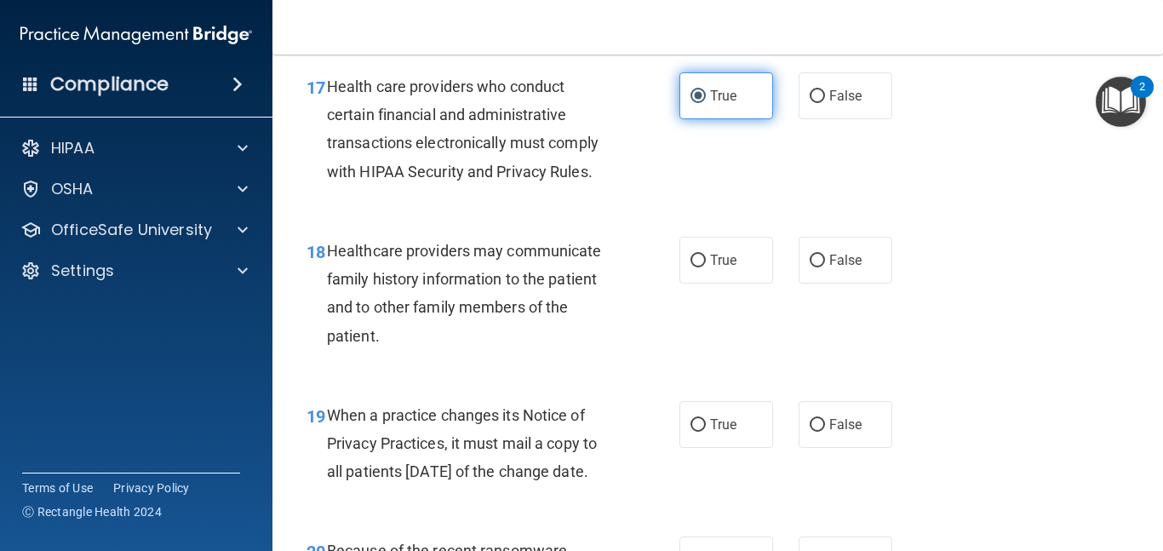
scroll to position [2776, 0]
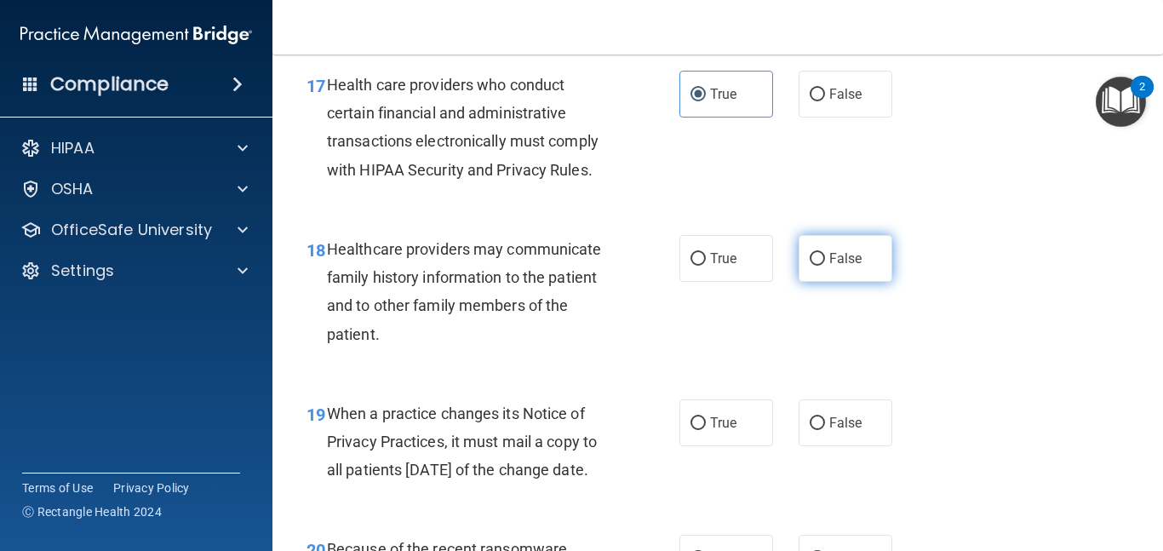
click at [831, 251] on span "False" at bounding box center [845, 258] width 33 height 16
click at [825, 253] on input "False" at bounding box center [816, 259] width 15 height 13
radio input "true"
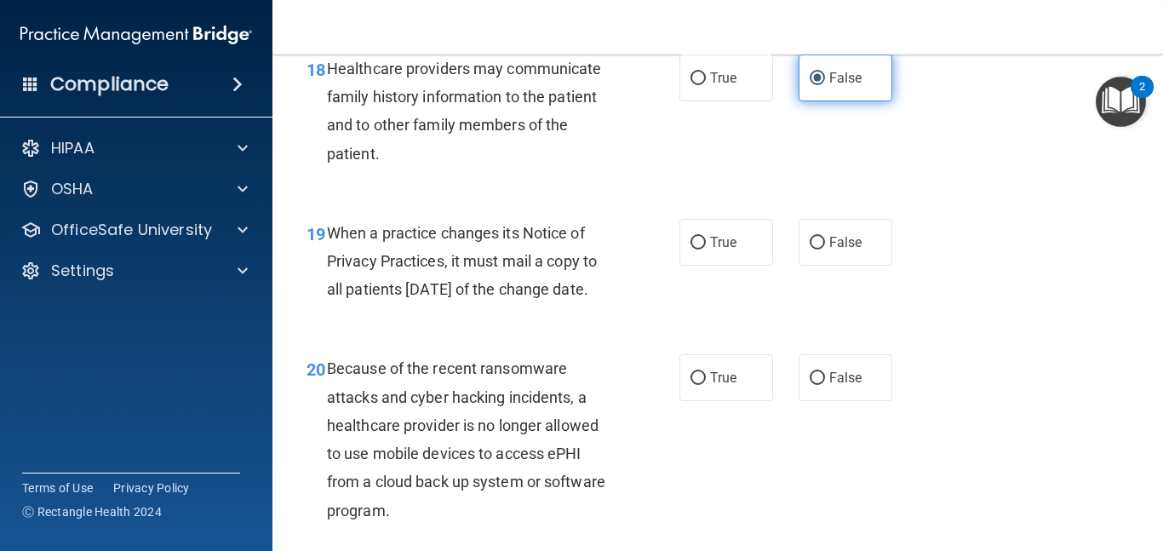
scroll to position [2960, 0]
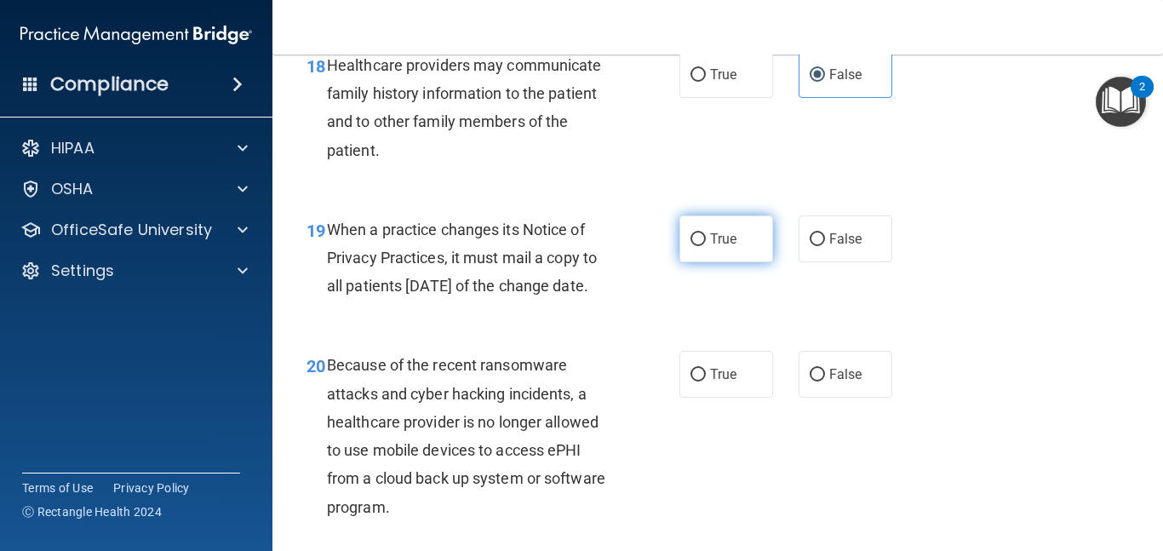
click at [705, 237] on input "True" at bounding box center [697, 239] width 15 height 13
radio input "true"
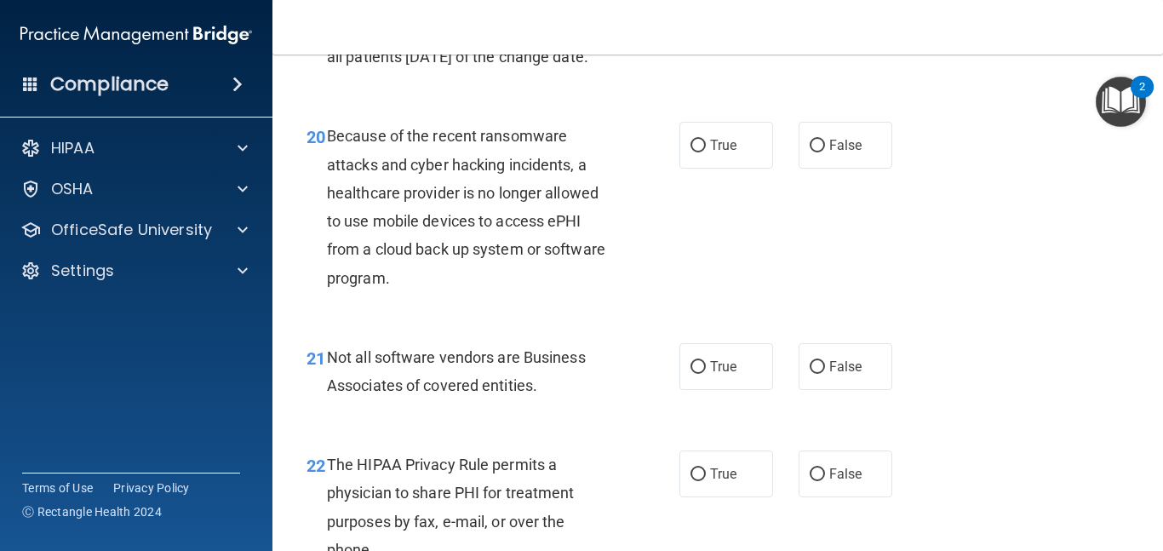
scroll to position [3189, 0]
click at [691, 168] on label "True" at bounding box center [726, 144] width 94 height 47
click at [691, 152] on input "True" at bounding box center [697, 145] width 15 height 13
radio input "true"
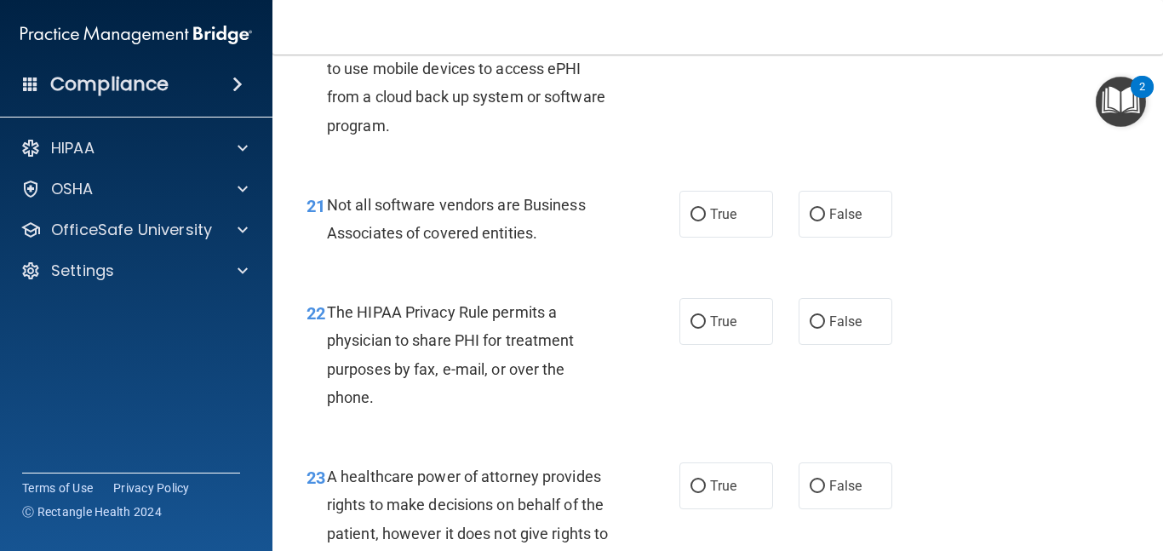
scroll to position [3361, 0]
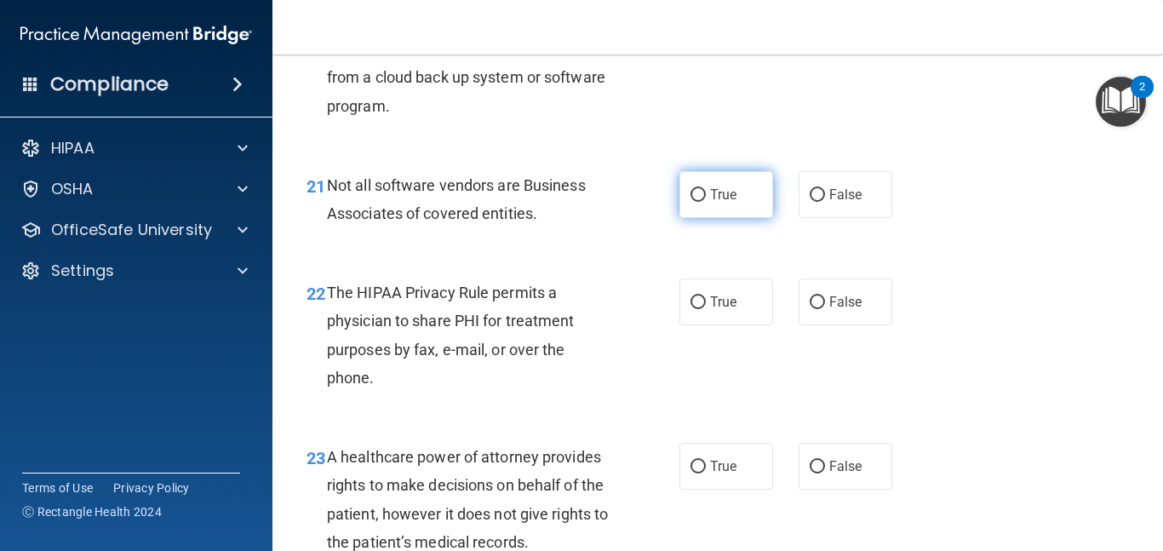
click at [712, 203] on span "True" at bounding box center [723, 194] width 26 height 16
click at [706, 202] on input "True" at bounding box center [697, 195] width 15 height 13
radio input "true"
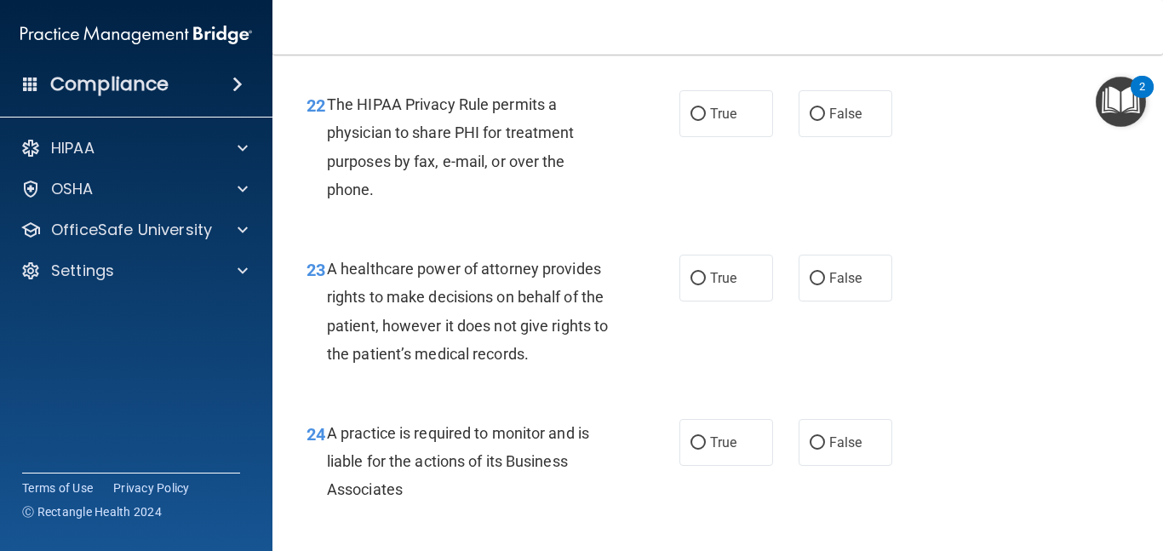
scroll to position [3549, 0]
click at [814, 120] on input "False" at bounding box center [816, 113] width 15 height 13
radio input "true"
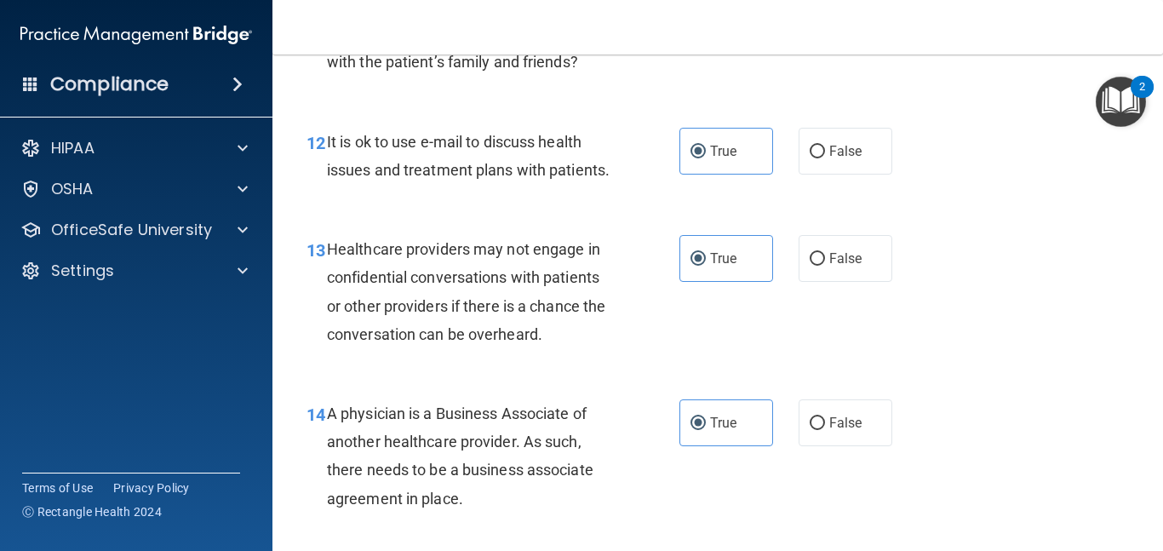
scroll to position [1897, 0]
click at [819, 154] on input "False" at bounding box center [816, 152] width 15 height 13
radio input "true"
radio input "false"
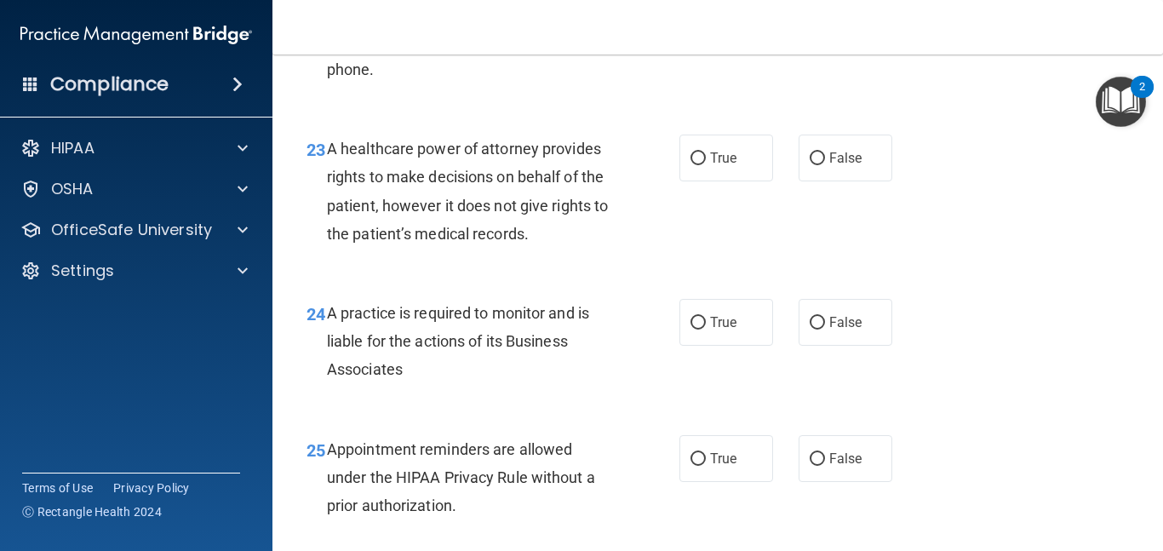
scroll to position [3681, 0]
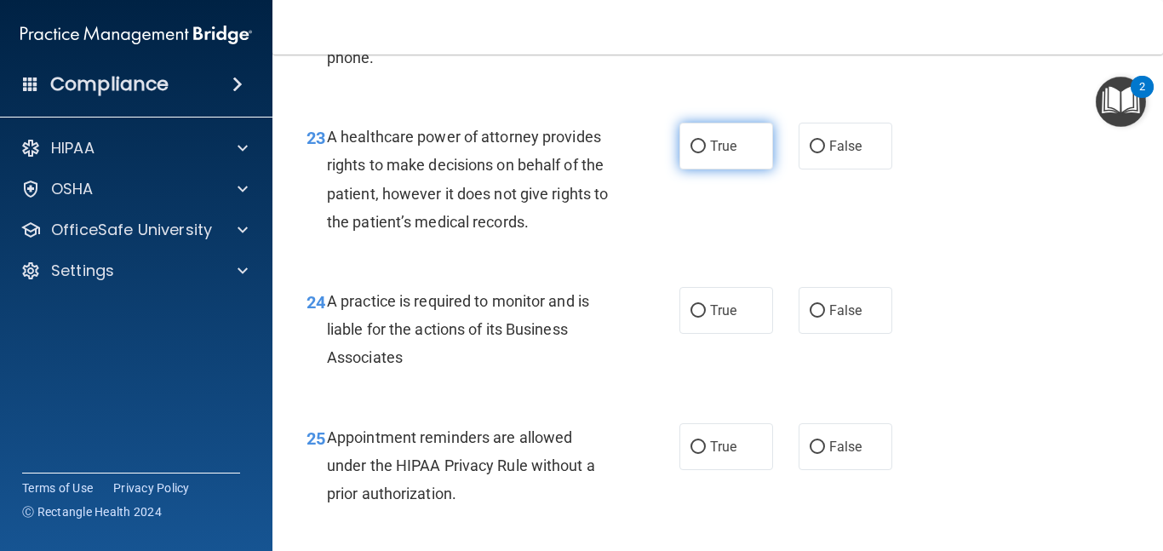
click at [722, 154] on span "True" at bounding box center [723, 146] width 26 height 16
click at [706, 153] on input "True" at bounding box center [697, 146] width 15 height 13
radio input "true"
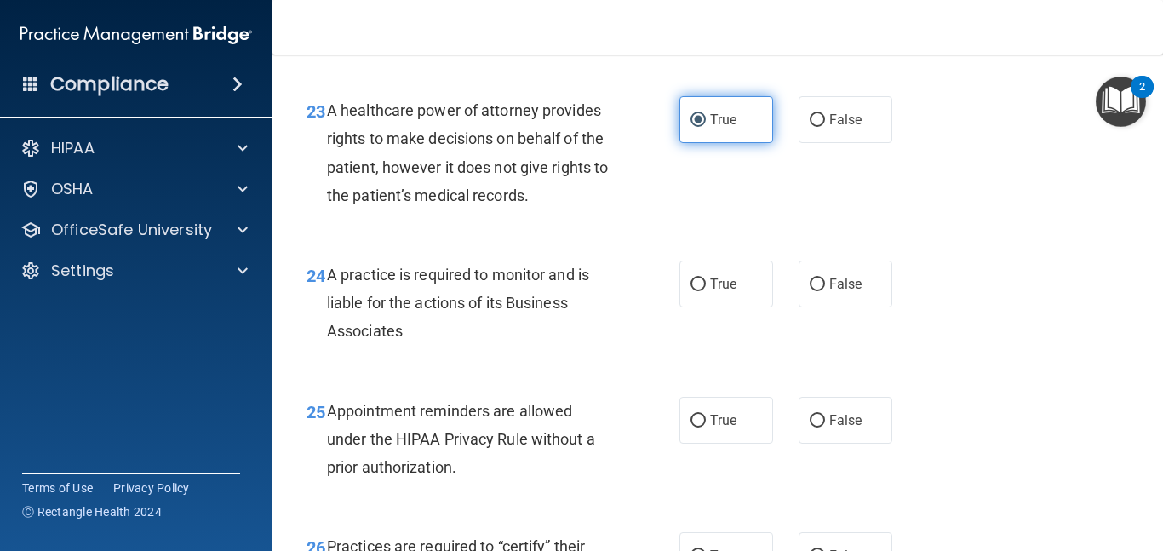
scroll to position [3704, 0]
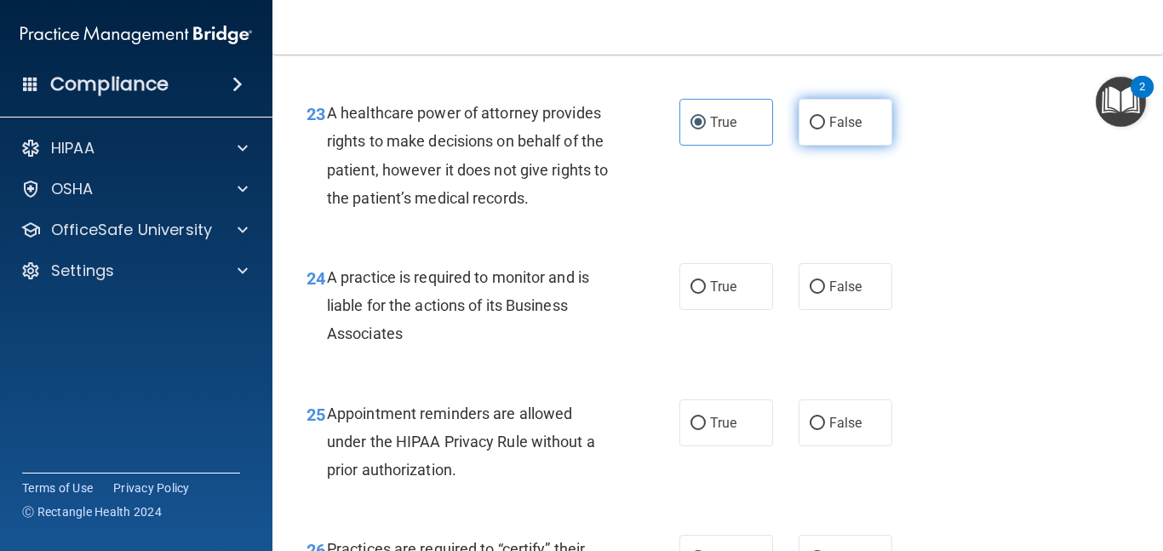
click at [812, 146] on label "False" at bounding box center [845, 122] width 94 height 47
click at [812, 129] on input "False" at bounding box center [816, 123] width 15 height 13
radio input "true"
radio input "false"
click at [632, 220] on div "23 A healthcare power of attorney provides rights to make decisions on behalf o…" at bounding box center [493, 160] width 424 height 122
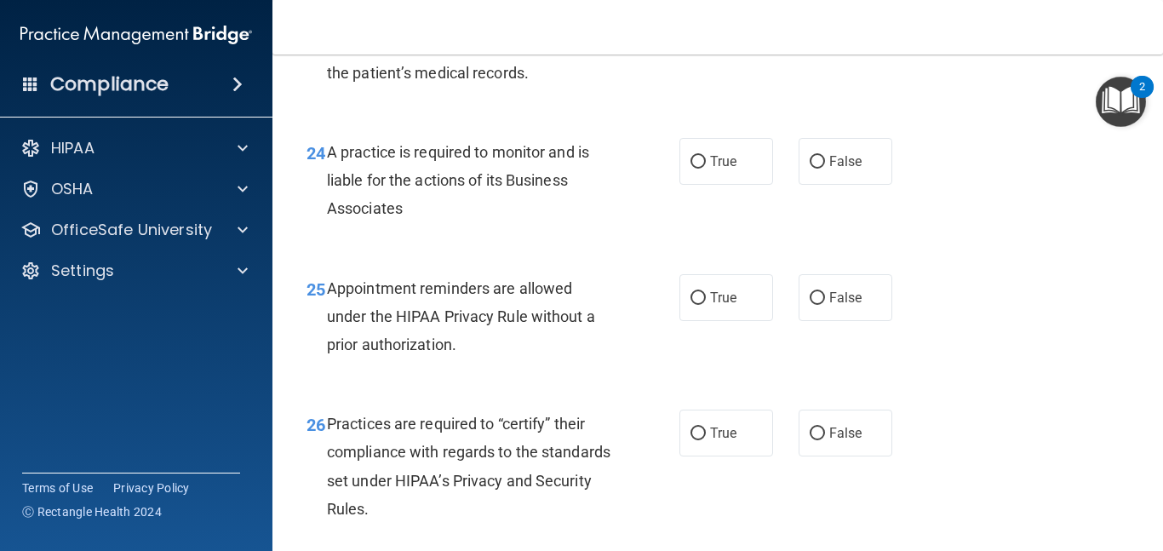
scroll to position [3830, 0]
click at [710, 184] on label "True" at bounding box center [726, 160] width 94 height 47
click at [706, 168] on input "True" at bounding box center [697, 161] width 15 height 13
radio input "true"
click at [621, 222] on div "A practice is required to monitor and is liable for the actions of its Business…" at bounding box center [476, 179] width 299 height 85
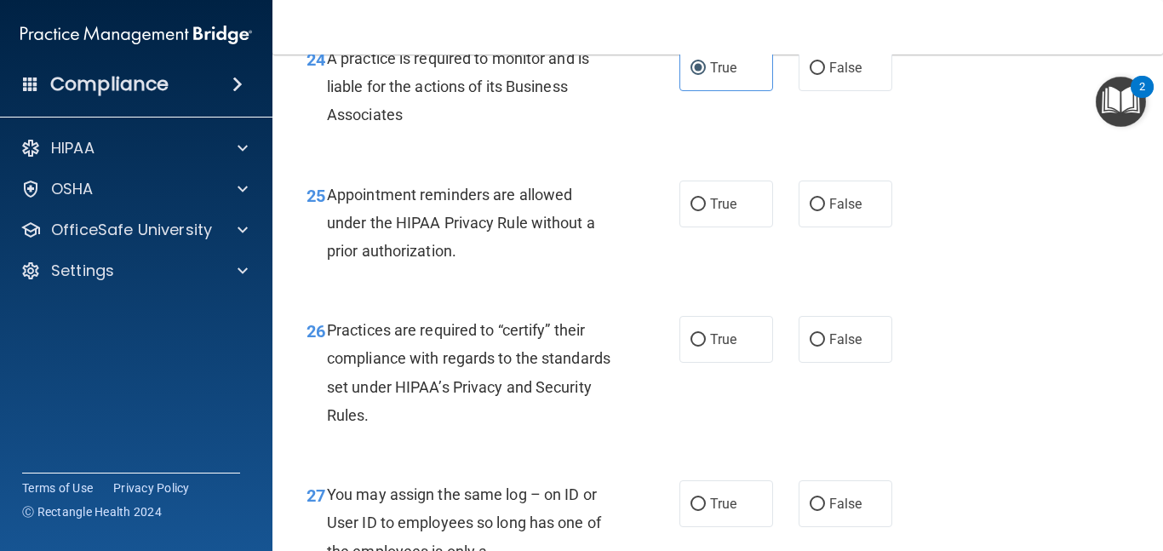
scroll to position [3931, 0]
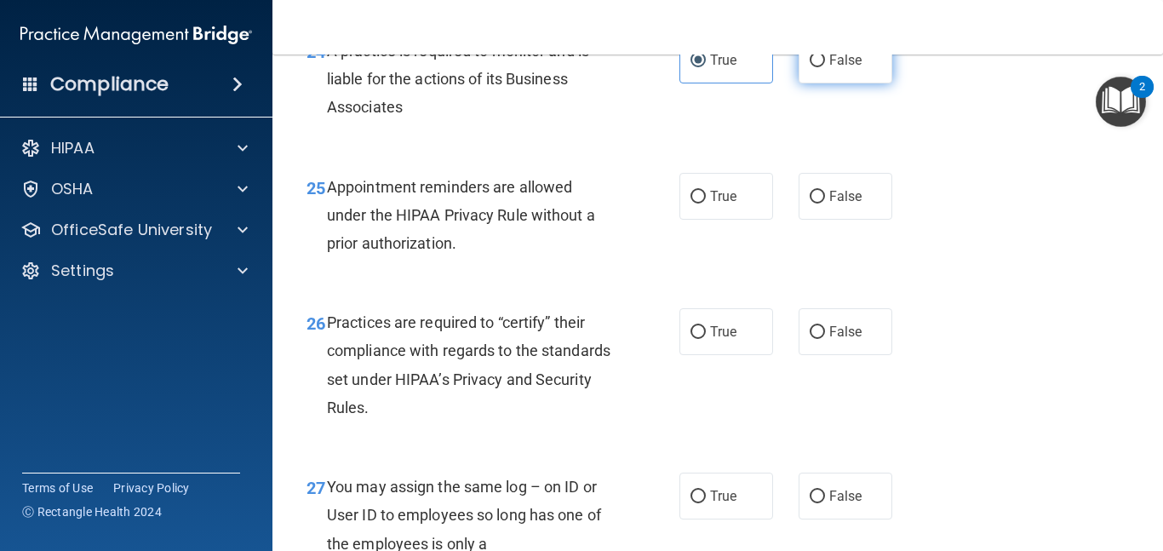
click at [849, 68] on span "False" at bounding box center [845, 60] width 33 height 16
click at [825, 67] on input "False" at bounding box center [816, 60] width 15 height 13
radio input "true"
radio input "false"
click at [646, 130] on div "24 A practice is required to monitor and is liable for the actions of its Busin…" at bounding box center [493, 84] width 424 height 94
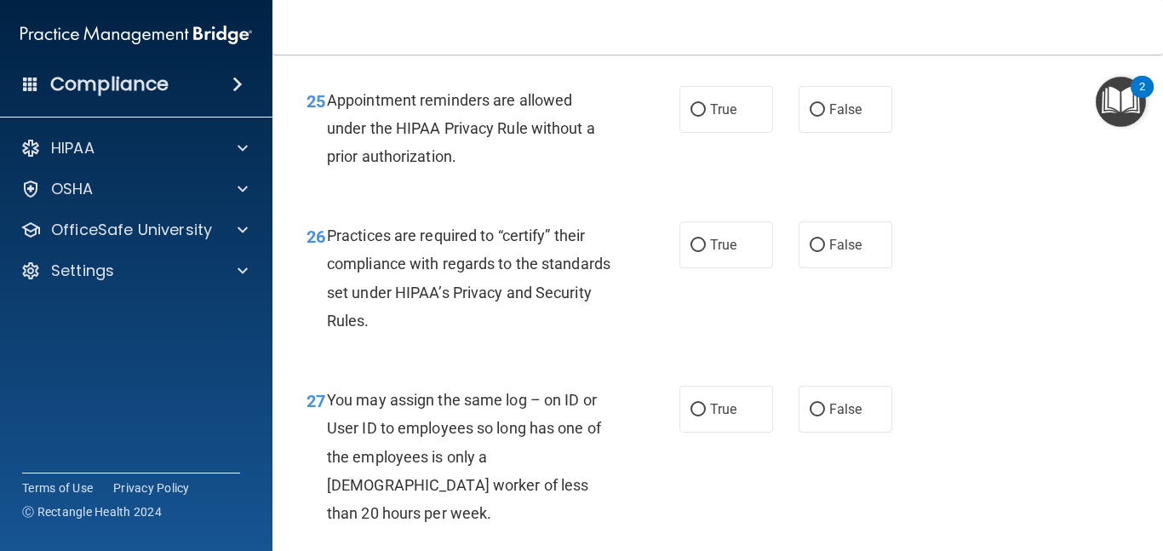
scroll to position [4018, 0]
click at [705, 132] on label "True" at bounding box center [726, 108] width 94 height 47
click at [705, 116] on input "True" at bounding box center [697, 109] width 15 height 13
radio input "true"
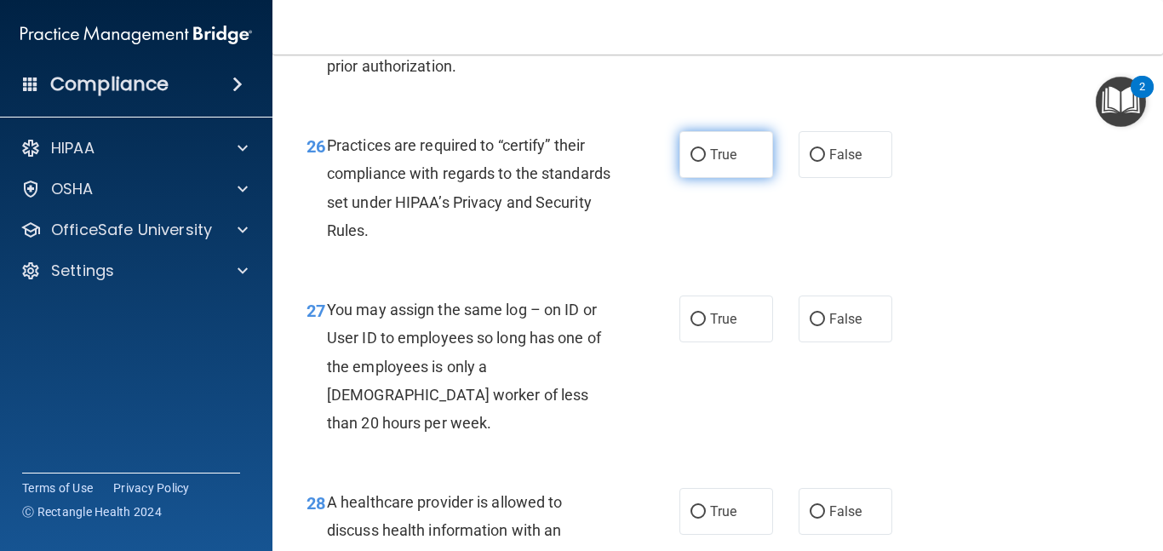
scroll to position [4130, 0]
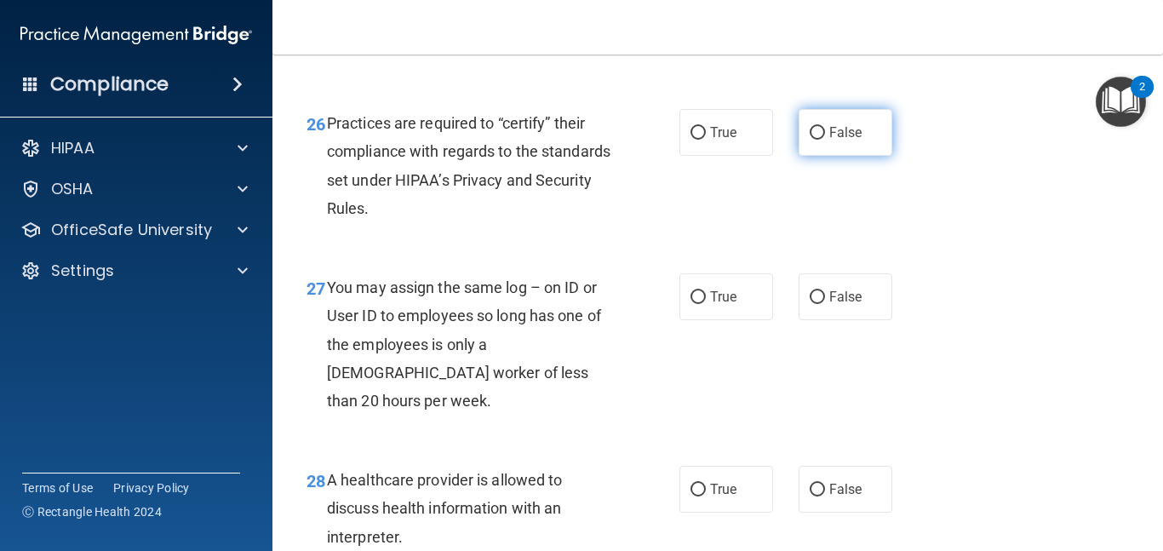
click at [812, 140] on input "False" at bounding box center [816, 133] width 15 height 13
radio input "true"
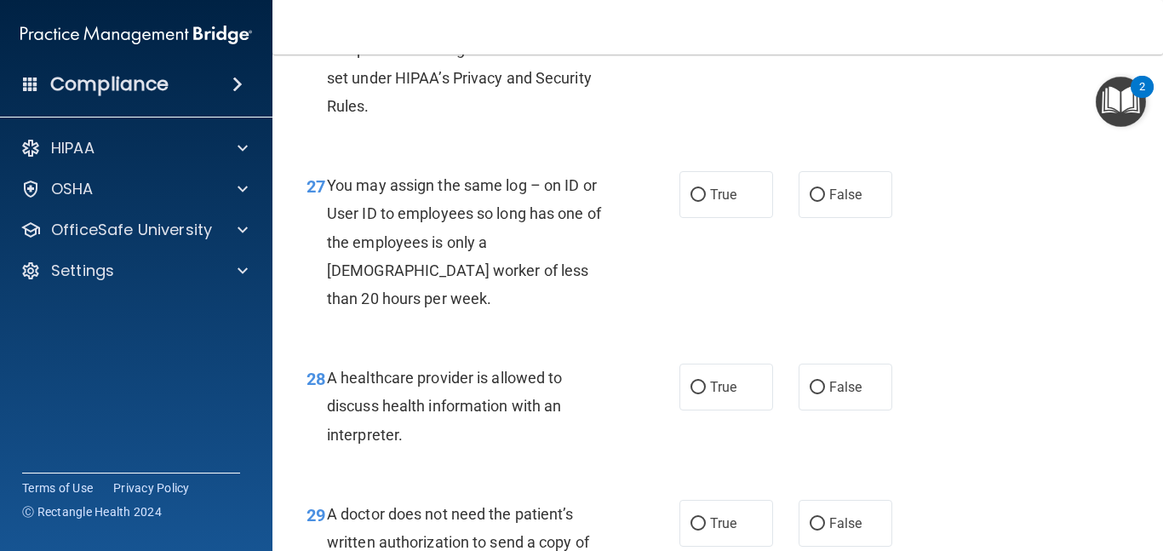
scroll to position [4236, 0]
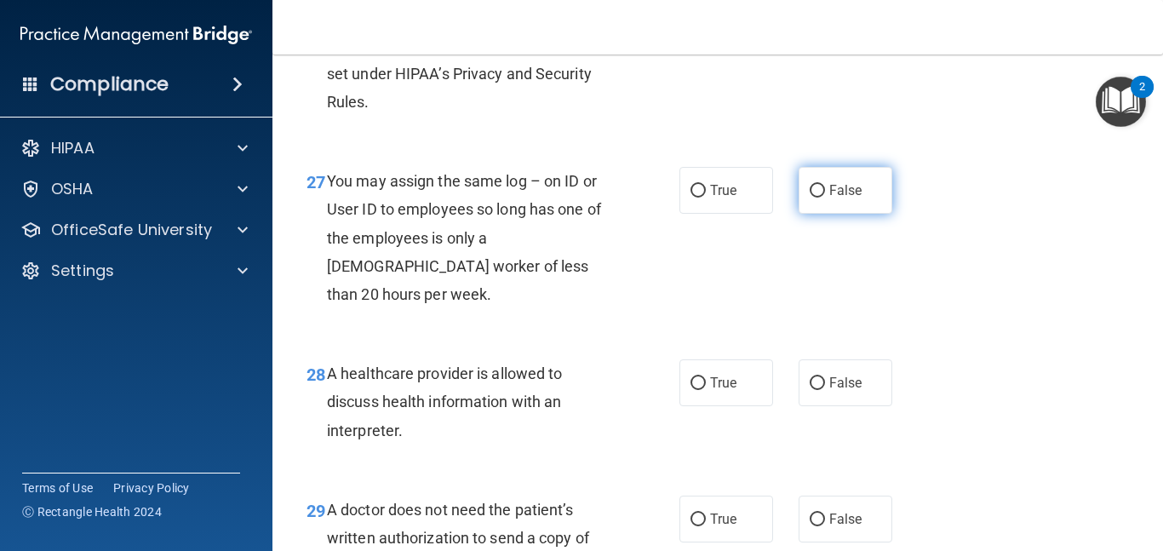
click at [802, 214] on label "False" at bounding box center [845, 190] width 94 height 47
click at [809, 197] on input "False" at bounding box center [816, 191] width 15 height 13
radio input "true"
click at [626, 311] on div "27 You may assign the same log – on ID or User ID to employees so long has one …" at bounding box center [493, 242] width 424 height 150
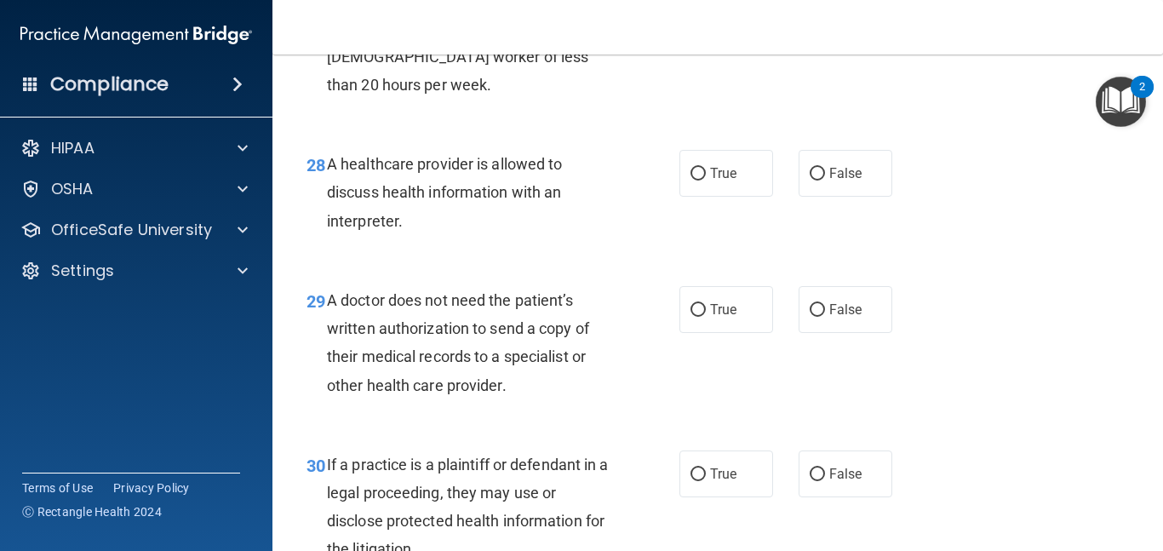
scroll to position [4447, 0]
click at [814, 174] on input "False" at bounding box center [816, 172] width 15 height 13
radio input "true"
click at [712, 180] on label "True" at bounding box center [726, 171] width 94 height 47
click at [706, 179] on input "True" at bounding box center [697, 172] width 15 height 13
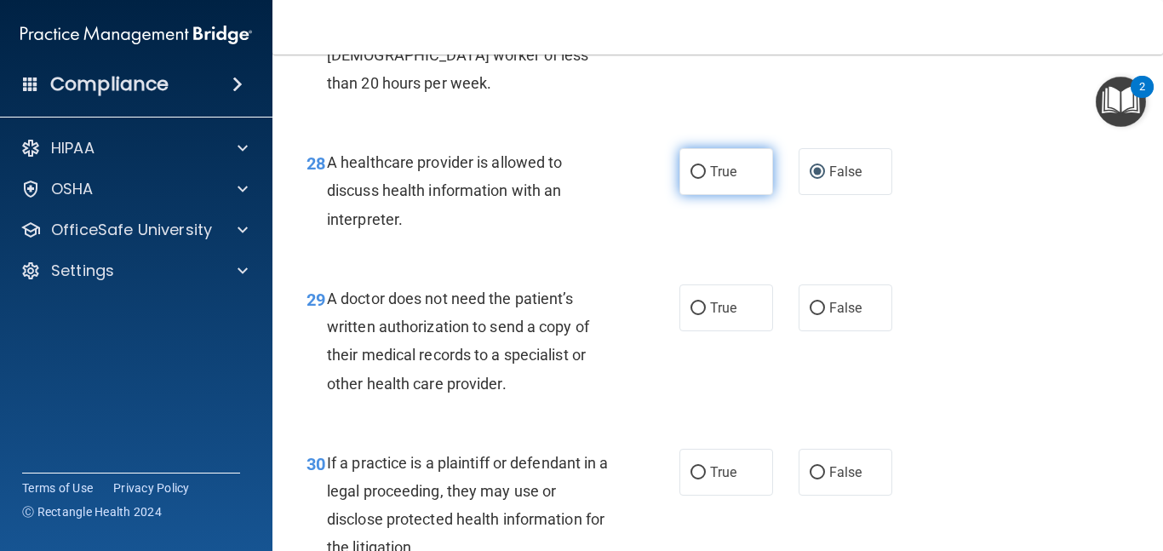
radio input "true"
radio input "false"
click at [778, 228] on div "28 A healthcare provider is allowed to discuss health information with an inter…" at bounding box center [718, 195] width 848 height 136
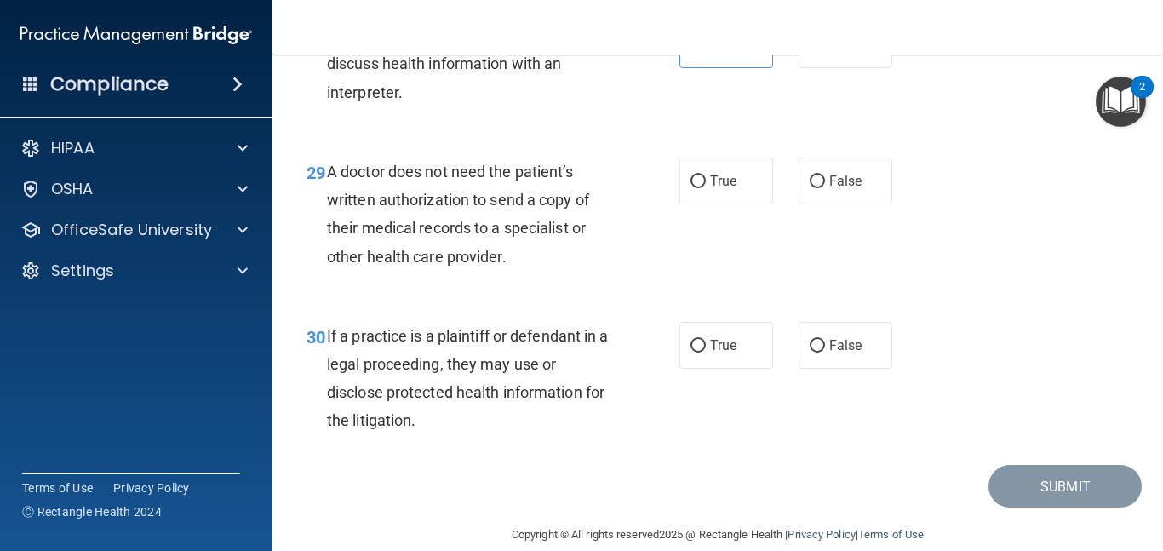
scroll to position [4579, 0]
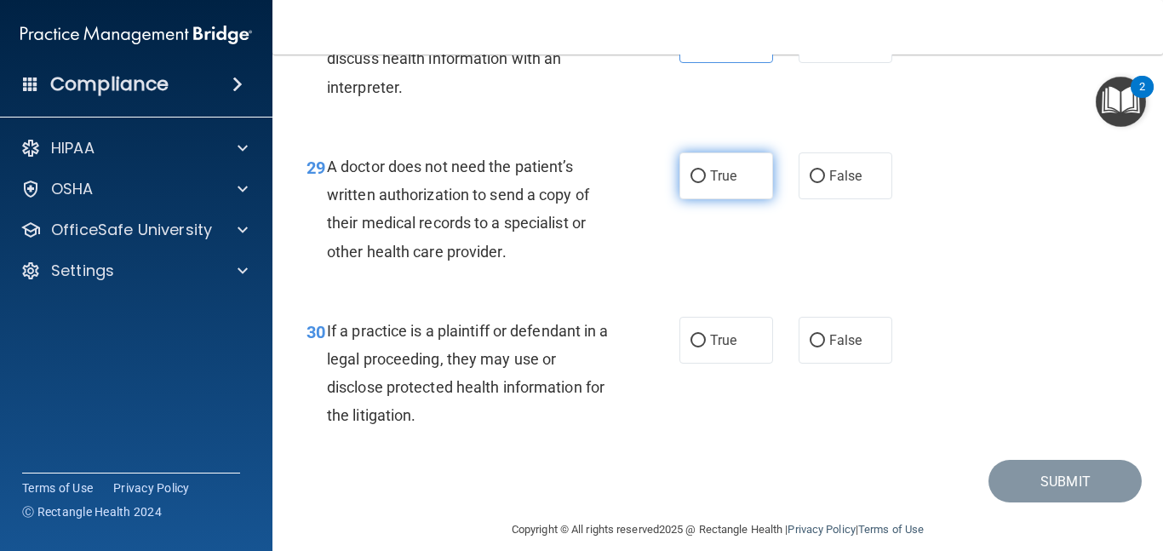
click at [741, 174] on label "True" at bounding box center [726, 175] width 94 height 47
click at [706, 174] on input "True" at bounding box center [697, 176] width 15 height 13
radio input "true"
click at [704, 241] on div "29 A doctor does not need the patient’s written authorization to send a copy of…" at bounding box center [493, 213] width 424 height 122
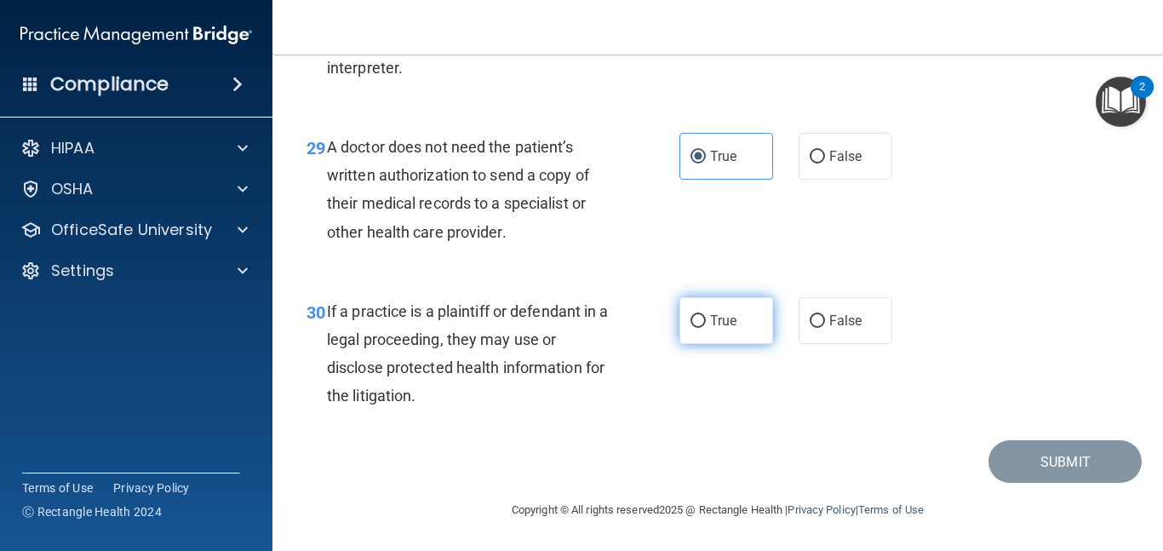
click at [707, 330] on label "True" at bounding box center [726, 320] width 94 height 47
click at [706, 328] on input "True" at bounding box center [697, 321] width 15 height 13
radio input "true"
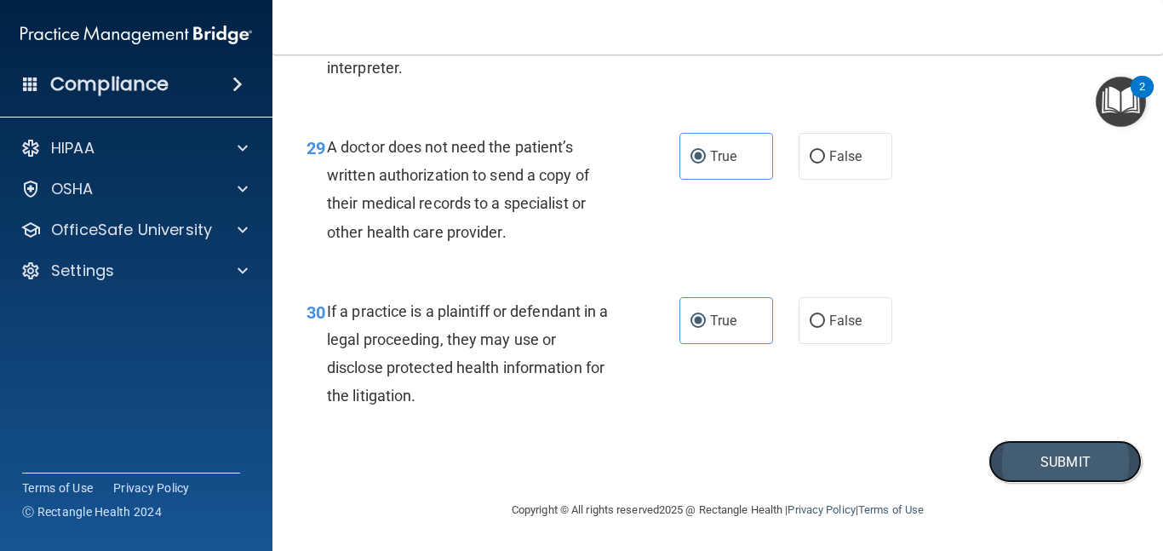
click at [1041, 472] on button "Submit" at bounding box center [1064, 461] width 153 height 43
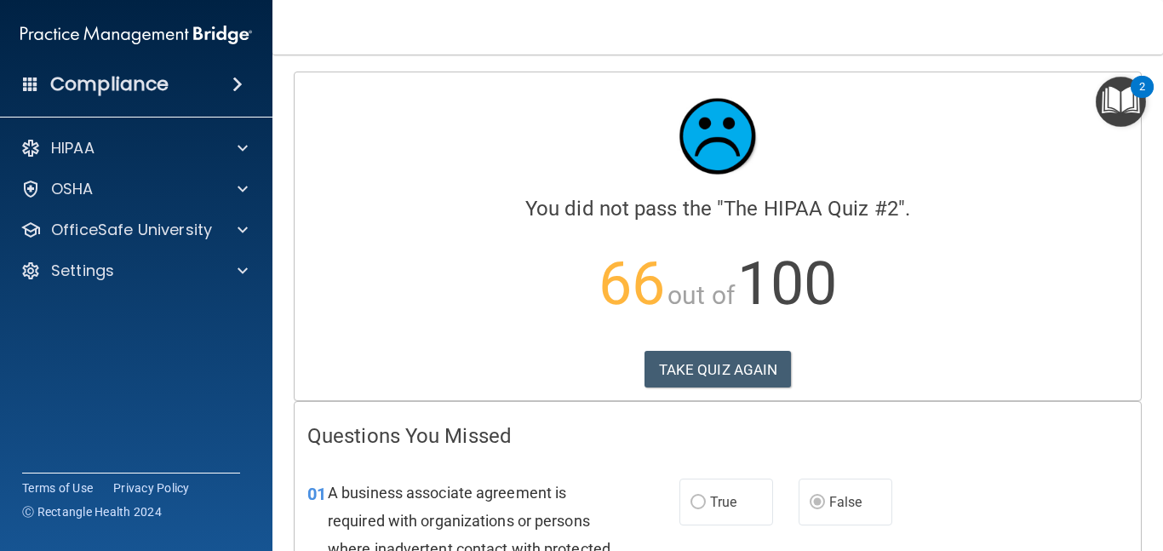
click at [555, 241] on p "66 out of 100" at bounding box center [717, 284] width 821 height 110
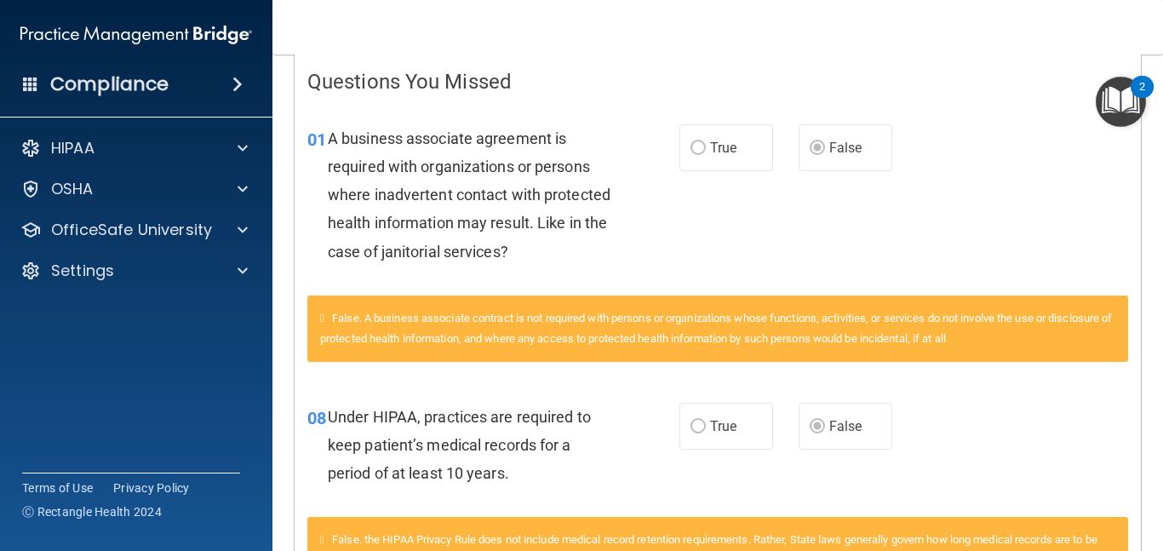
scroll to position [338, 0]
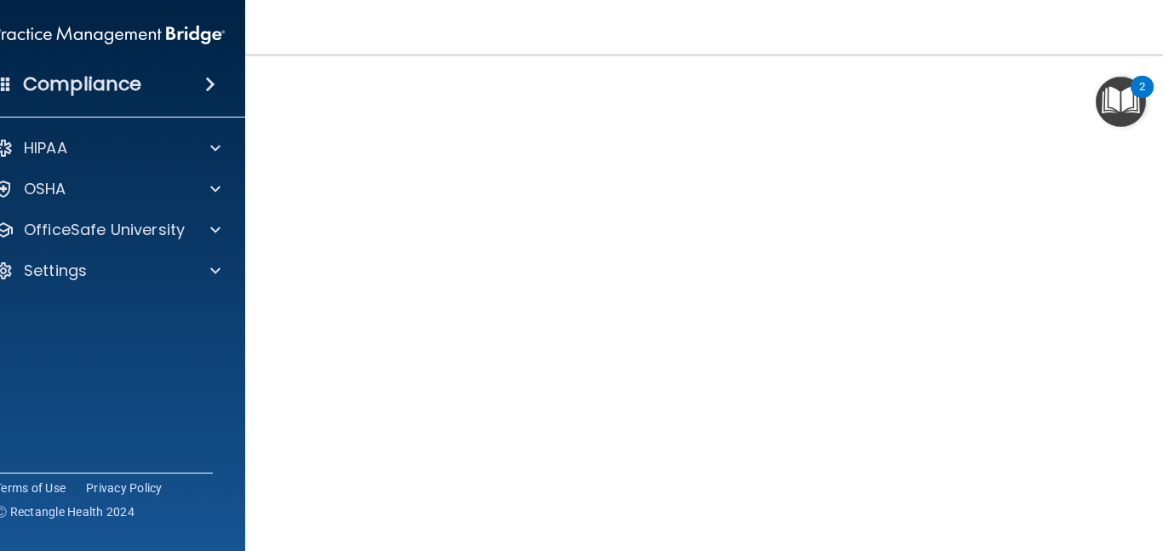
scroll to position [117, 0]
